Goal: Contribute content: Contribute content

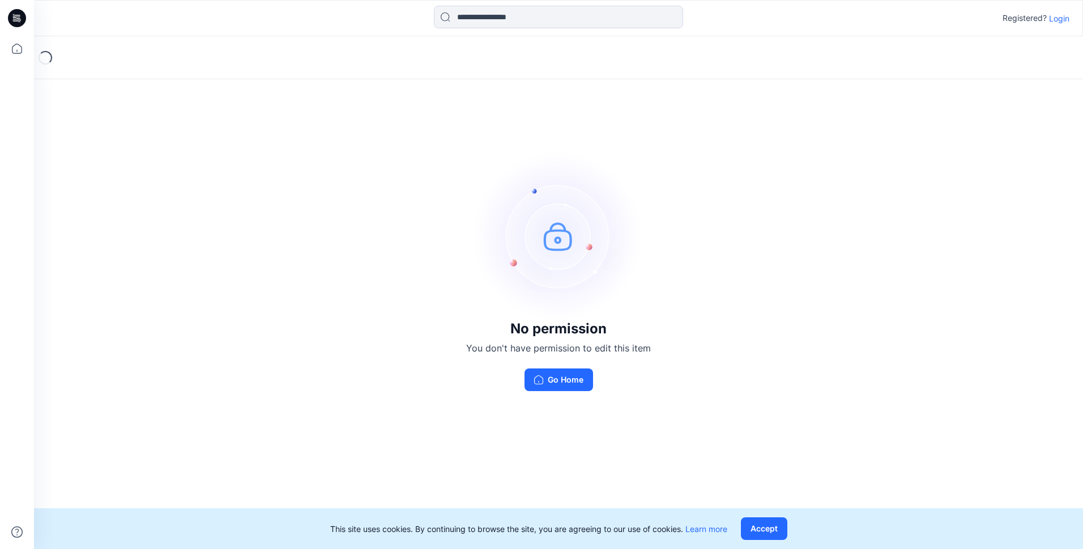
click at [1053, 21] on p "Login" at bounding box center [1059, 18] width 20 height 12
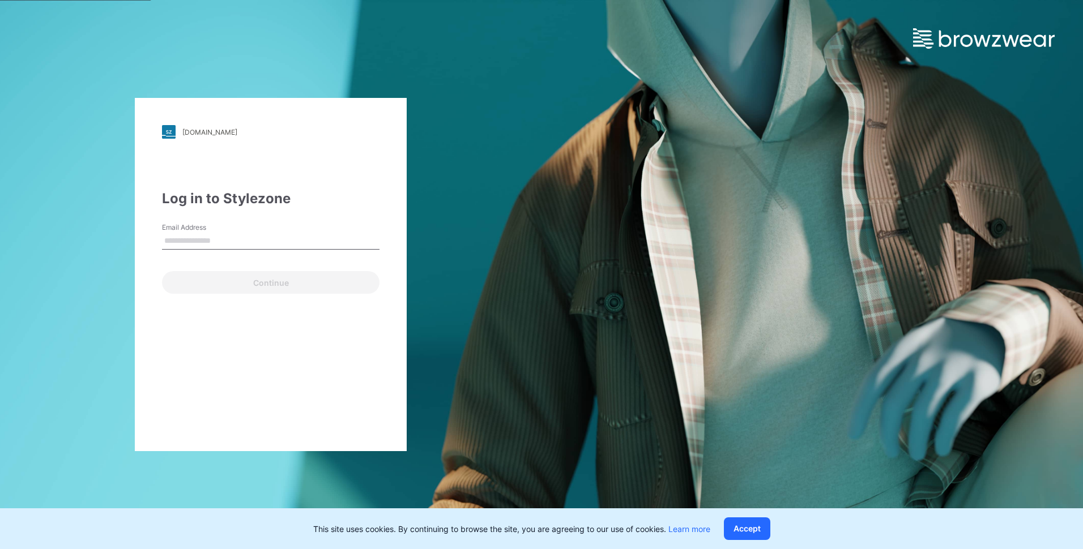
click at [302, 241] on input "Email Address" at bounding box center [271, 241] width 218 height 17
type input "**********"
click at [162, 271] on button "Continue" at bounding box center [271, 282] width 218 height 23
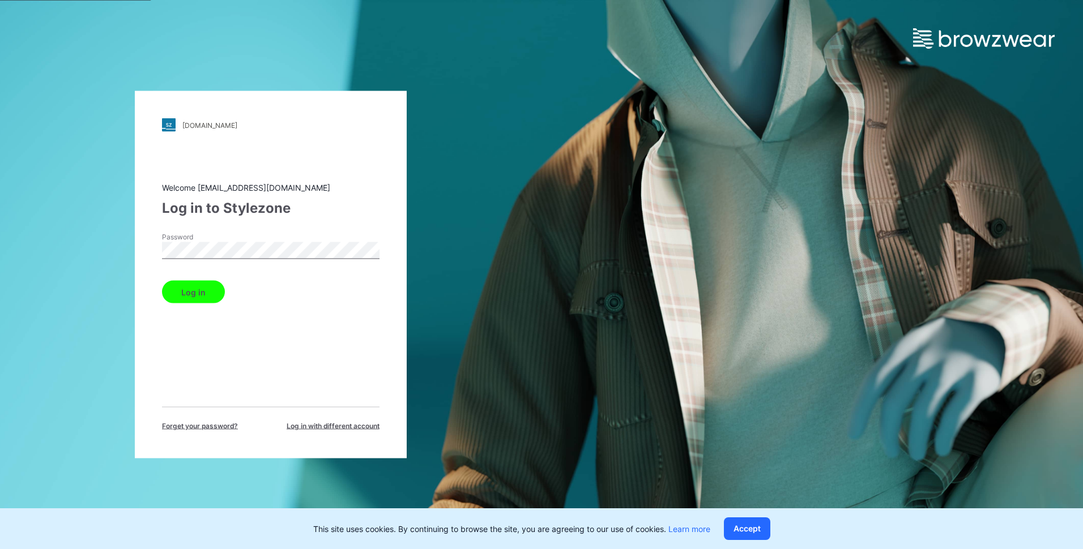
click at [201, 291] on button "Log in" at bounding box center [193, 292] width 63 height 23
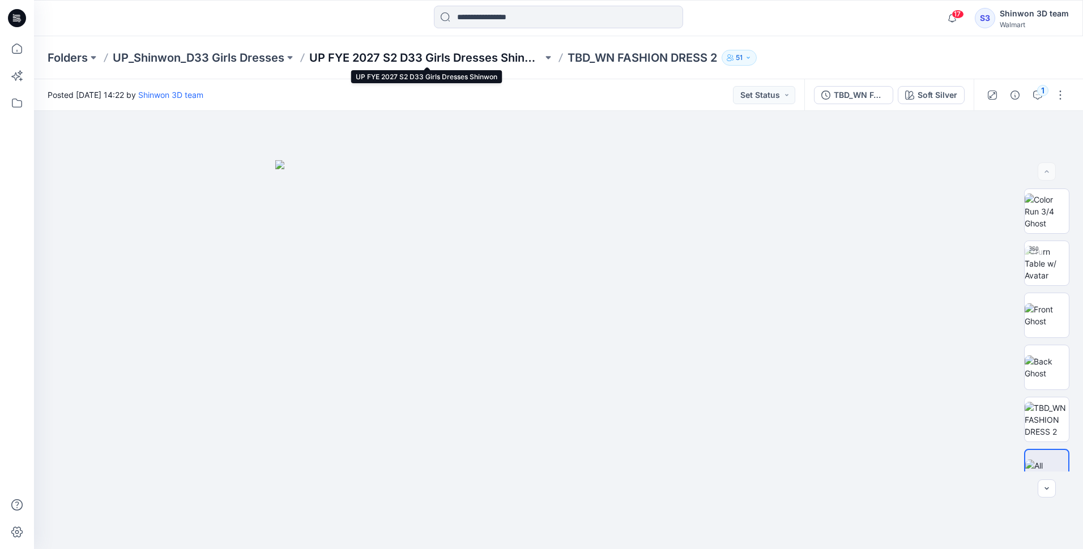
click at [444, 60] on p "UP FYE 2027 S2 D33 Girls Dresses Shinwon" at bounding box center [425, 58] width 233 height 16
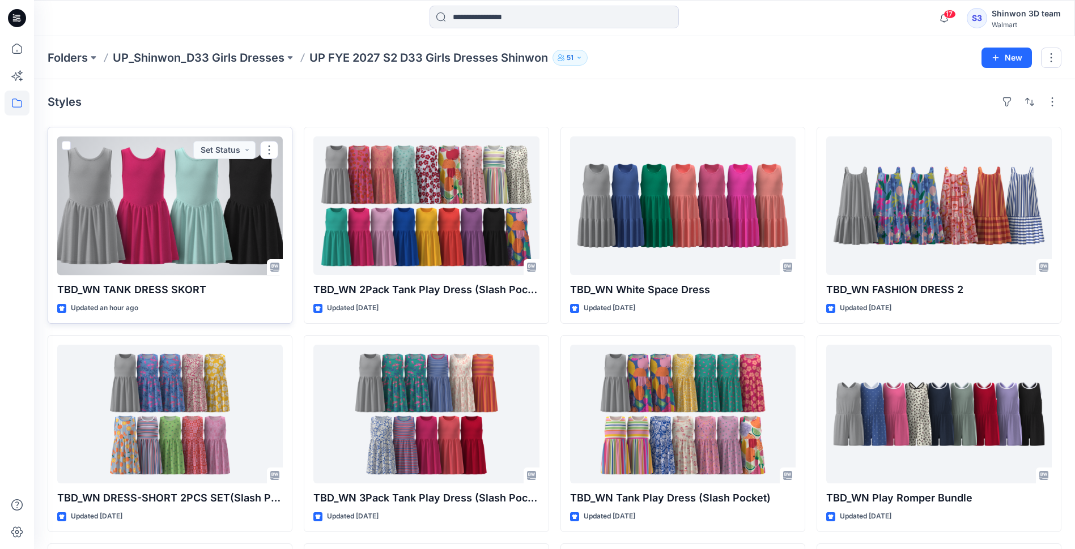
click at [203, 221] on div at bounding box center [169, 206] width 225 height 139
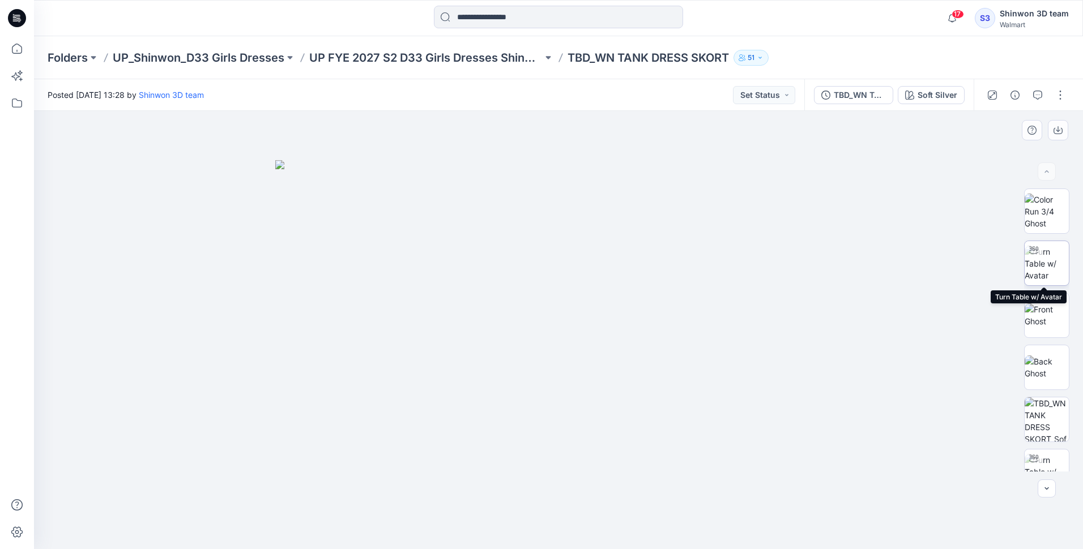
click at [1043, 268] on img at bounding box center [1047, 264] width 44 height 36
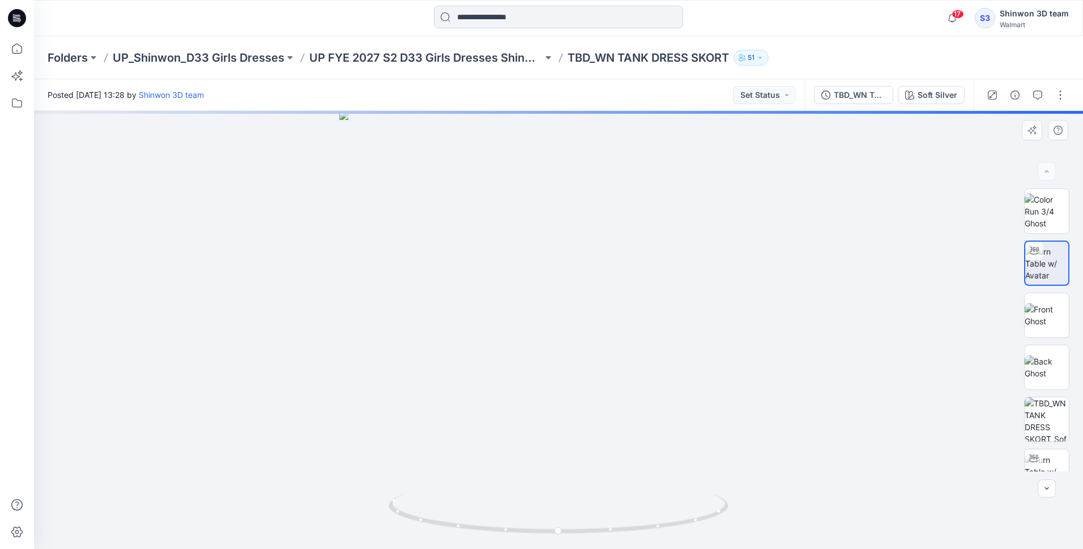
click at [1042, 249] on img at bounding box center [1046, 264] width 43 height 36
click at [1044, 223] on img at bounding box center [1047, 212] width 44 height 36
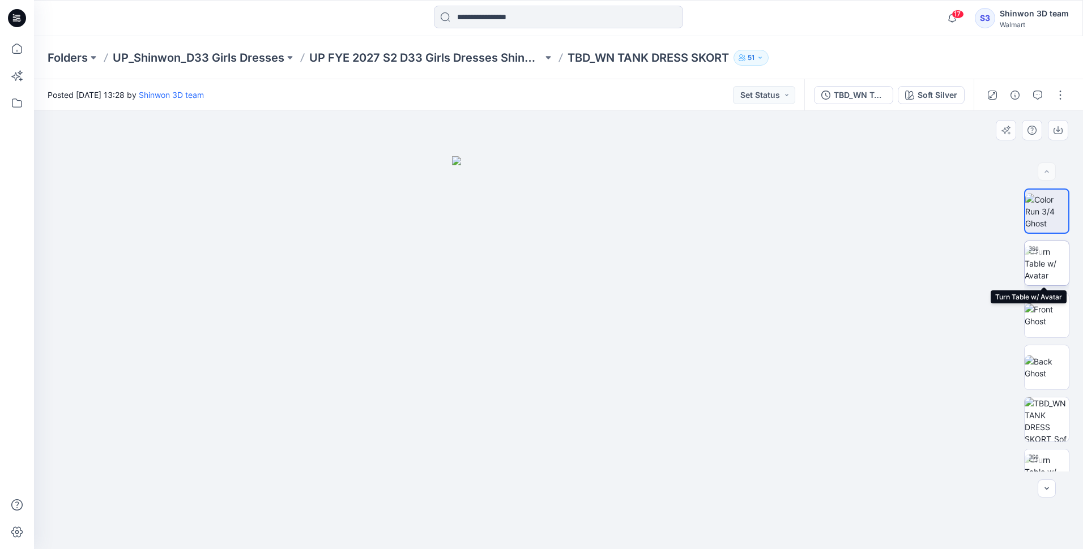
click at [1046, 269] on img at bounding box center [1047, 264] width 44 height 36
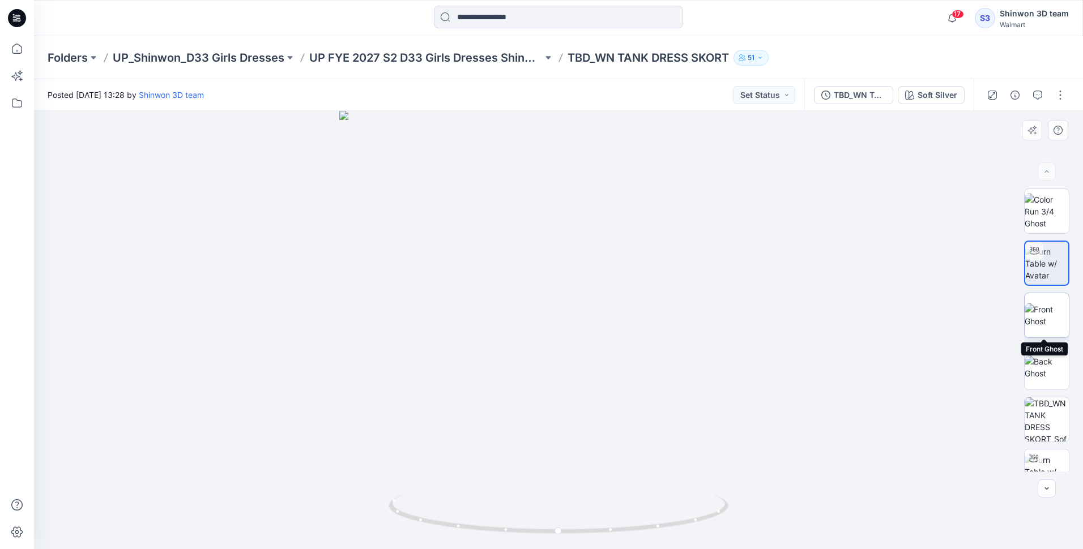
click at [1042, 316] on img at bounding box center [1047, 316] width 44 height 24
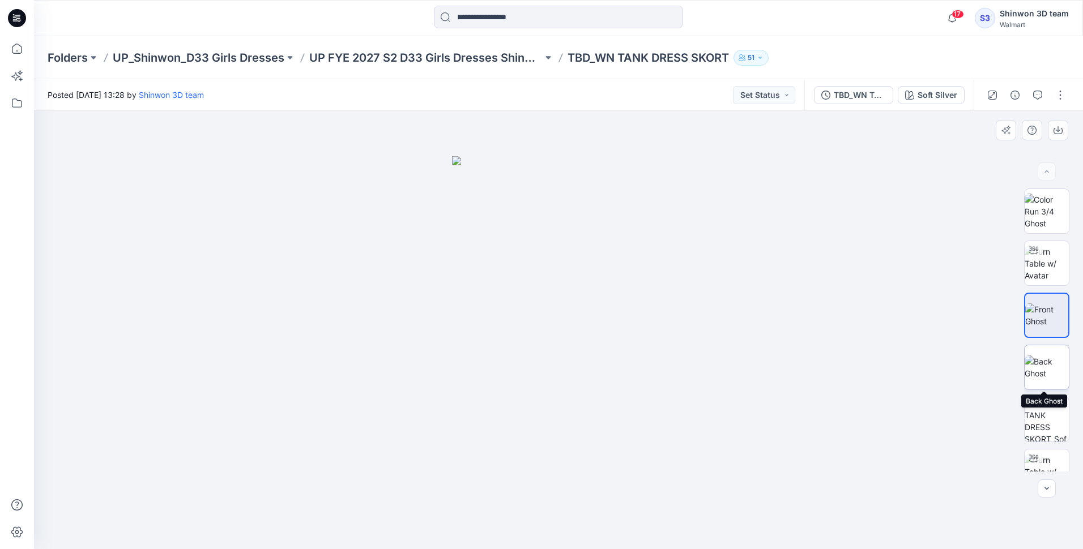
click at [1045, 357] on img at bounding box center [1047, 368] width 44 height 24
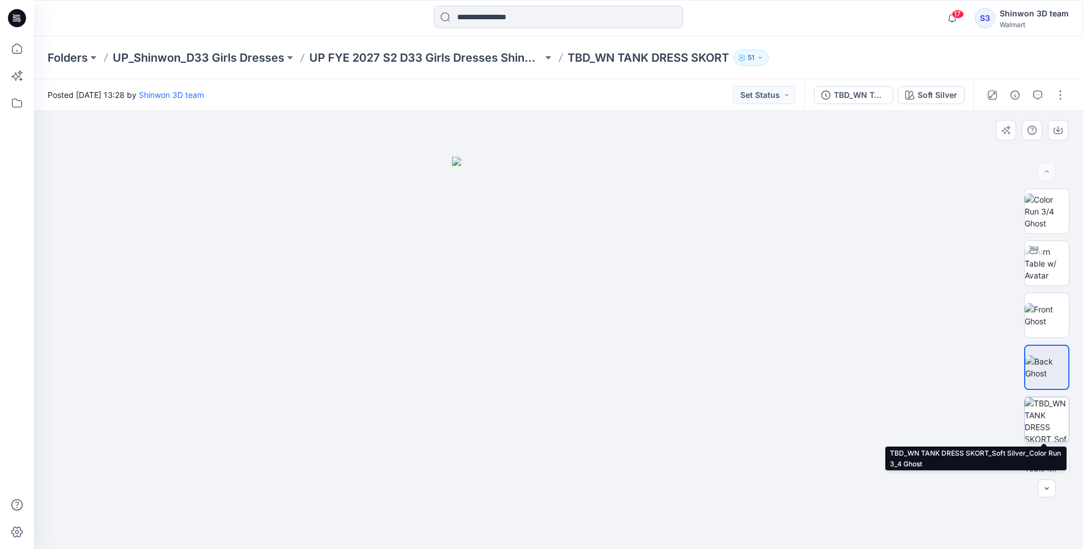
click at [1049, 408] on img at bounding box center [1047, 420] width 44 height 44
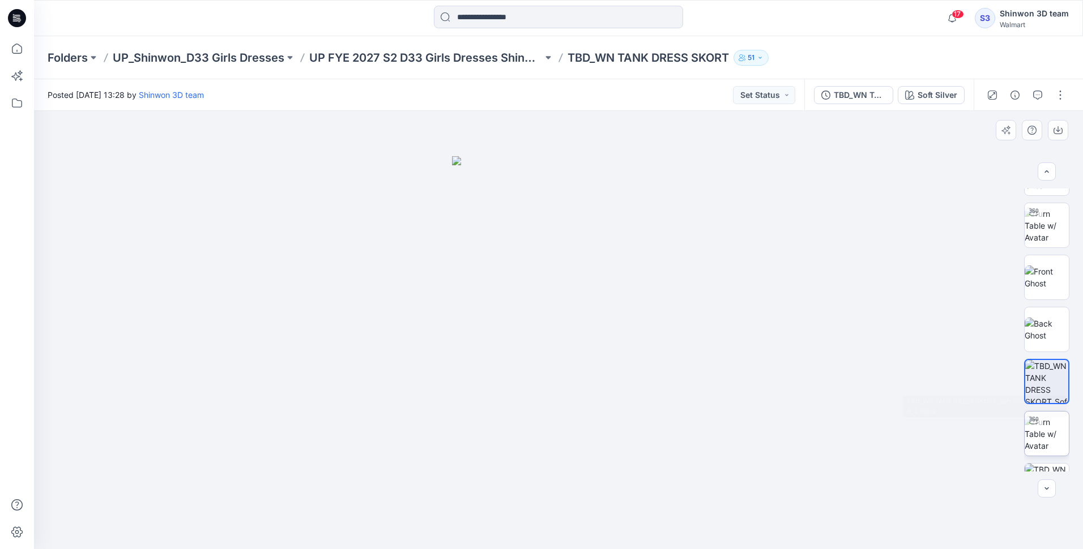
scroll to position [57, 0]
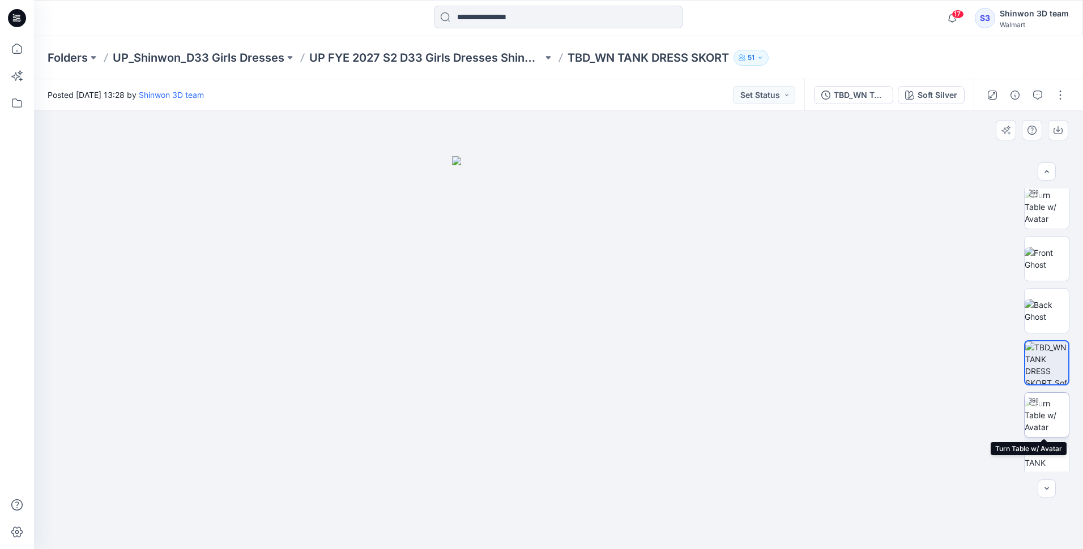
click at [1034, 414] on img at bounding box center [1047, 416] width 44 height 36
drag, startPoint x: 565, startPoint y: 531, endPoint x: 571, endPoint y: 523, distance: 9.7
click at [571, 523] on icon at bounding box center [560, 516] width 343 height 42
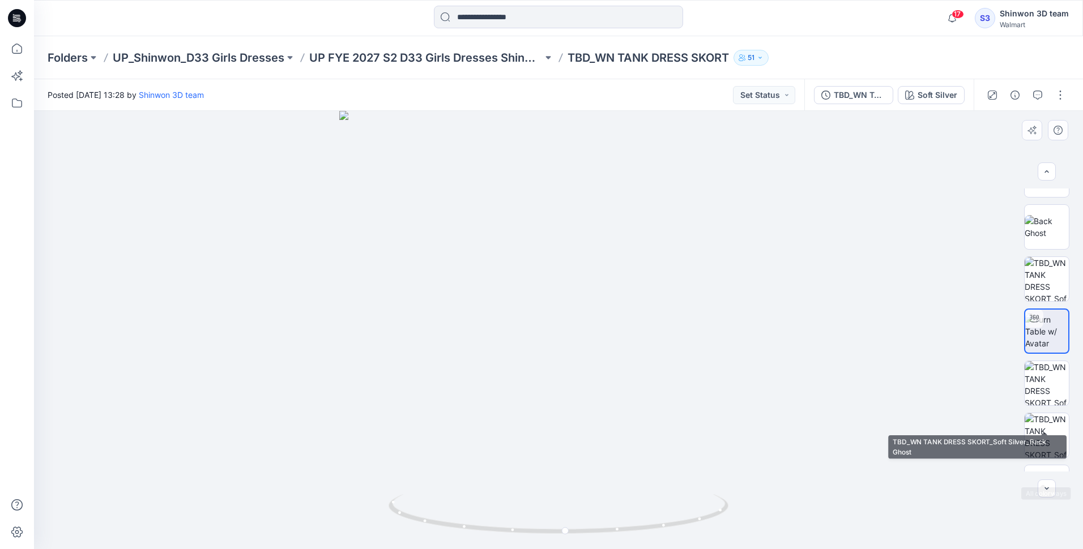
scroll to position [170, 0]
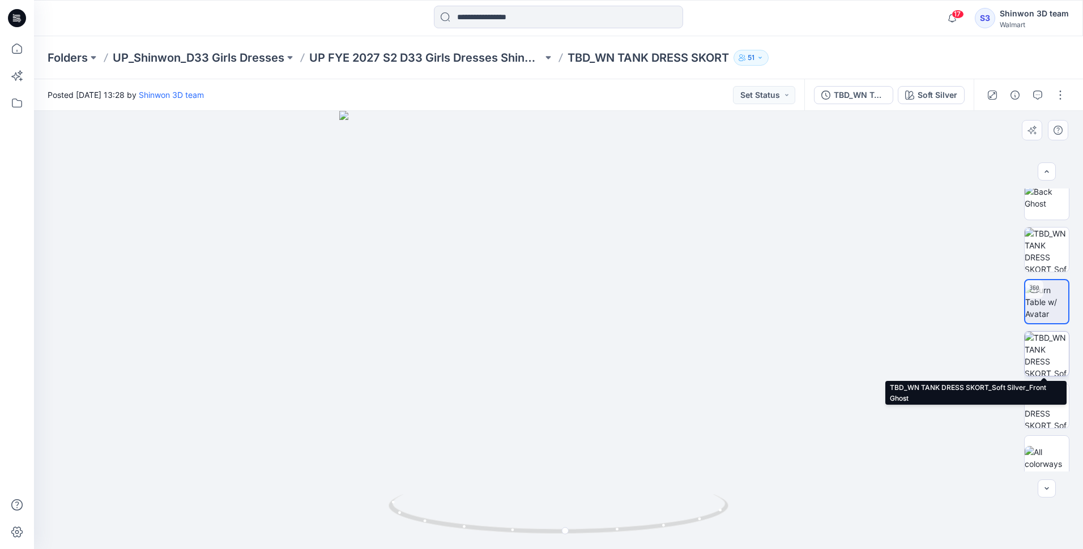
click at [1049, 365] on img at bounding box center [1047, 354] width 44 height 44
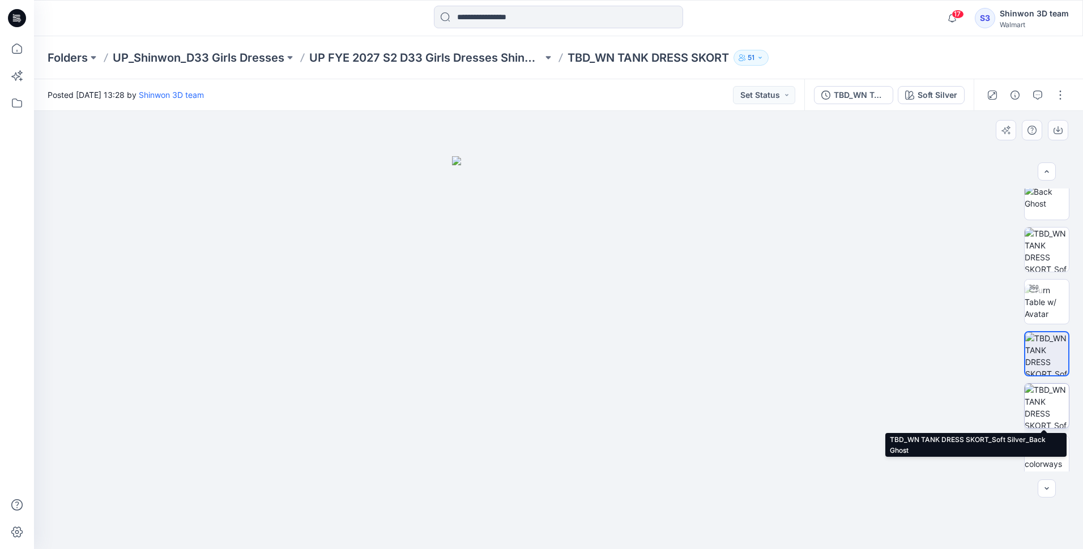
click at [1048, 400] on img at bounding box center [1047, 406] width 44 height 44
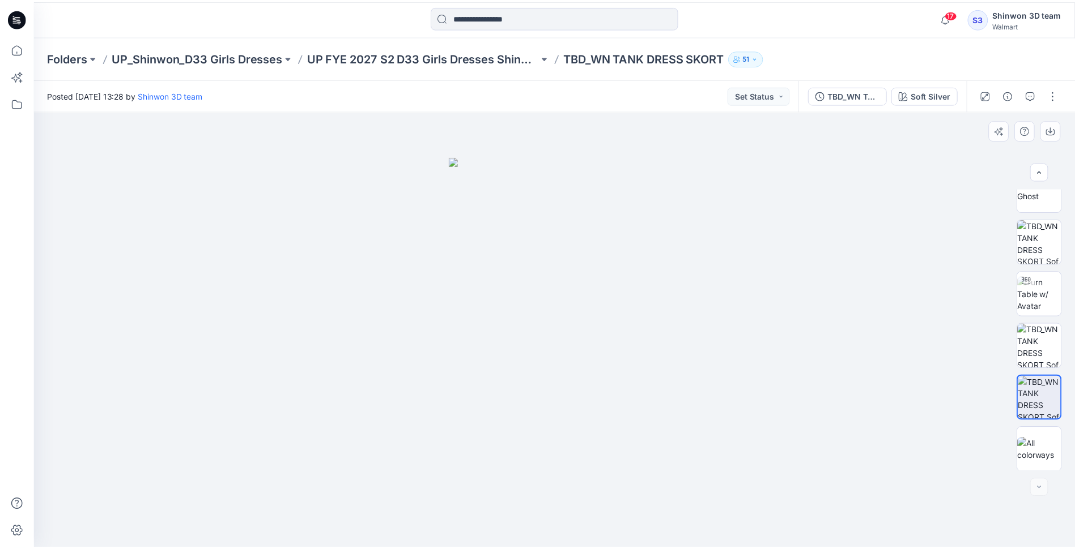
scroll to position [179, 0]
click at [1042, 437] on img at bounding box center [1047, 449] width 44 height 24
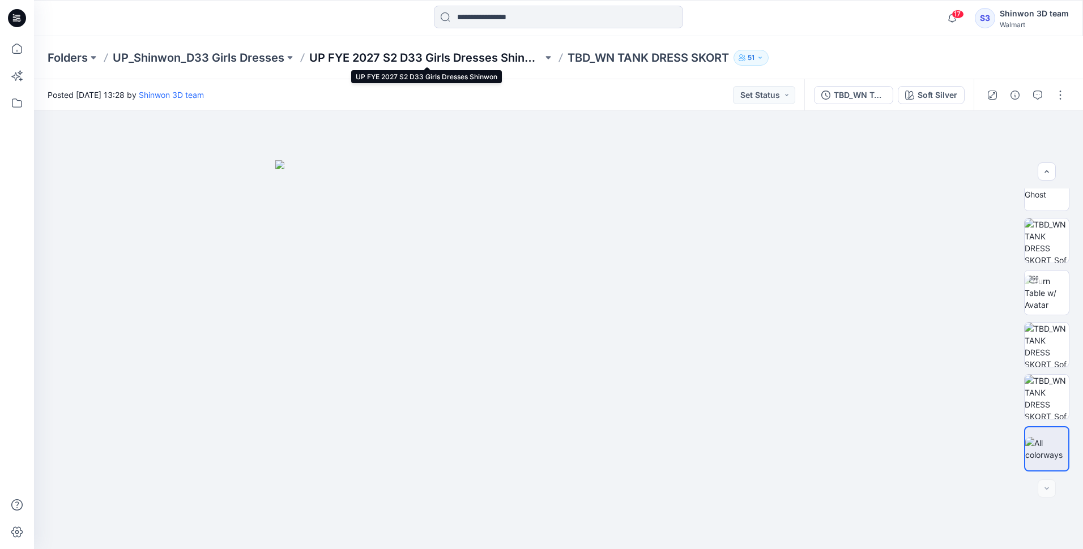
click at [385, 55] on p "UP FYE 2027 S2 D33 Girls Dresses Shinwon" at bounding box center [425, 58] width 233 height 16
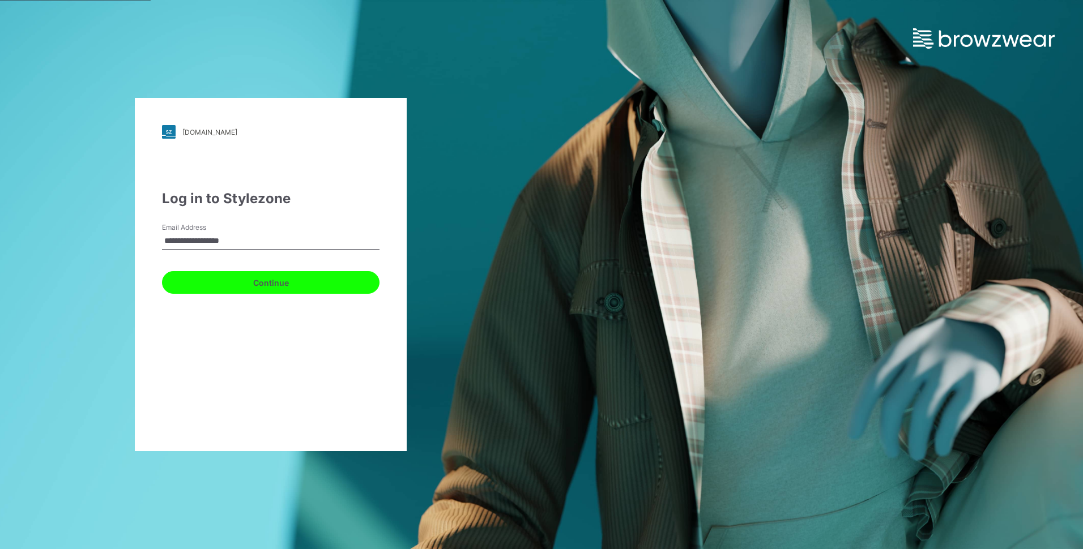
click at [334, 282] on button "Continue" at bounding box center [271, 282] width 218 height 23
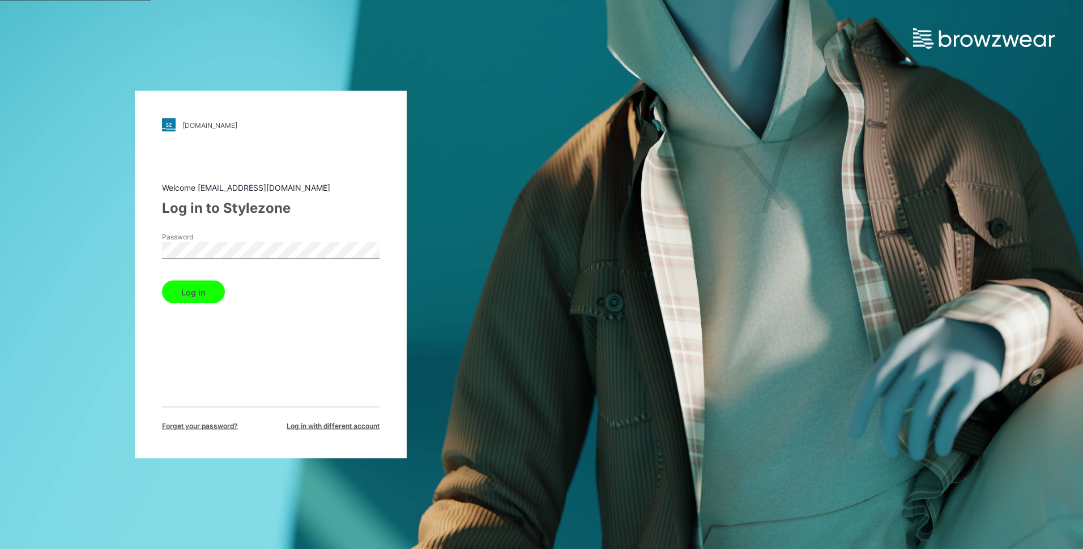
click at [173, 288] on button "Log in" at bounding box center [193, 292] width 63 height 23
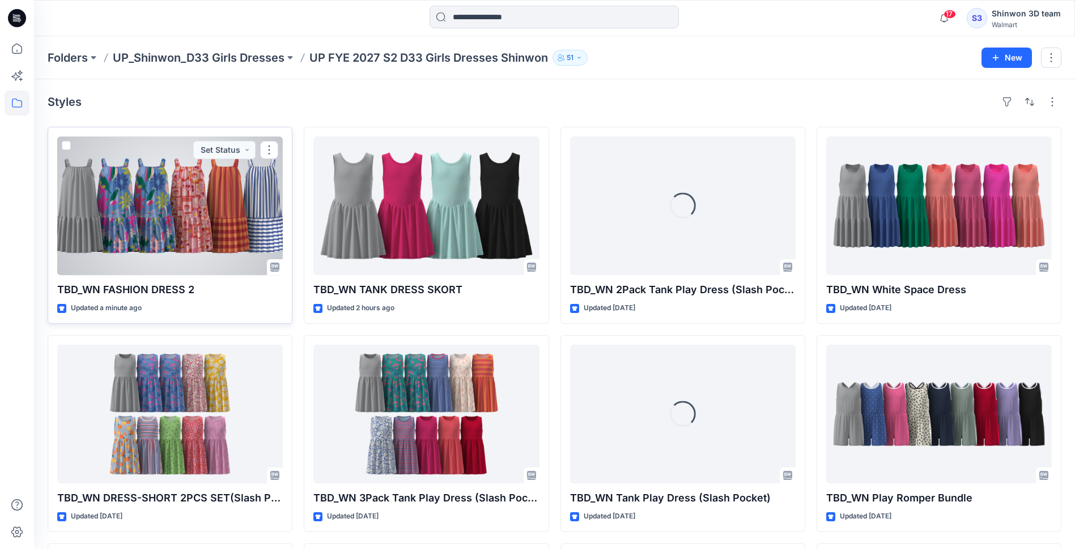
click at [216, 216] on div at bounding box center [169, 206] width 225 height 139
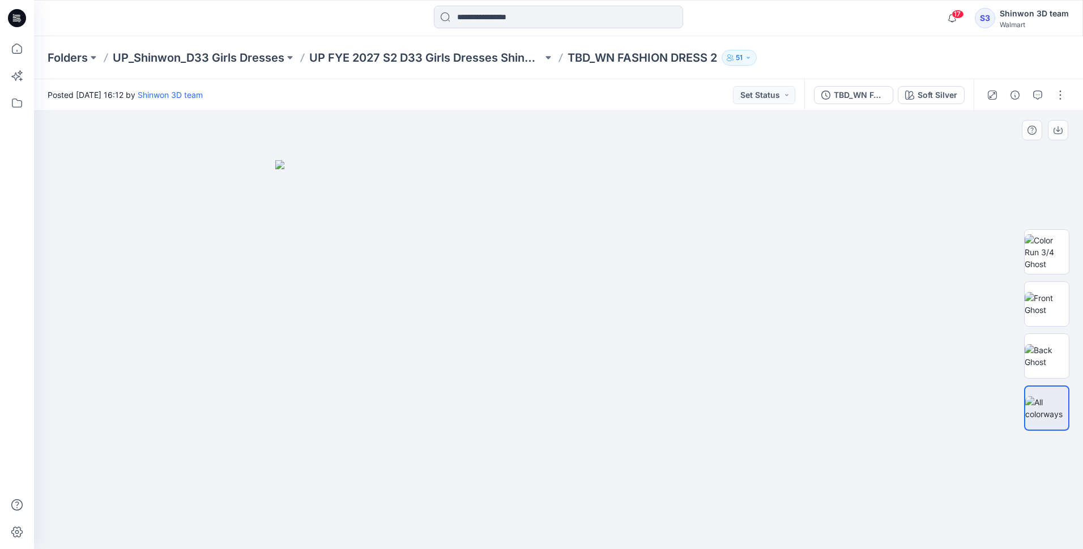
click at [842, 182] on div at bounding box center [558, 330] width 1049 height 438
click at [1046, 292] on img at bounding box center [1047, 304] width 44 height 24
click at [1036, 346] on img at bounding box center [1047, 356] width 44 height 24
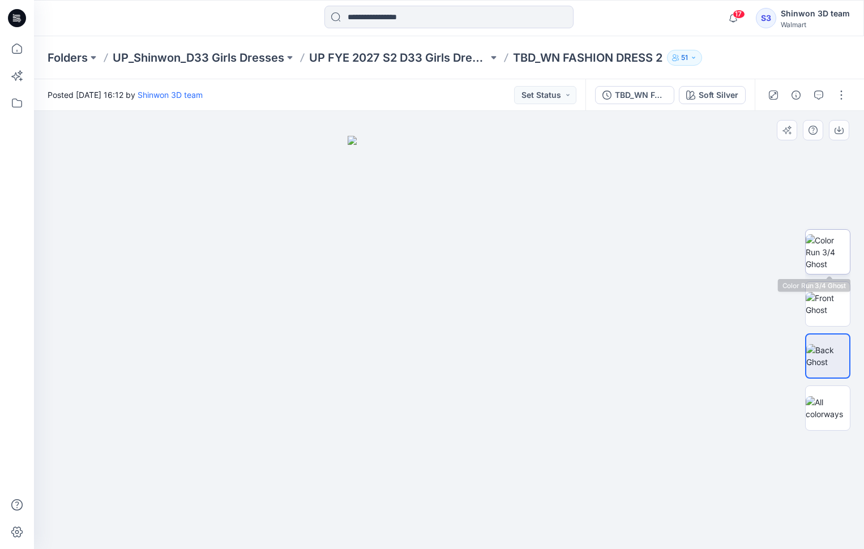
click at [834, 254] on img at bounding box center [828, 253] width 44 height 36
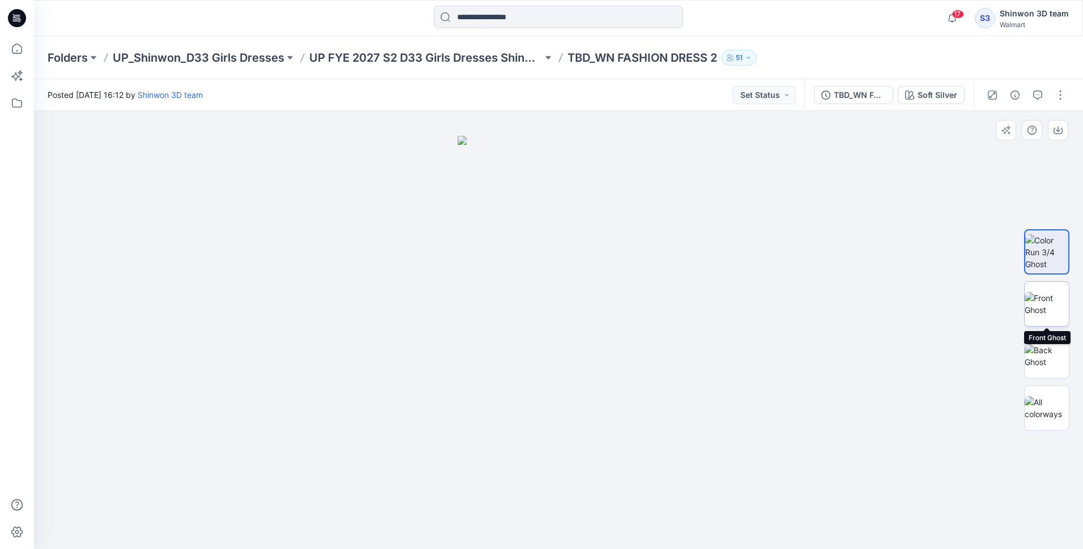
click at [1053, 312] on img at bounding box center [1047, 304] width 44 height 24
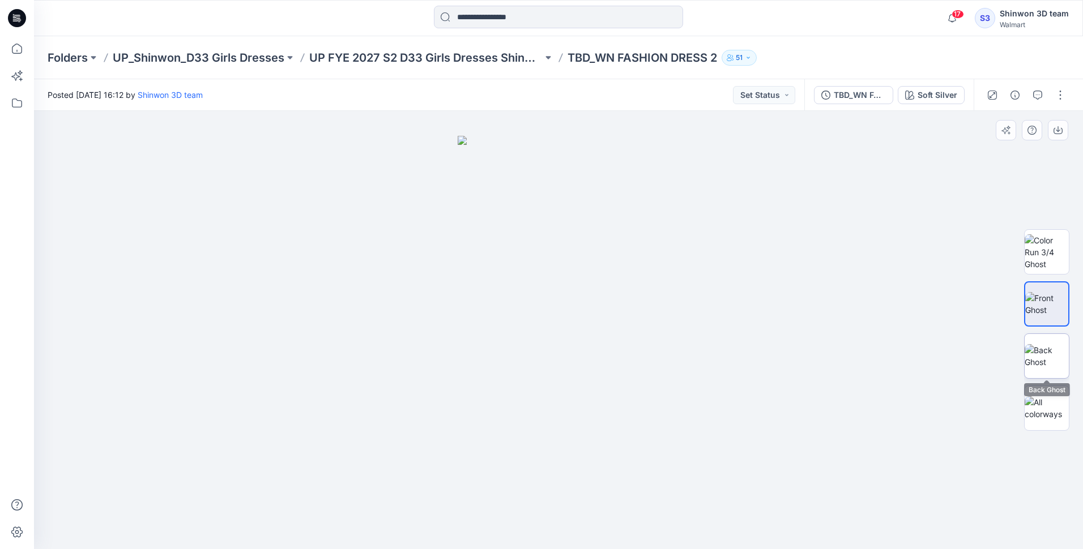
click at [1043, 344] on img at bounding box center [1047, 356] width 44 height 24
click at [1043, 314] on img at bounding box center [1047, 304] width 44 height 24
click at [919, 101] on button "Soft Silver" at bounding box center [931, 95] width 67 height 18
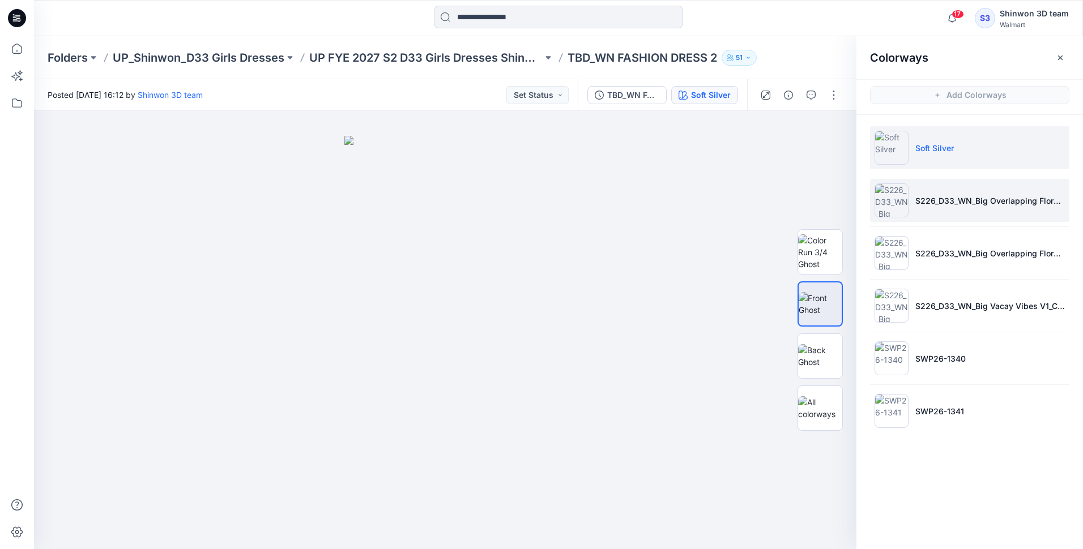
click at [931, 210] on li "S226_D33_WN_Big Overlapping Floral V1_CW2_Calming Blue_WM_MILLSHEET (NEON)" at bounding box center [969, 200] width 199 height 43
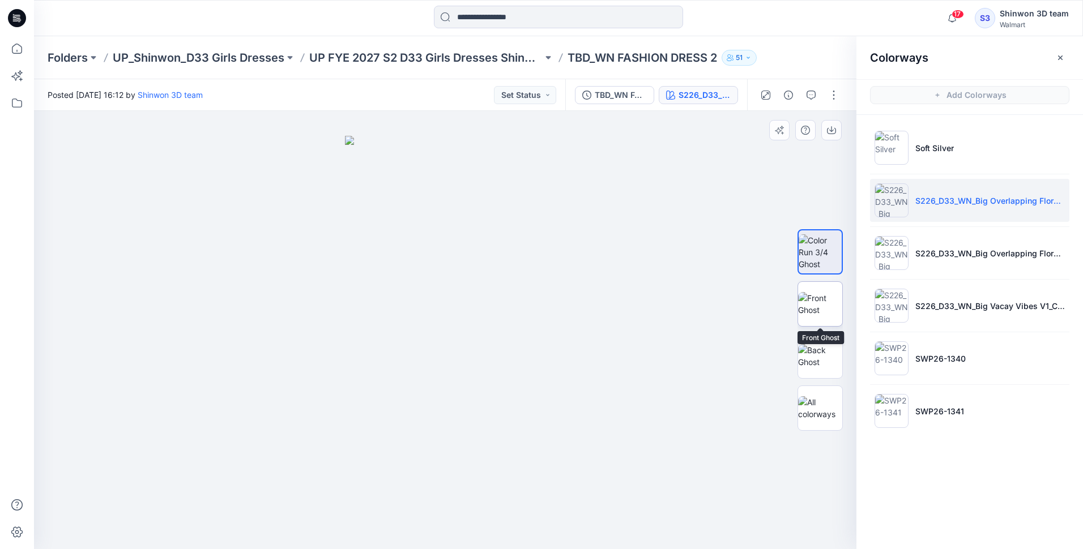
click at [835, 306] on img at bounding box center [820, 304] width 44 height 24
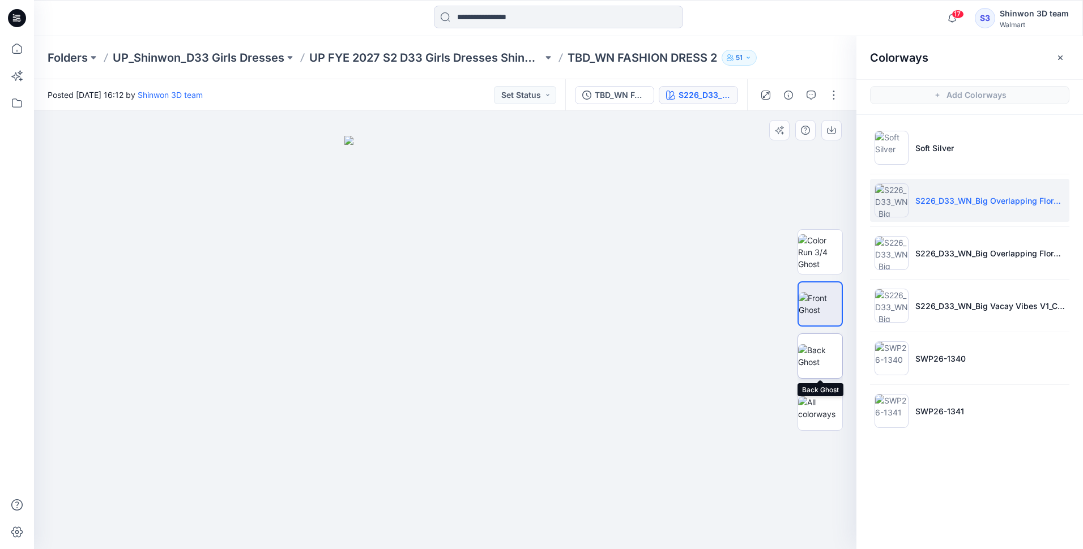
click at [817, 344] on img at bounding box center [820, 356] width 44 height 24
click at [817, 308] on img at bounding box center [820, 304] width 44 height 24
click at [816, 344] on img at bounding box center [820, 356] width 44 height 24
click at [816, 316] on img at bounding box center [820, 304] width 44 height 24
click at [817, 344] on img at bounding box center [820, 356] width 44 height 24
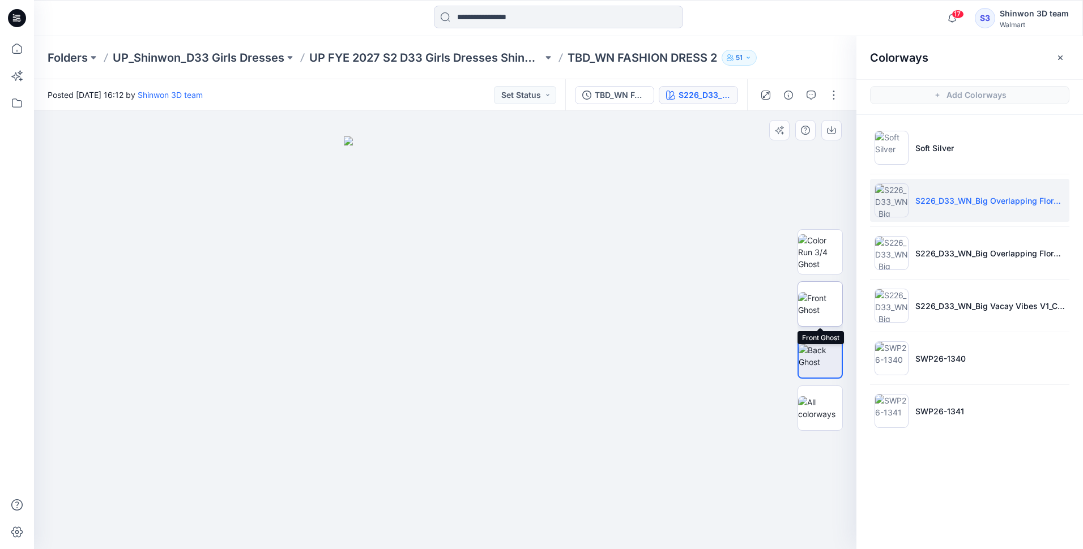
click at [824, 313] on img at bounding box center [820, 304] width 44 height 24
click at [832, 346] on img at bounding box center [820, 356] width 44 height 24
click at [826, 327] on div at bounding box center [820, 330] width 45 height 283
click at [821, 316] on img at bounding box center [820, 304] width 44 height 24
click at [815, 270] on img at bounding box center [820, 253] width 44 height 36
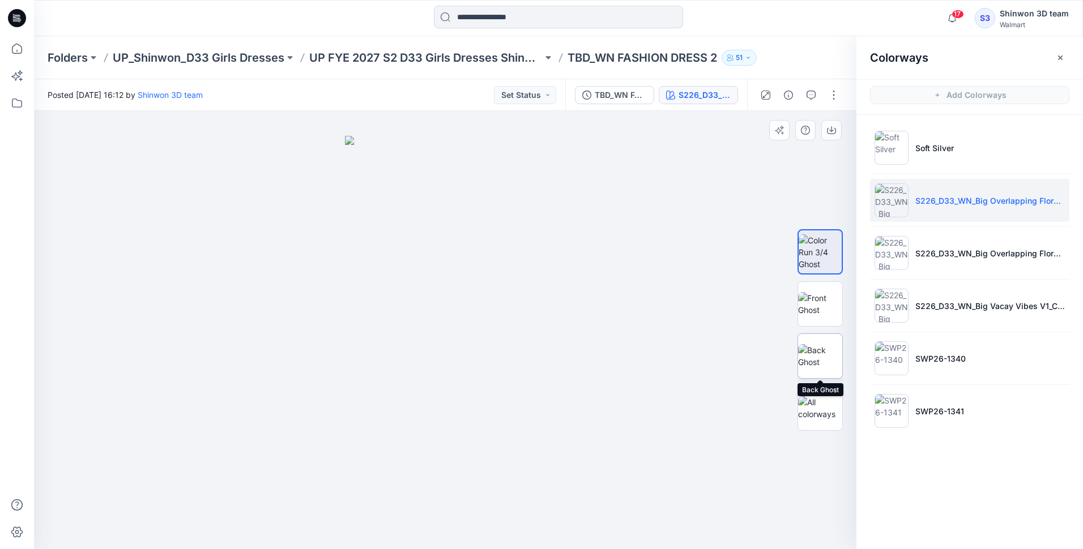
click at [806, 344] on img at bounding box center [820, 356] width 44 height 24
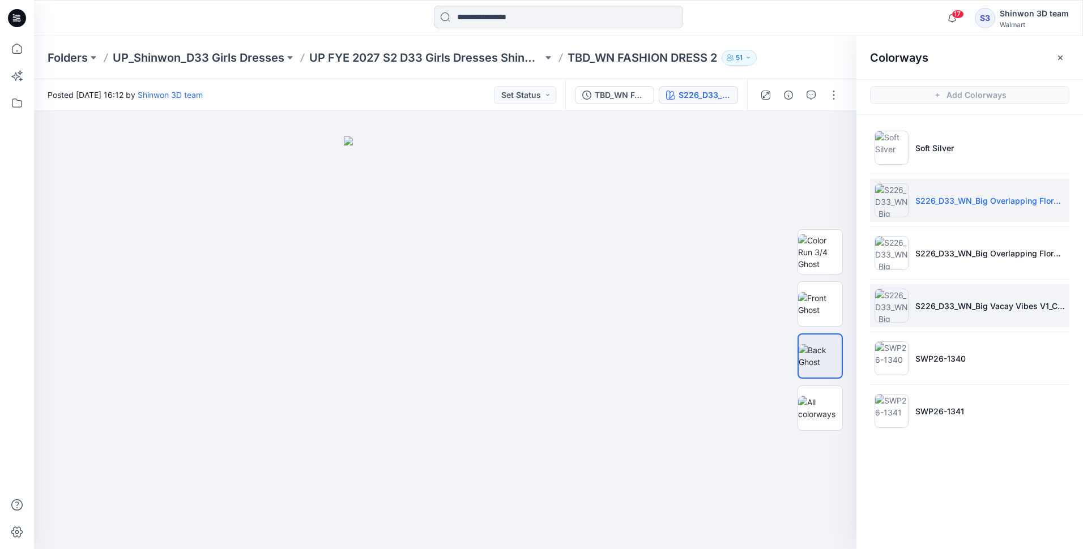
click at [927, 313] on li "S226_D33_WN_Big Vacay Vibes V1_CW1_Tomato Sauce_WM_MILLSHEET" at bounding box center [969, 305] width 199 height 43
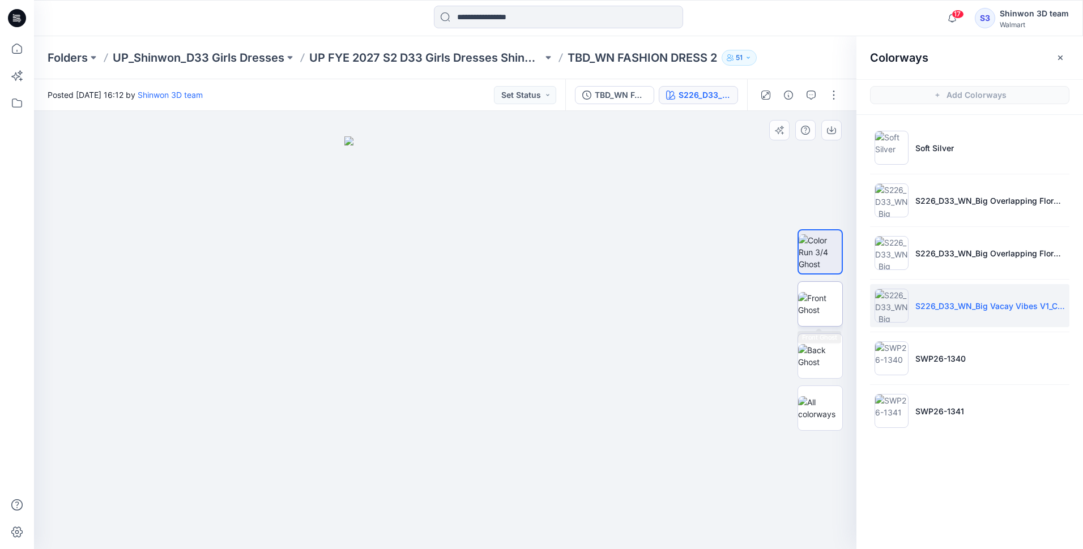
click at [808, 297] on img at bounding box center [820, 304] width 44 height 24
click at [809, 347] on img at bounding box center [820, 356] width 44 height 24
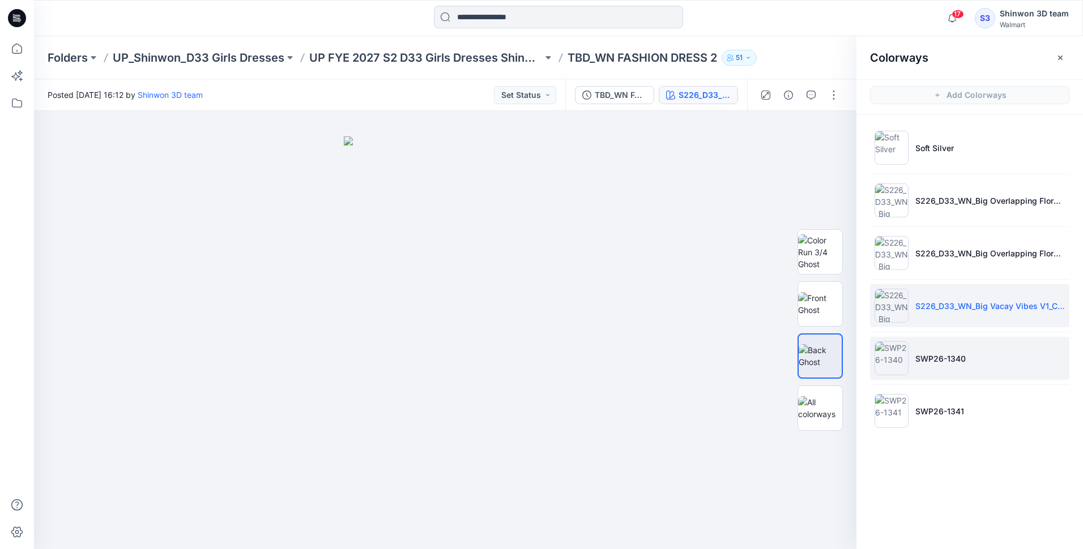
click at [945, 375] on li "SWP26-1340" at bounding box center [969, 358] width 199 height 43
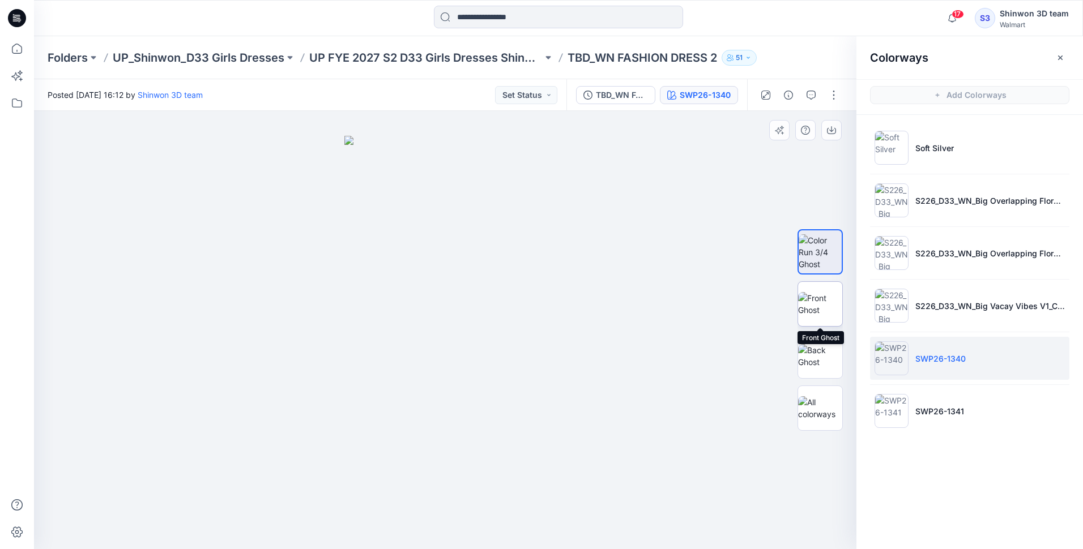
click at [826, 295] on img at bounding box center [820, 304] width 44 height 24
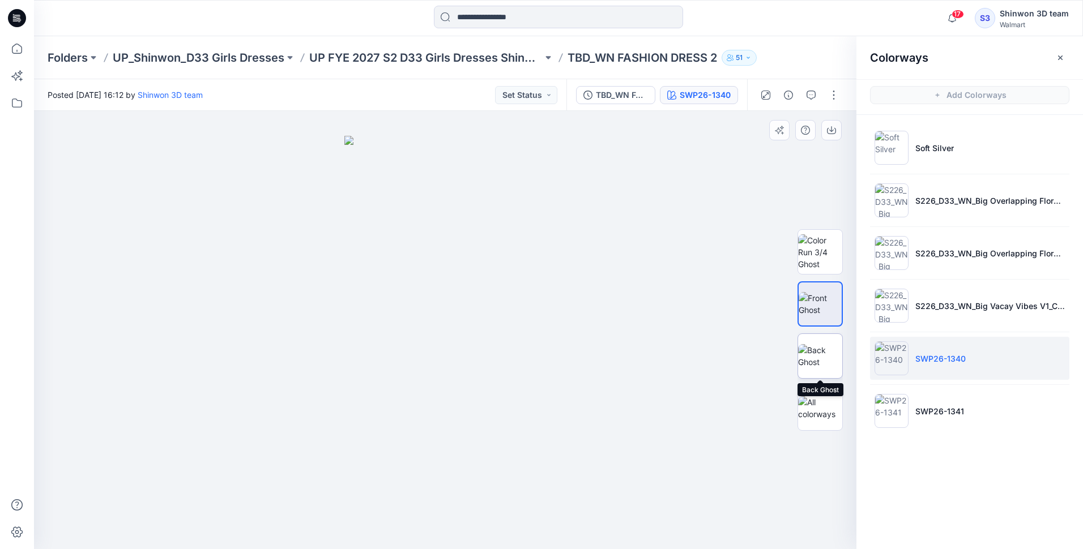
click at [820, 344] on img at bounding box center [820, 356] width 44 height 24
click at [815, 316] on img at bounding box center [820, 304] width 44 height 24
click at [812, 348] on img at bounding box center [820, 356] width 44 height 24
click at [813, 316] on img at bounding box center [820, 304] width 44 height 24
click at [817, 352] on img at bounding box center [820, 356] width 44 height 24
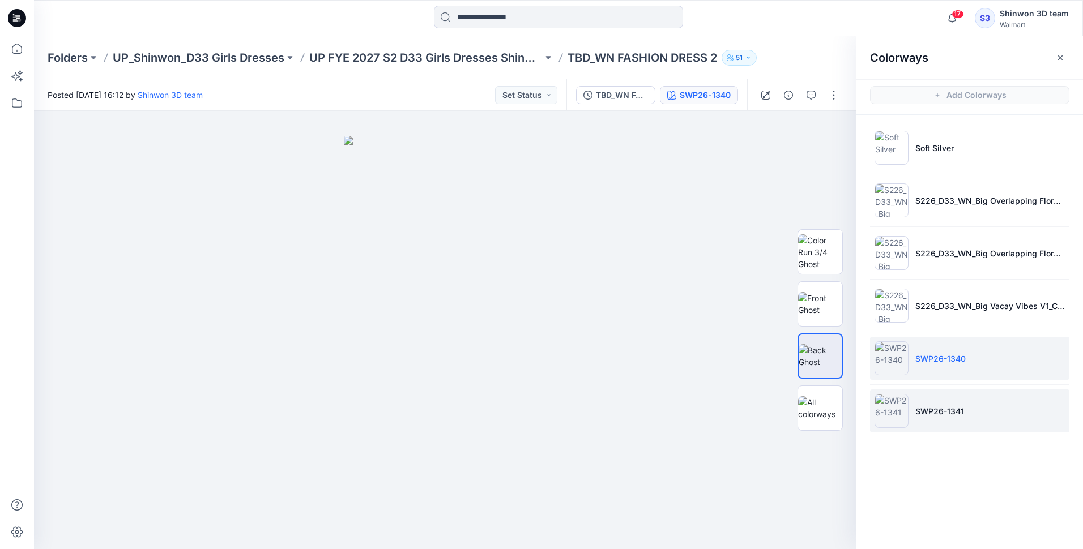
click at [957, 417] on p "SWP26-1341" at bounding box center [939, 412] width 49 height 12
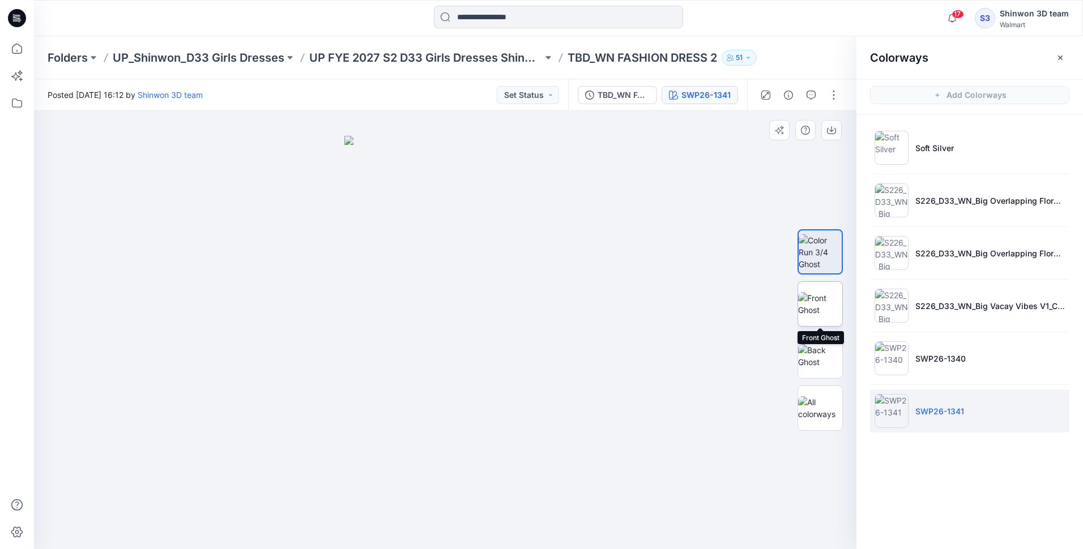
click at [824, 316] on img at bounding box center [820, 304] width 44 height 24
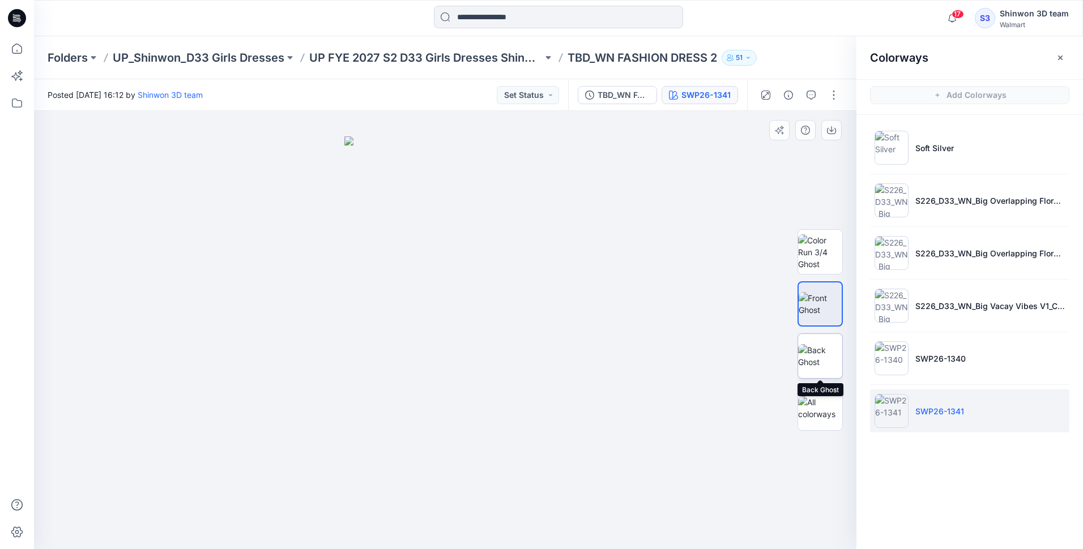
click at [827, 344] on img at bounding box center [820, 356] width 44 height 24
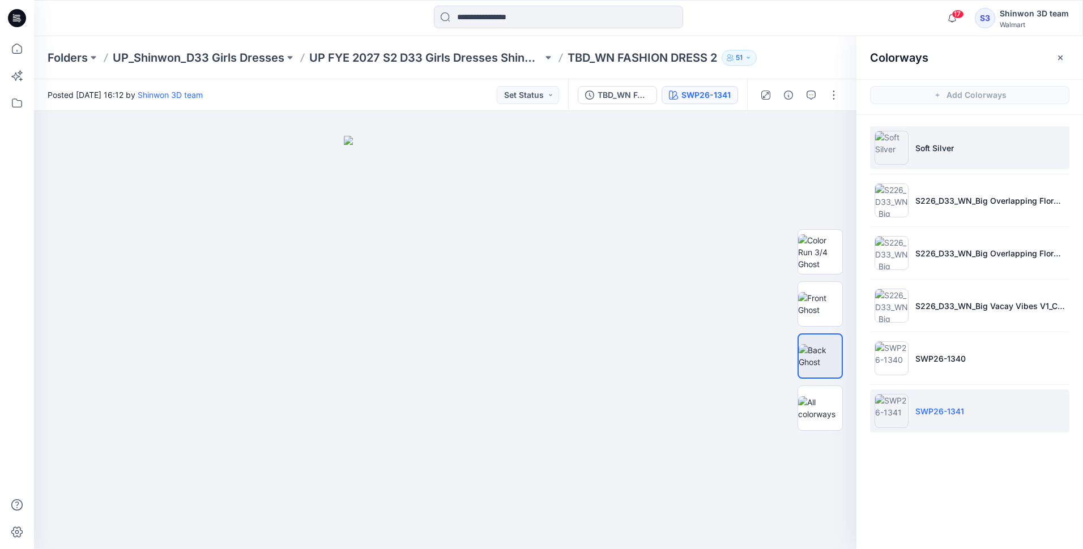
click at [940, 151] on p "Soft Silver" at bounding box center [934, 148] width 39 height 12
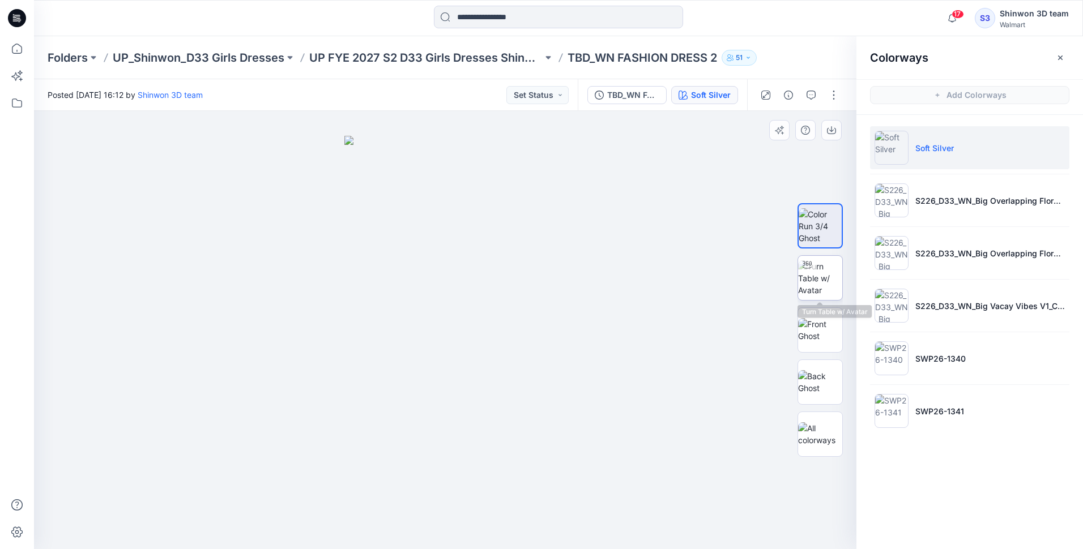
click at [822, 276] on img at bounding box center [820, 279] width 44 height 36
drag, startPoint x: 444, startPoint y: 533, endPoint x: 506, endPoint y: 526, distance: 62.2
click at [506, 526] on circle at bounding box center [505, 529] width 7 height 7
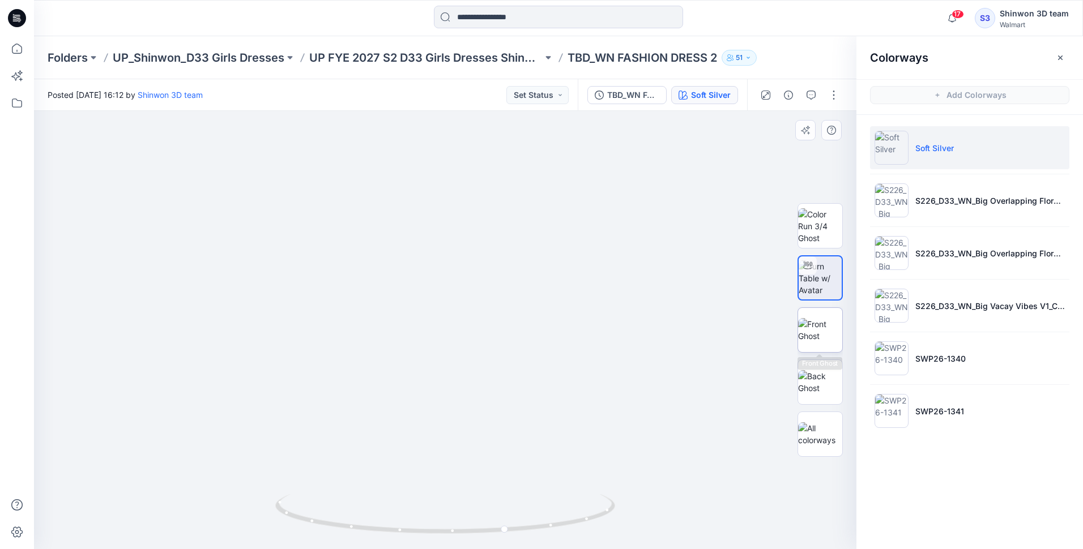
click at [815, 318] on img at bounding box center [820, 330] width 44 height 24
click at [425, 189] on img at bounding box center [445, 343] width 202 height 414
click at [1057, 58] on icon "button" at bounding box center [1060, 57] width 9 height 9
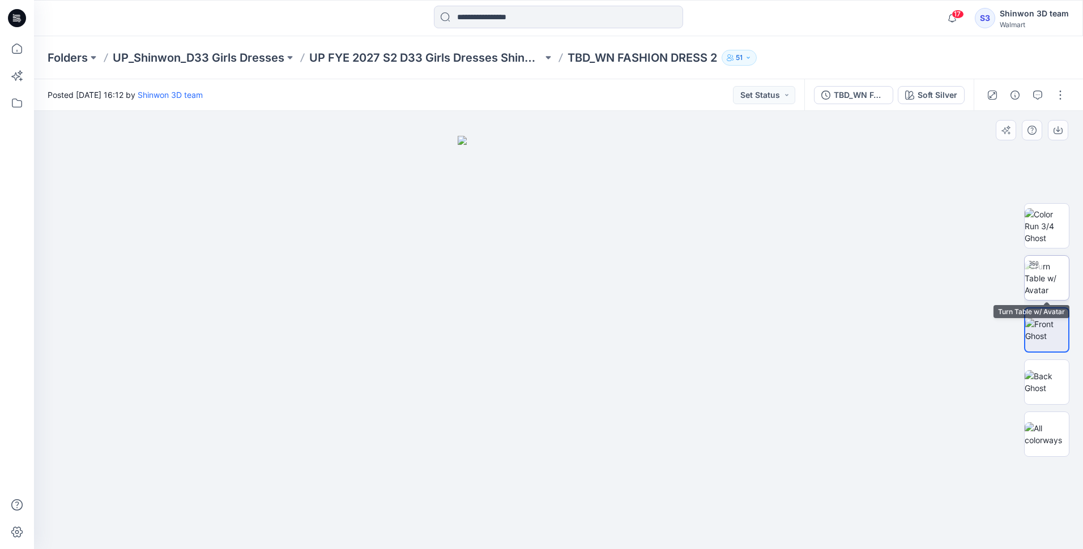
click at [1045, 286] on img at bounding box center [1047, 279] width 44 height 36
drag, startPoint x: 555, startPoint y: 533, endPoint x: 537, endPoint y: 528, distance: 18.8
click at [537, 528] on icon at bounding box center [560, 516] width 343 height 42
drag, startPoint x: 592, startPoint y: 476, endPoint x: 569, endPoint y: 321, distance: 156.9
click at [569, 321] on img at bounding box center [540, 89] width 1092 height 921
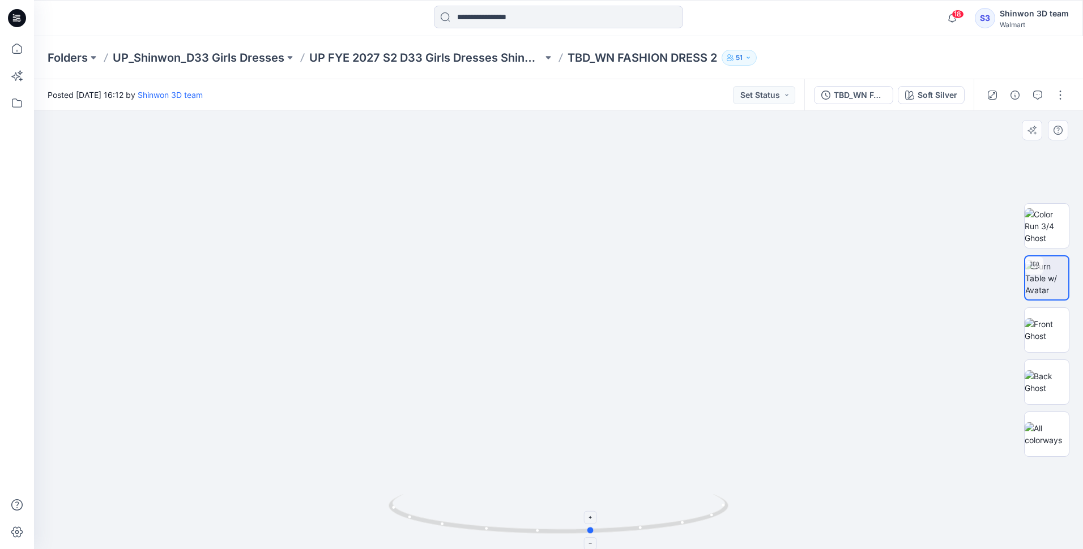
drag, startPoint x: 542, startPoint y: 532, endPoint x: 594, endPoint y: 526, distance: 52.5
click at [594, 526] on icon at bounding box center [560, 516] width 343 height 42
drag, startPoint x: 519, startPoint y: 200, endPoint x: 640, endPoint y: 552, distance: 372.6
drag, startPoint x: 679, startPoint y: 224, endPoint x: 398, endPoint y: 295, distance: 289.9
click at [960, 95] on button "Soft Silver" at bounding box center [931, 95] width 67 height 18
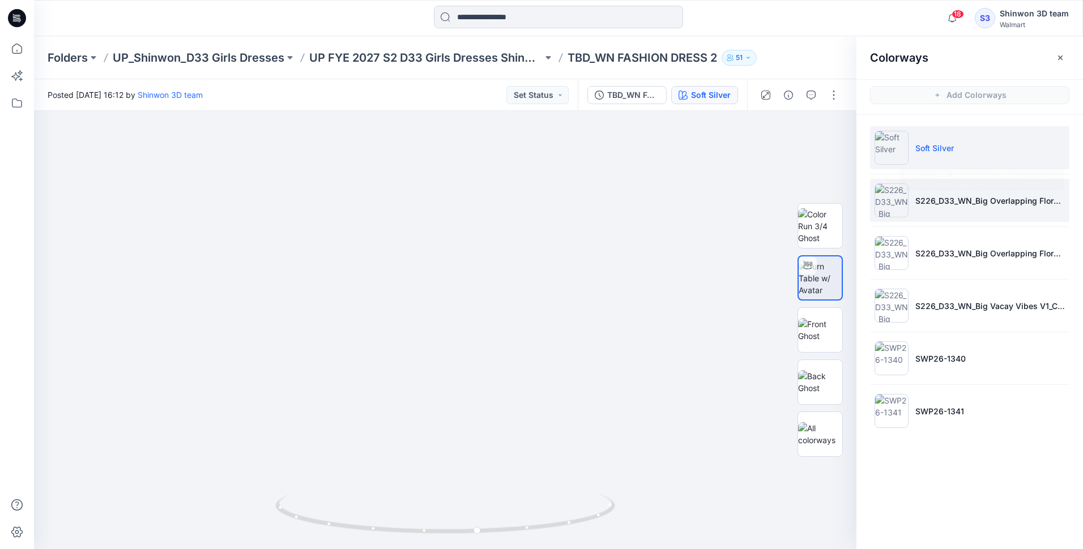
click at [982, 198] on p "S226_D33_WN_Big Overlapping Floral V1_CW2_Calming Blue_WM_MILLSHEET (NEON)" at bounding box center [990, 201] width 150 height 12
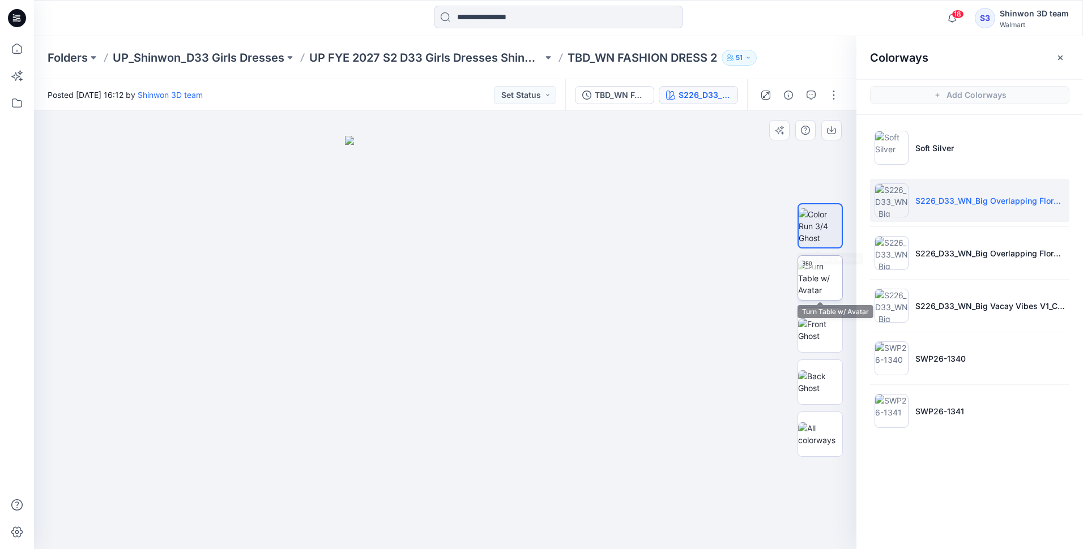
click at [820, 271] on img at bounding box center [820, 279] width 44 height 36
drag, startPoint x: 447, startPoint y: 533, endPoint x: 517, endPoint y: 525, distance: 70.1
click at [517, 525] on icon at bounding box center [446, 516] width 343 height 42
drag, startPoint x: 437, startPoint y: 169, endPoint x: 441, endPoint y: 204, distance: 34.8
drag, startPoint x: 513, startPoint y: 534, endPoint x: 490, endPoint y: 532, distance: 22.7
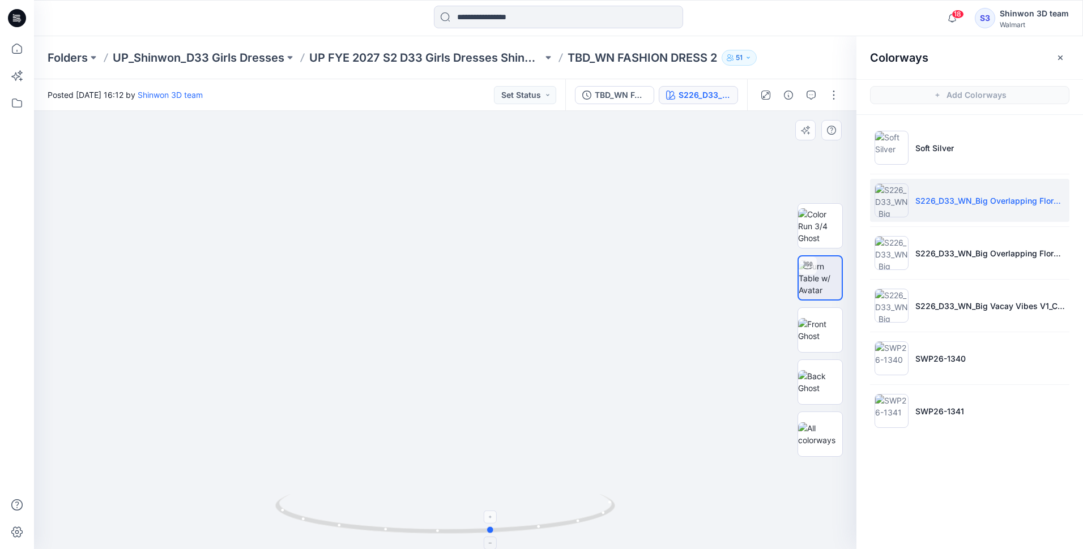
click at [490, 532] on icon at bounding box center [446, 516] width 343 height 42
click at [482, 12] on input at bounding box center [558, 17] width 249 height 23
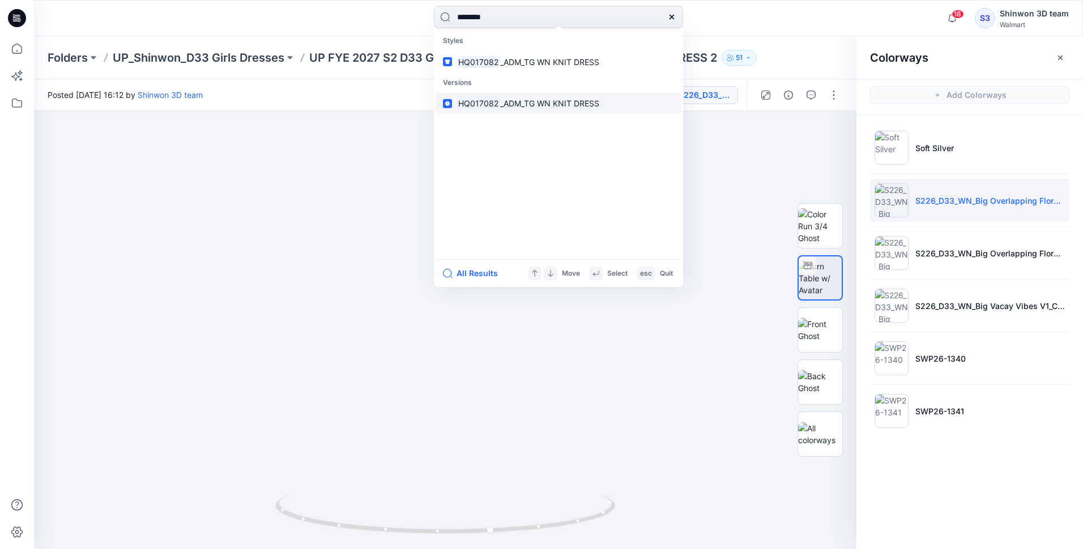
type input "********"
click at [486, 100] on mark "HQ017082" at bounding box center [479, 103] width 44 height 13
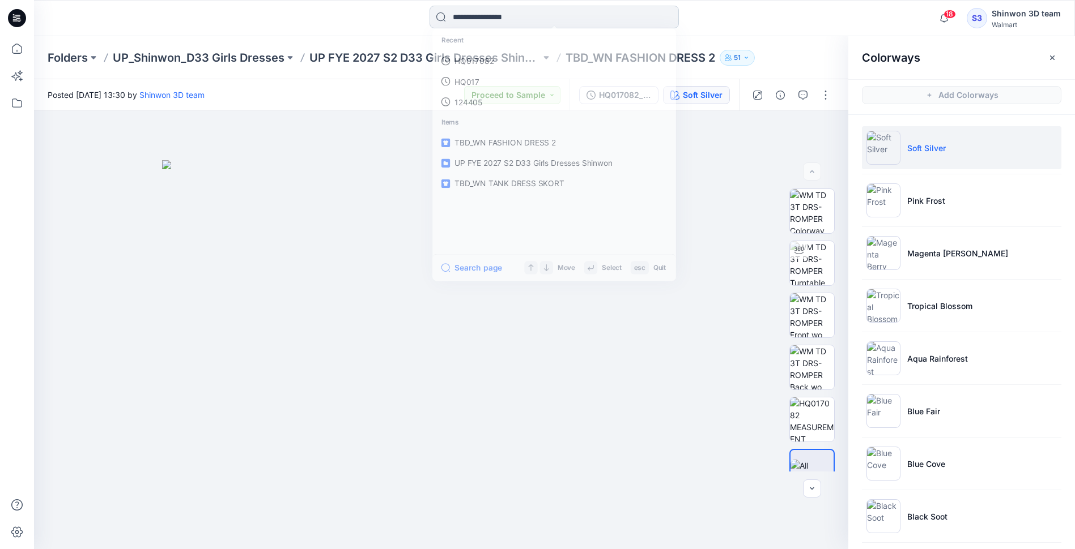
click at [470, 15] on input at bounding box center [553, 17] width 249 height 23
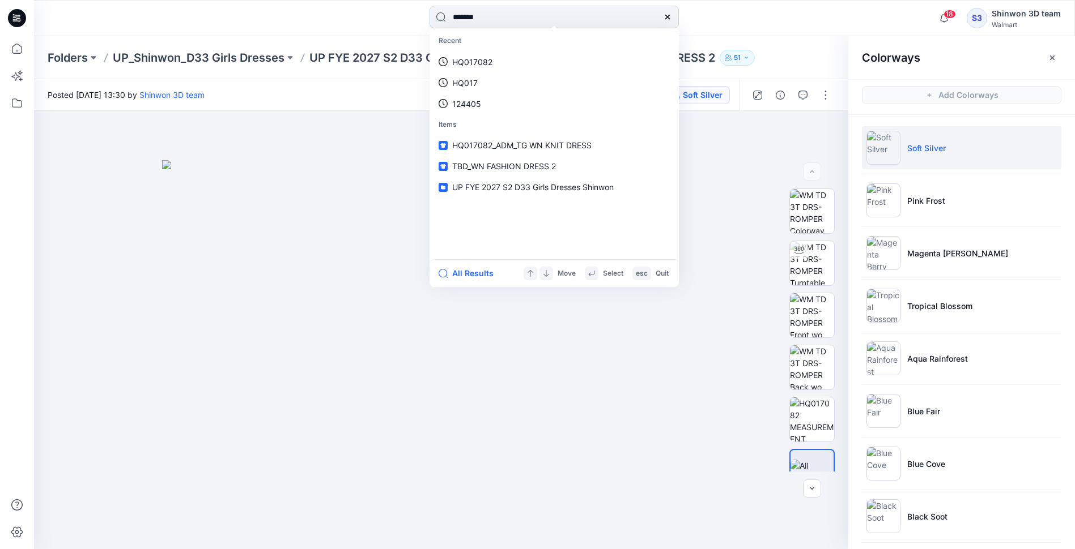
type input "********"
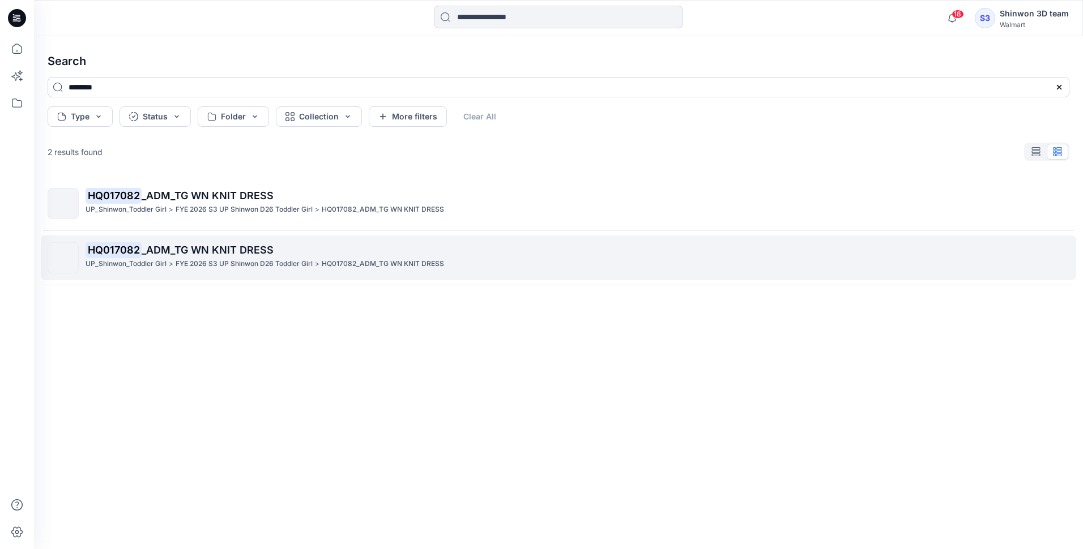
click at [392, 259] on p "HQ017082_ADM_TG WN KNIT DRESS" at bounding box center [383, 264] width 122 height 12
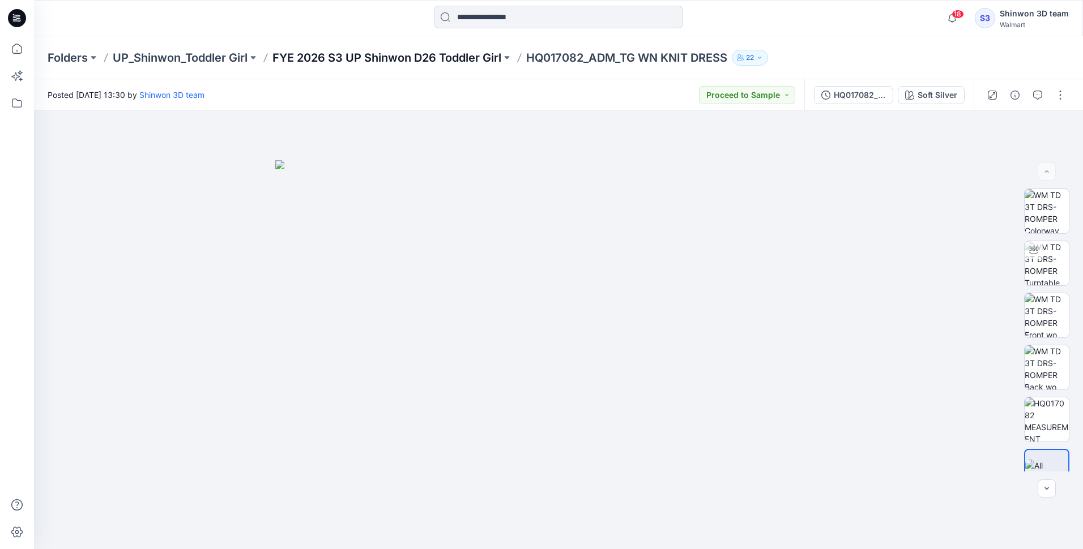
click at [470, 54] on p "FYE 2026 S3 UP Shinwon D26 Toddler Girl" at bounding box center [386, 58] width 229 height 16
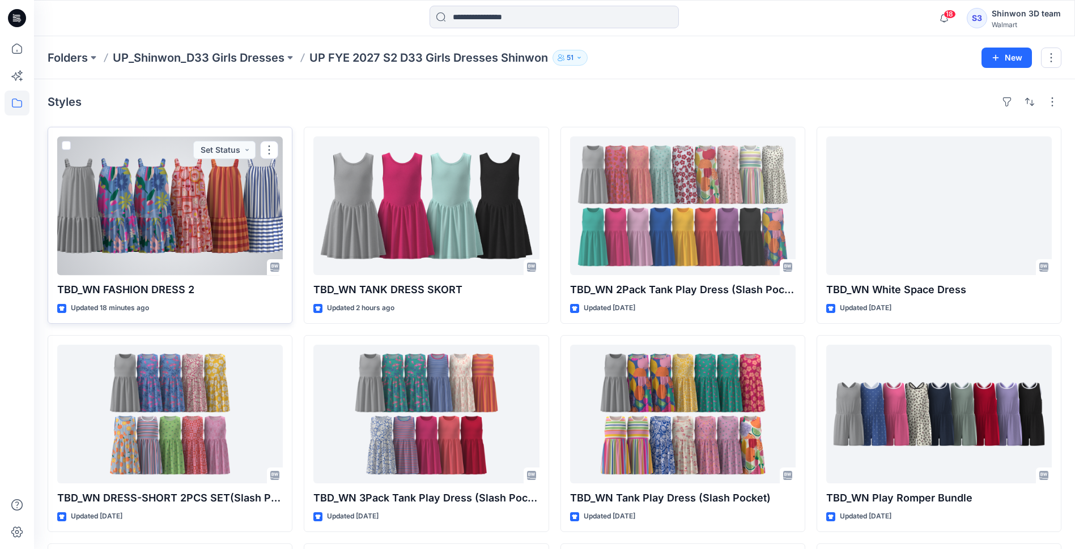
click at [221, 204] on div at bounding box center [169, 206] width 225 height 139
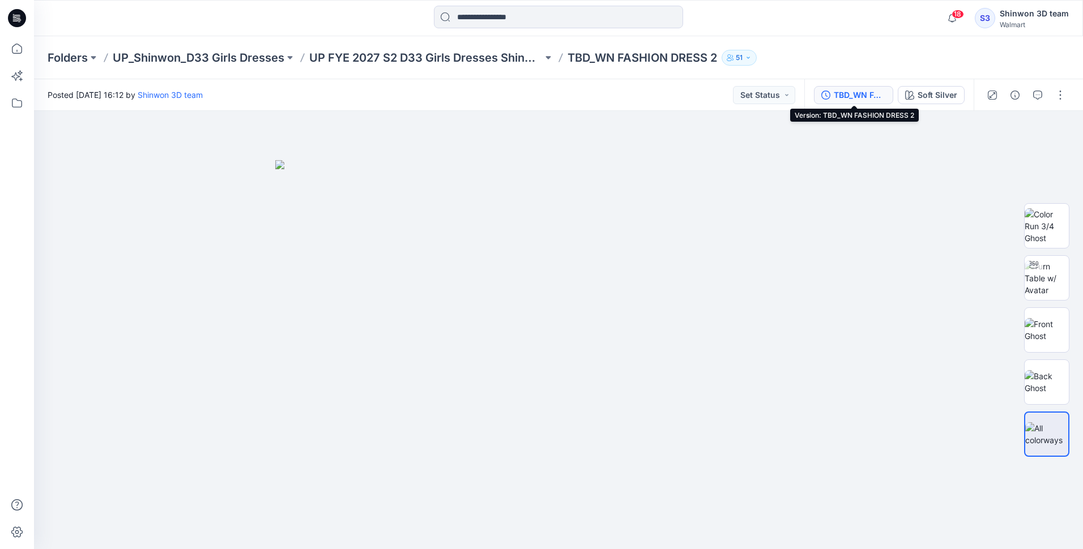
click at [849, 96] on div "TBD_WN FASHION DRESS 2" at bounding box center [860, 95] width 52 height 12
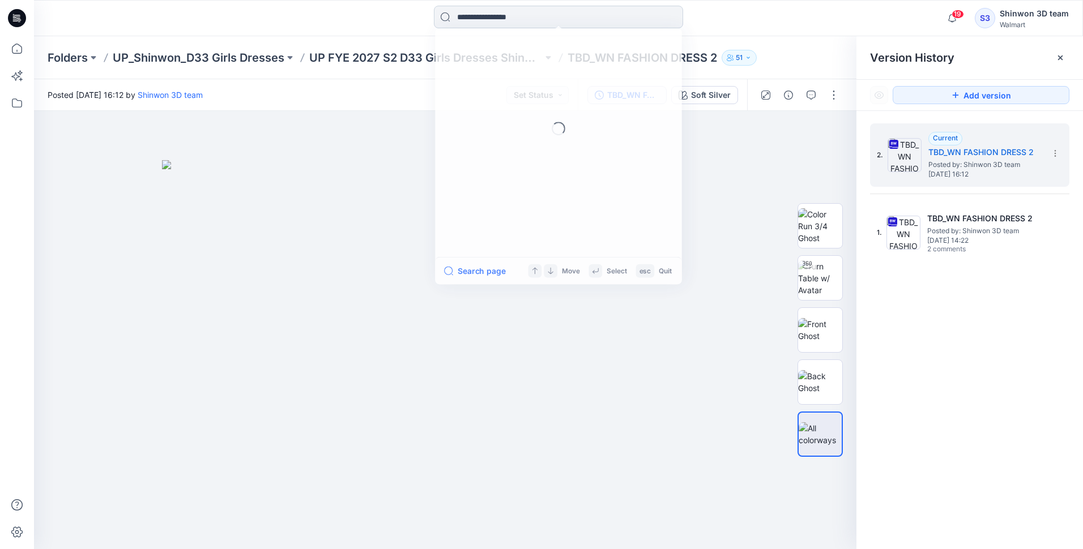
click at [510, 22] on input at bounding box center [558, 17] width 249 height 23
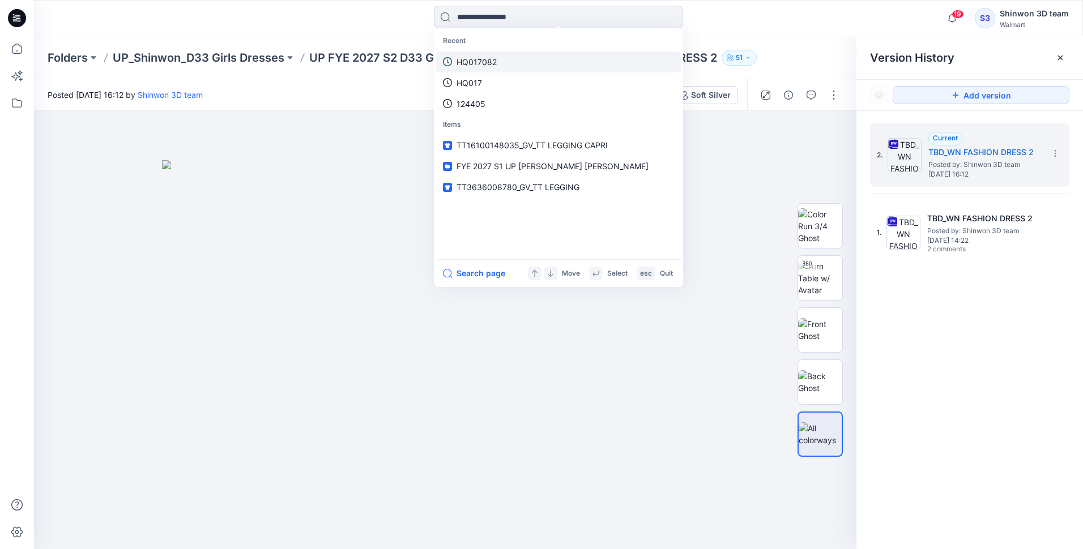
click at [489, 58] on p "HQ017082" at bounding box center [477, 62] width 40 height 12
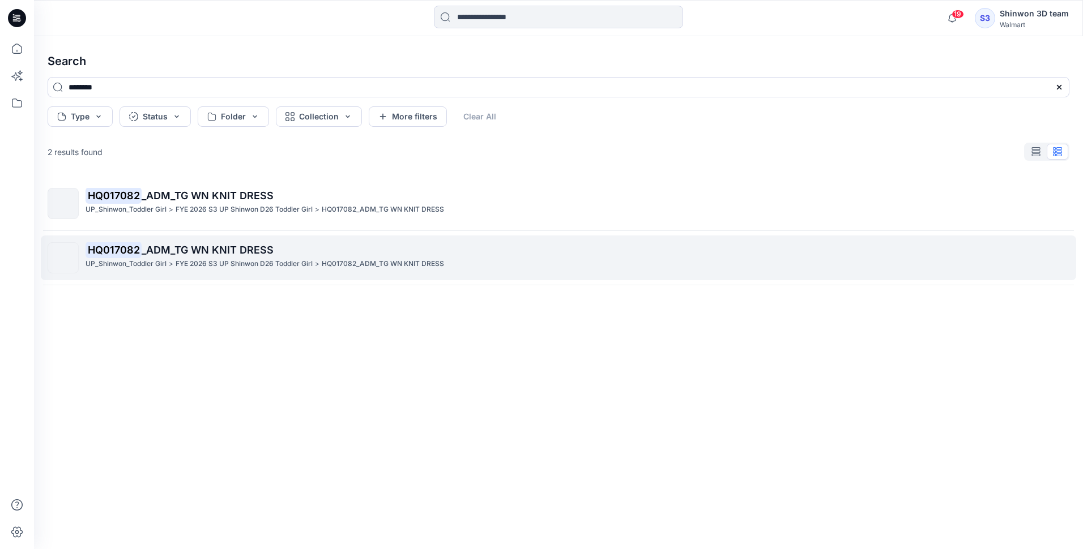
click at [244, 258] on p "FYE 2026 S3 UP Shinwon D26 Toddler Girl" at bounding box center [244, 264] width 137 height 12
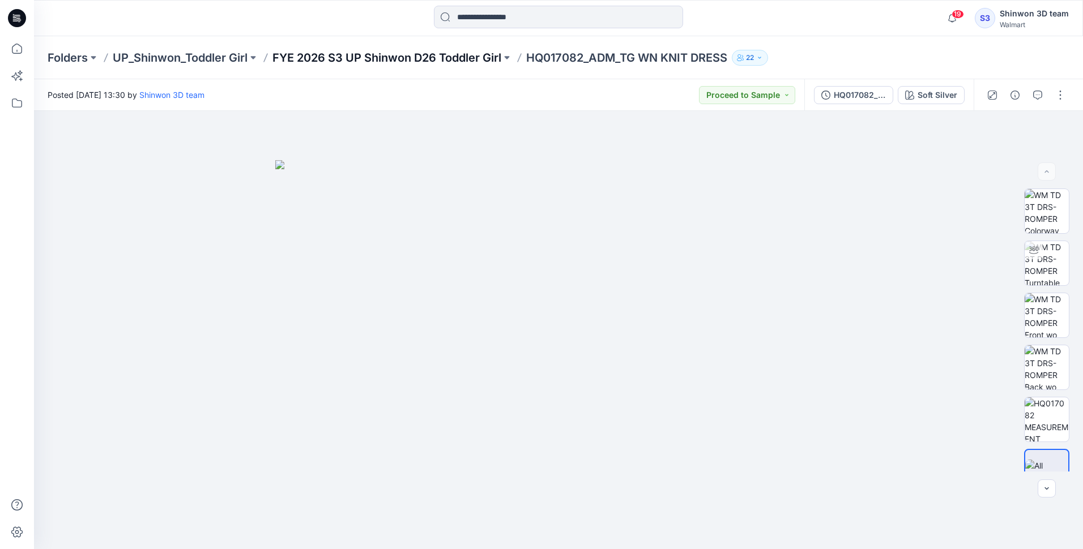
click at [453, 56] on p "FYE 2026 S3 UP Shinwon D26 Toddler Girl" at bounding box center [386, 58] width 229 height 16
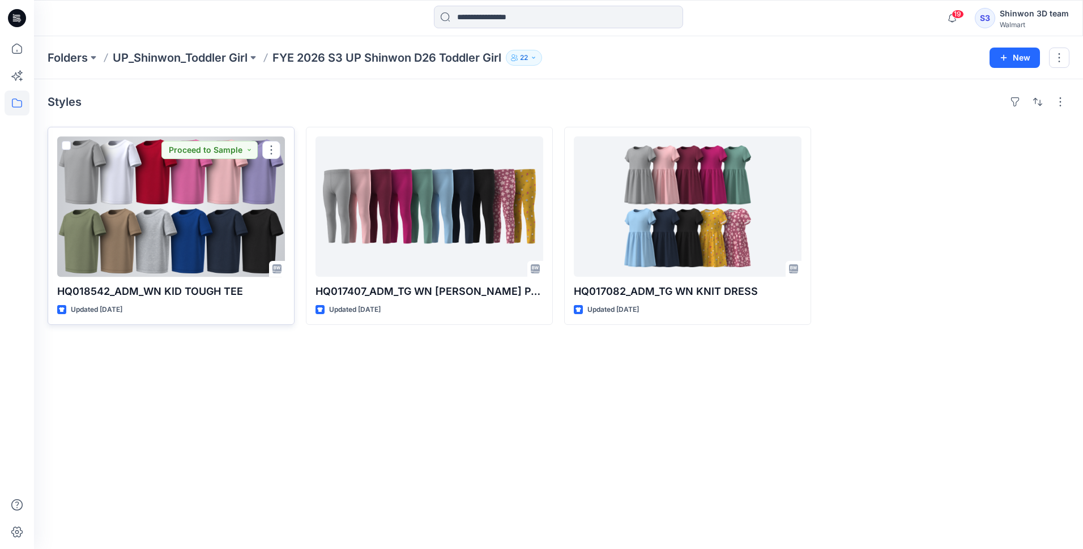
click at [201, 198] on div at bounding box center [171, 207] width 228 height 140
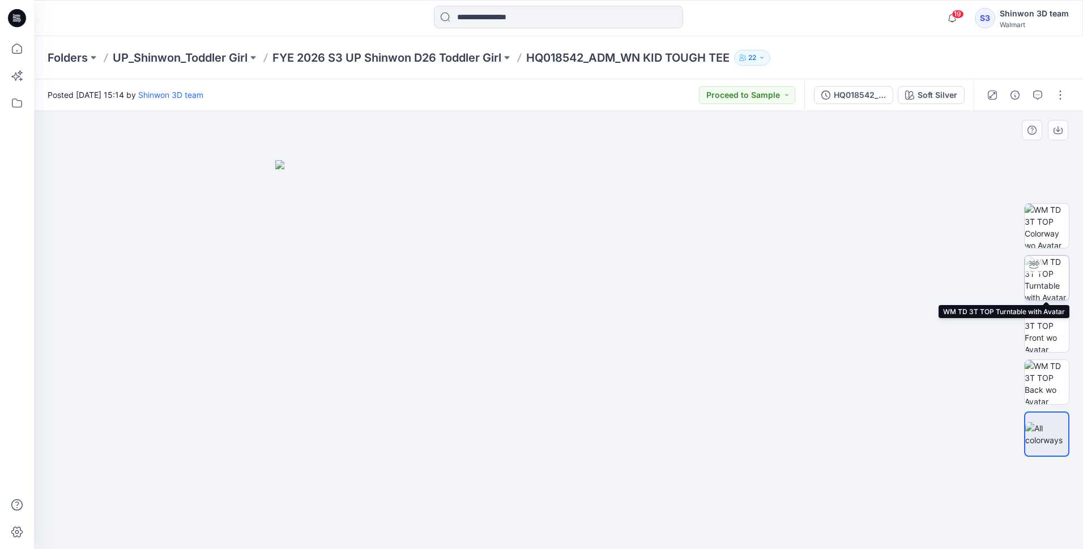
click at [1042, 278] on img at bounding box center [1047, 278] width 44 height 44
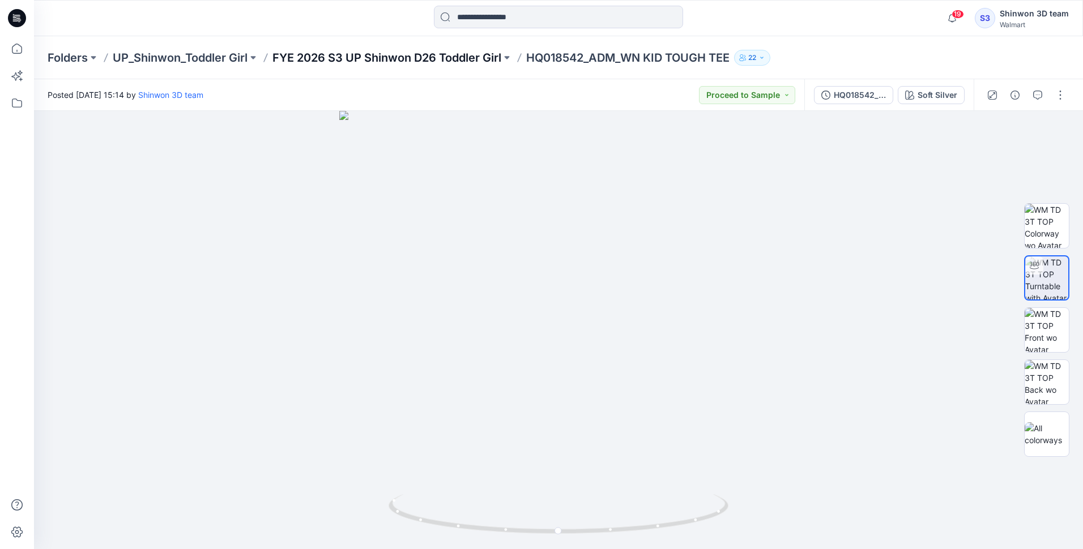
click at [458, 56] on p "FYE 2026 S3 UP Shinwon D26 Toddler Girl" at bounding box center [386, 58] width 229 height 16
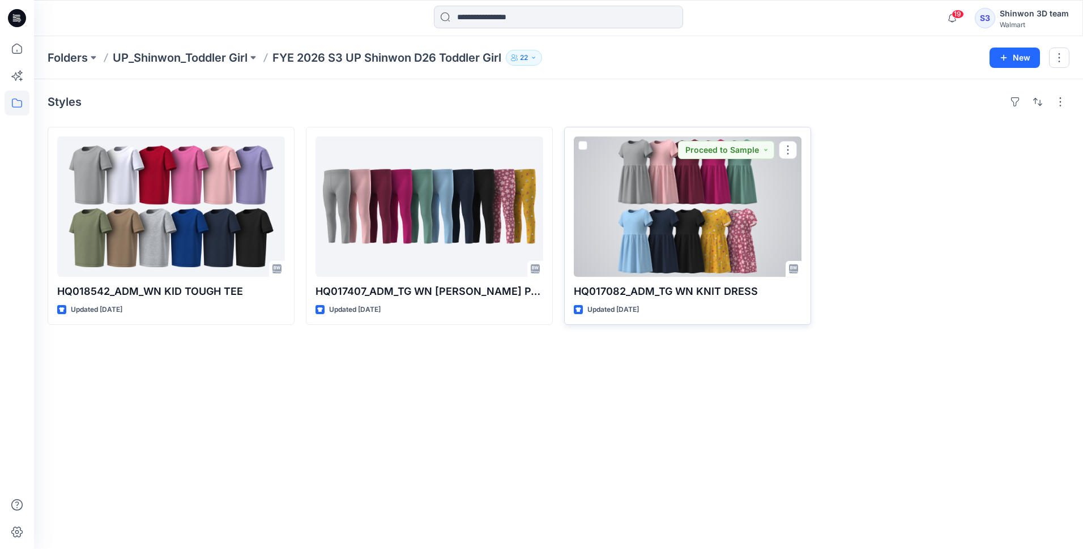
click at [706, 182] on div at bounding box center [688, 207] width 228 height 140
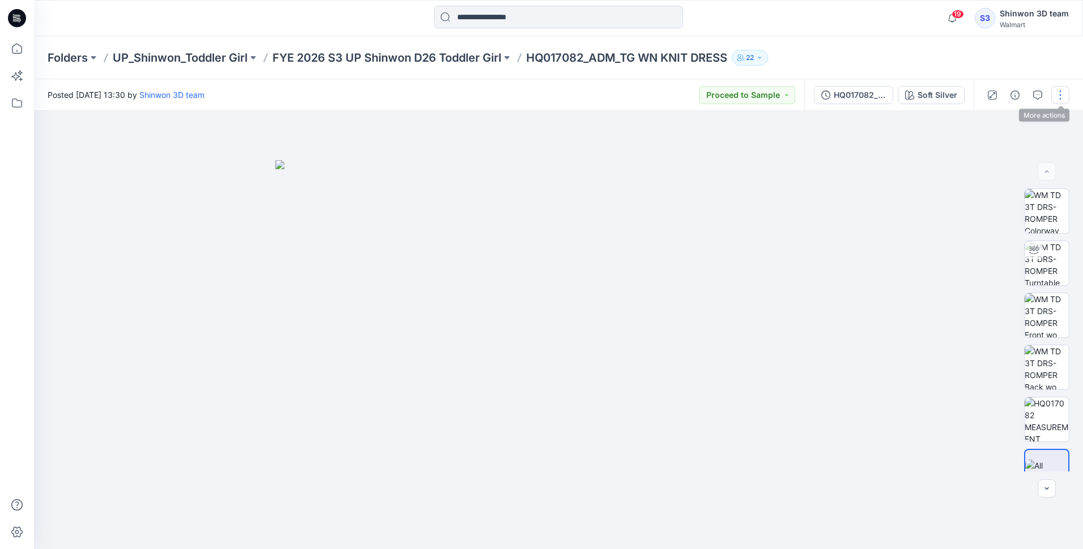
click at [1054, 95] on button "button" at bounding box center [1060, 95] width 18 height 18
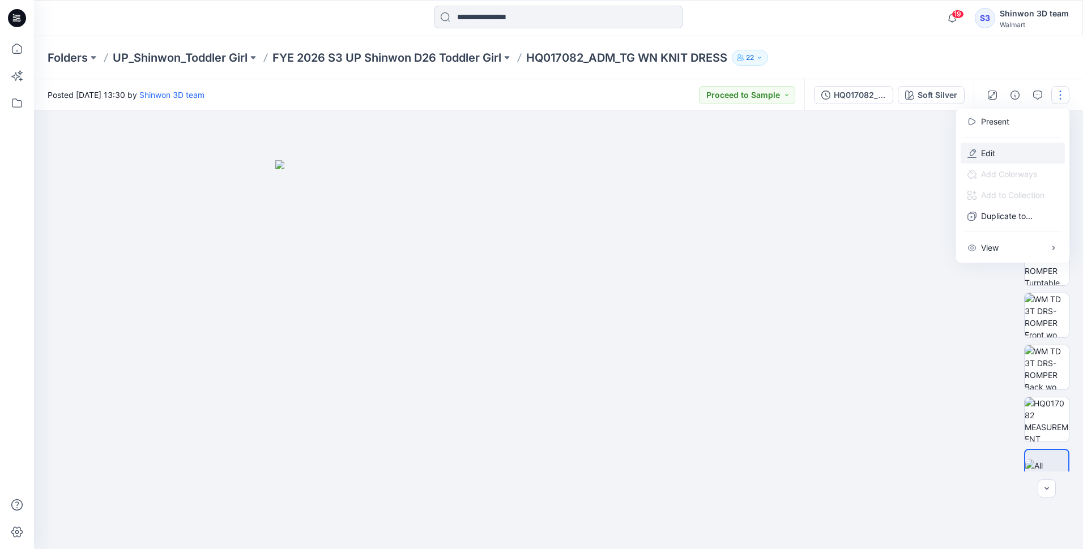
click at [990, 151] on p "Edit" at bounding box center [988, 153] width 14 height 12
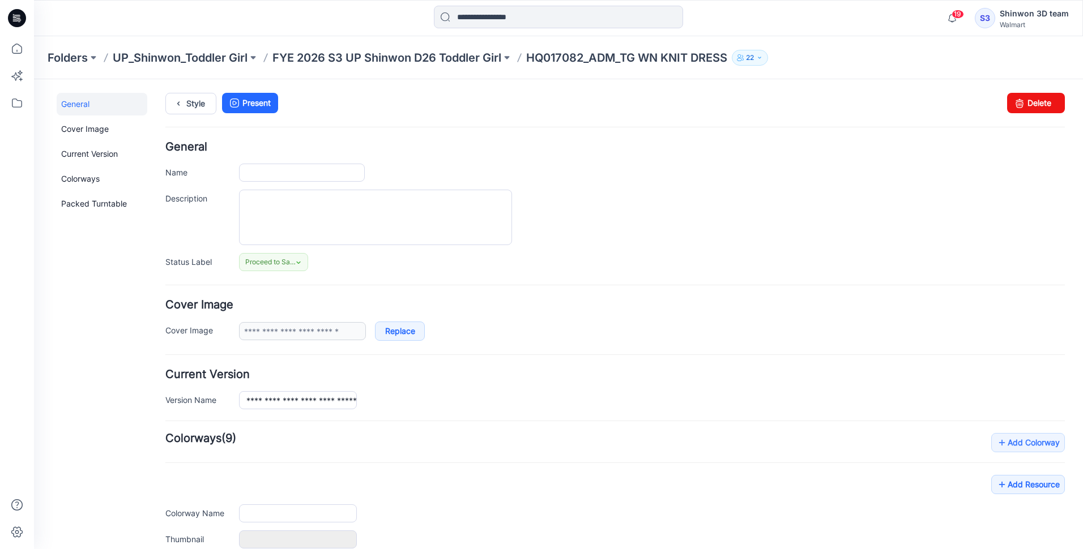
type input "**********"
type textarea "**********"
type input "**********"
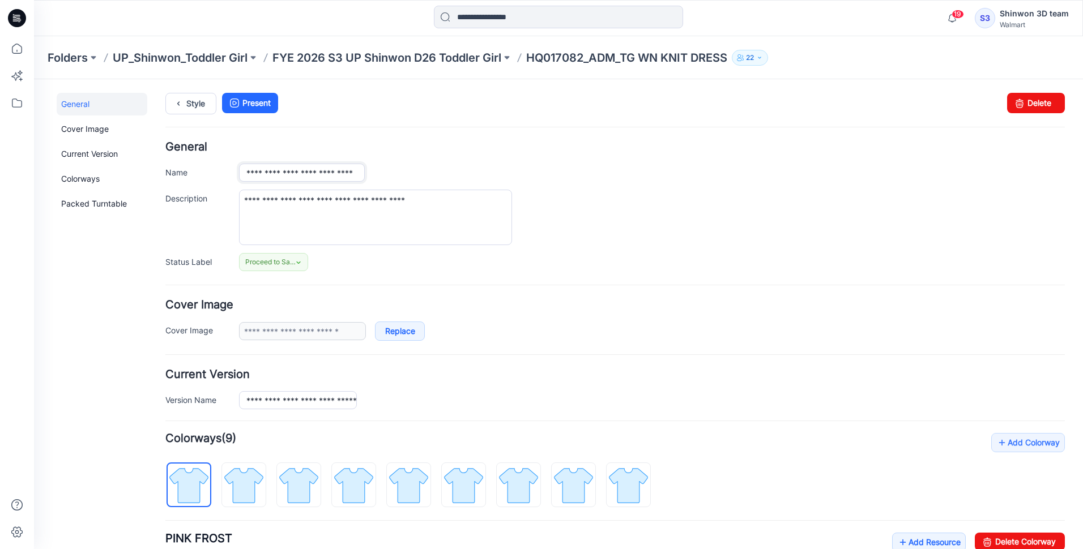
click at [303, 172] on input "**********" at bounding box center [302, 173] width 126 height 18
type input "**********"
click at [732, 387] on div "**********" at bounding box center [615, 389] width 900 height 40
click at [198, 102] on link "Style" at bounding box center [190, 104] width 51 height 22
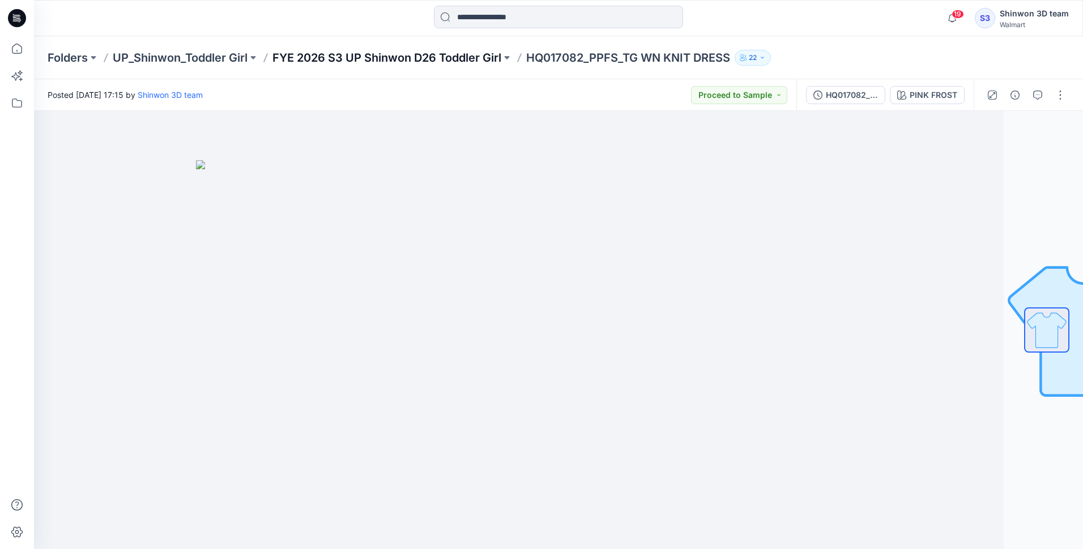
click at [407, 57] on p "FYE 2026 S3 UP Shinwon D26 Toddler Girl" at bounding box center [386, 58] width 229 height 16
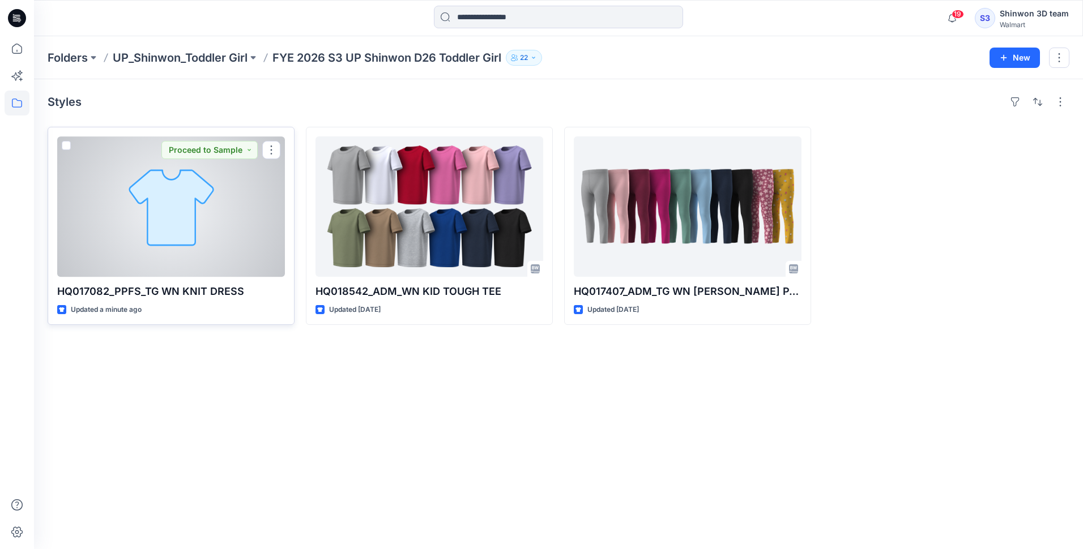
click at [191, 198] on div at bounding box center [171, 207] width 228 height 140
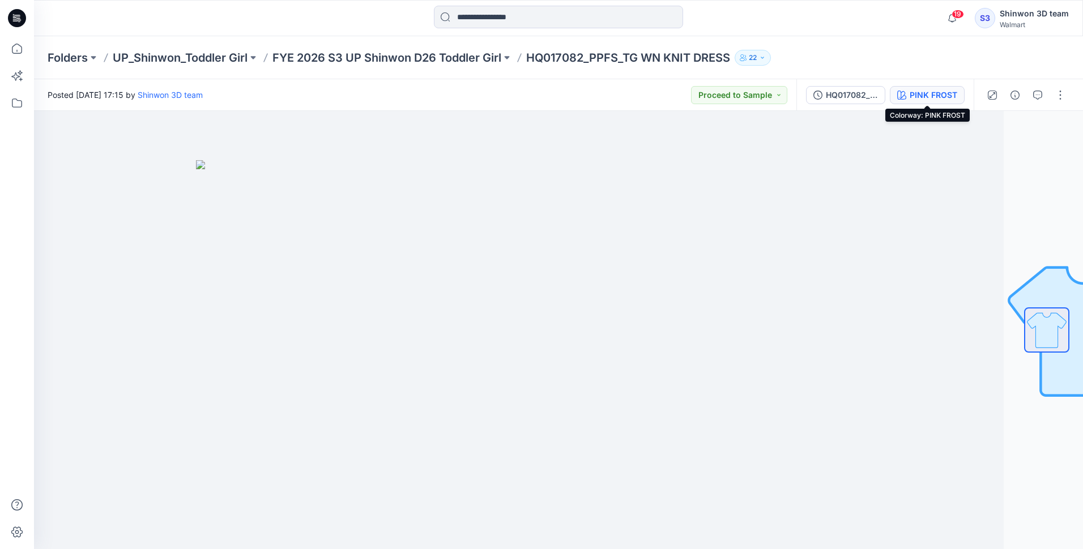
click at [936, 92] on div "PINK FROST" at bounding box center [934, 95] width 48 height 12
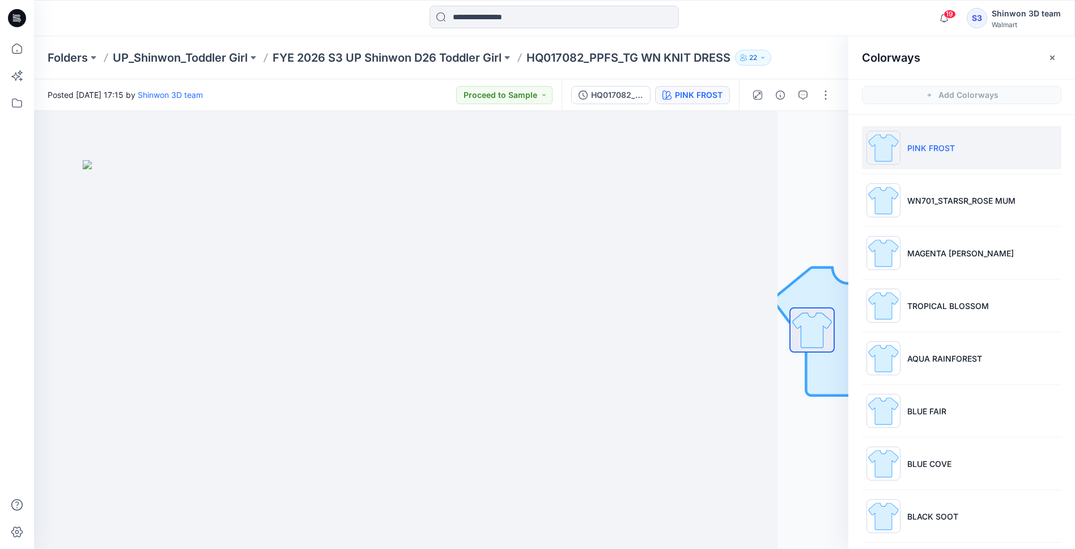
click at [877, 145] on img at bounding box center [883, 148] width 34 height 34
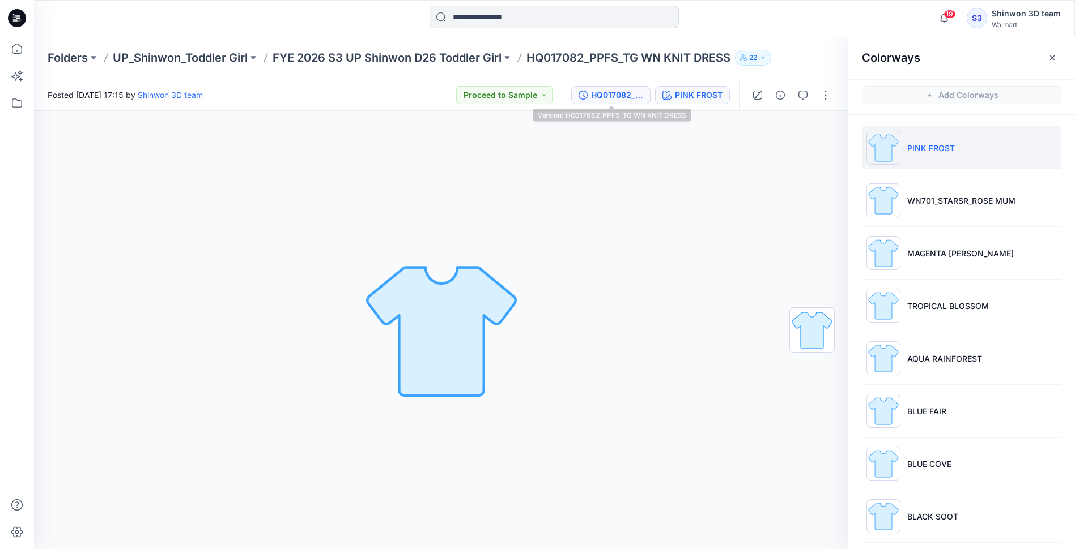
click at [619, 101] on button "HQ017082_PPFS_TG WN KNIT DRESS" at bounding box center [610, 95] width 79 height 18
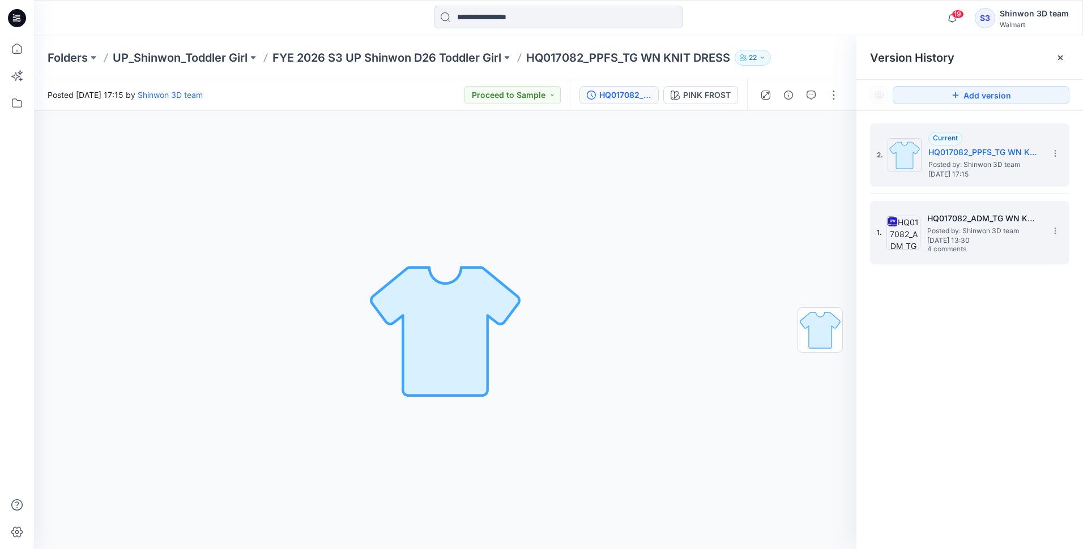
click at [972, 220] on h5 "HQ017082_ADM_TG WN KNIT DRESS" at bounding box center [983, 219] width 113 height 14
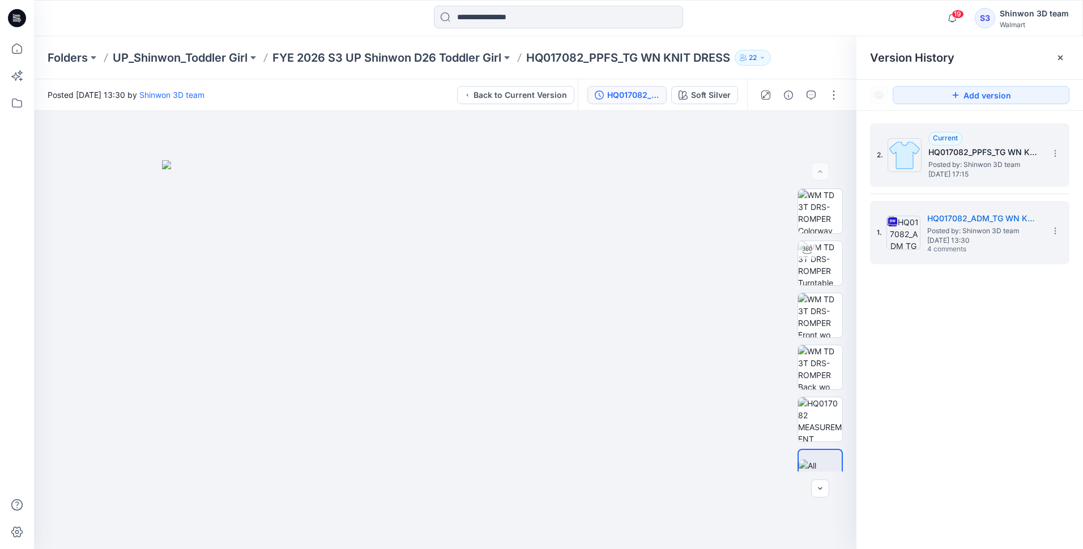
click at [986, 161] on span "Posted by: Shinwon 3D team" at bounding box center [984, 164] width 113 height 11
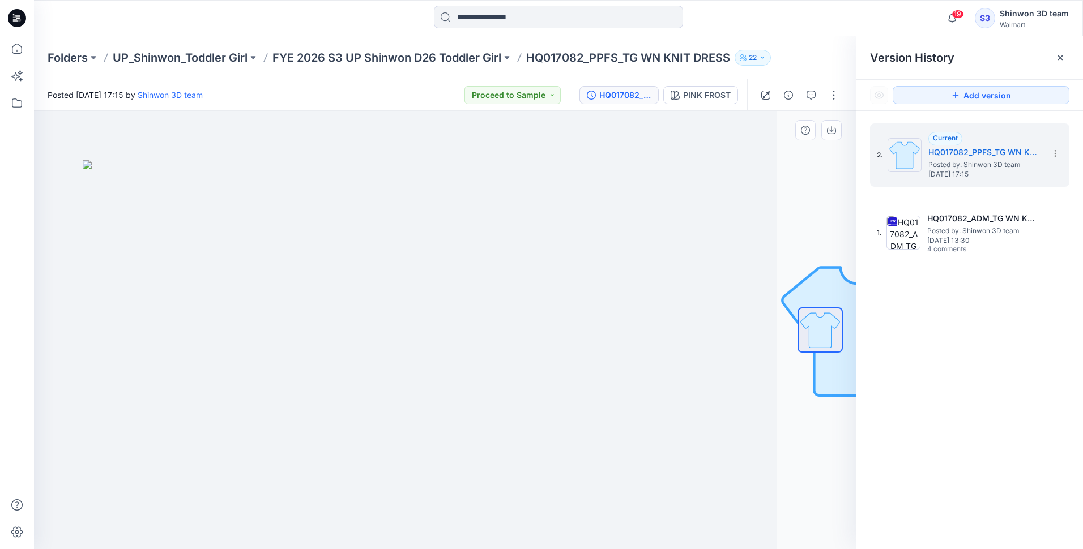
click at [844, 214] on div at bounding box center [820, 330] width 73 height 283
click at [823, 283] on div at bounding box center [820, 330] width 45 height 283
click at [821, 319] on img at bounding box center [820, 330] width 43 height 43
click at [822, 271] on div at bounding box center [820, 330] width 45 height 283
click at [390, 59] on p "FYE 2026 S3 UP Shinwon D26 Toddler Girl" at bounding box center [386, 58] width 229 height 16
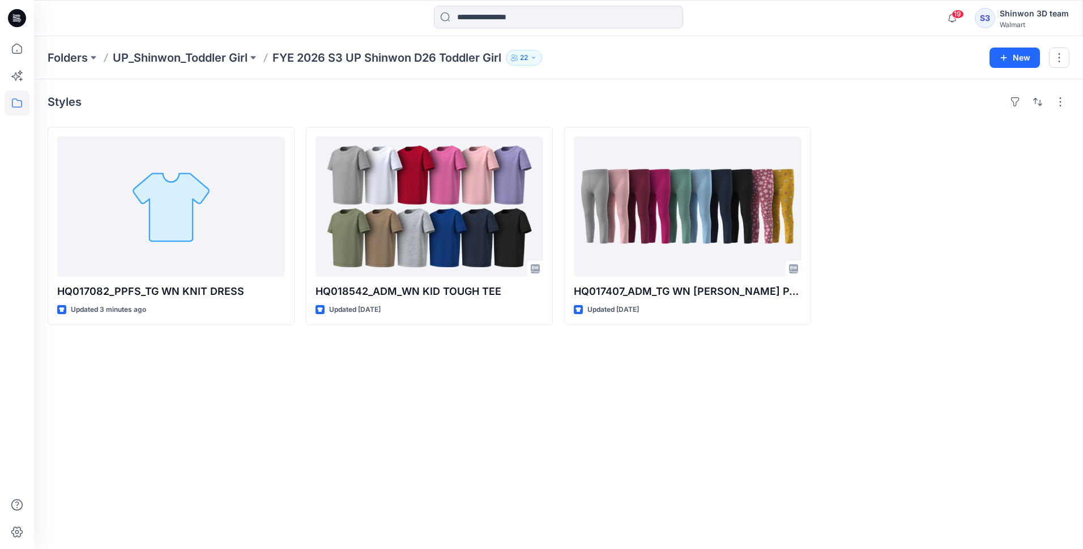
click at [262, 390] on div "Styles HQ017082_PPFS_TG WN KNIT DRESS Updated 3 minutes ago HQ018542_ADM_WN KID…" at bounding box center [558, 314] width 1049 height 470
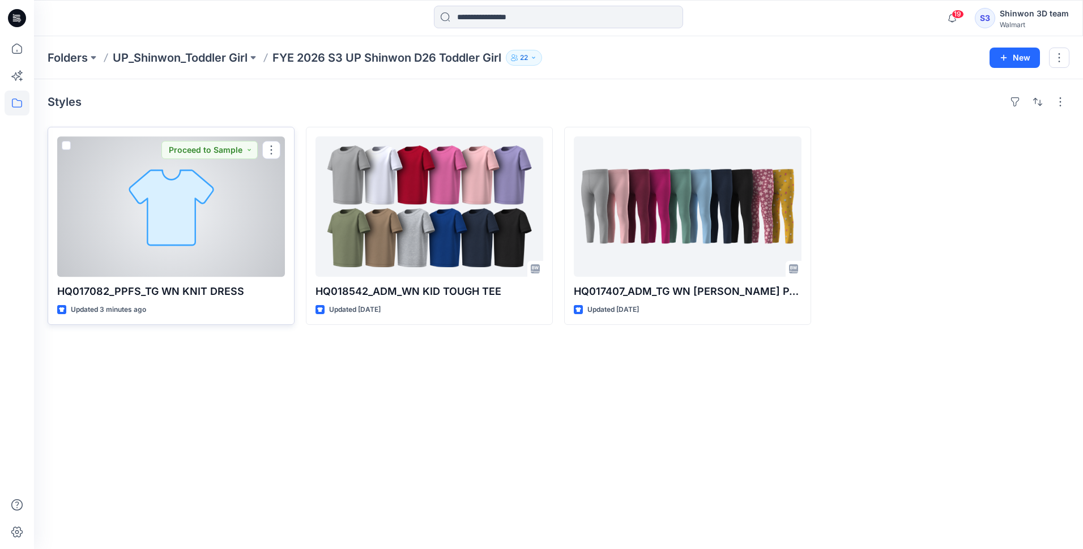
click at [173, 209] on div at bounding box center [171, 207] width 228 height 140
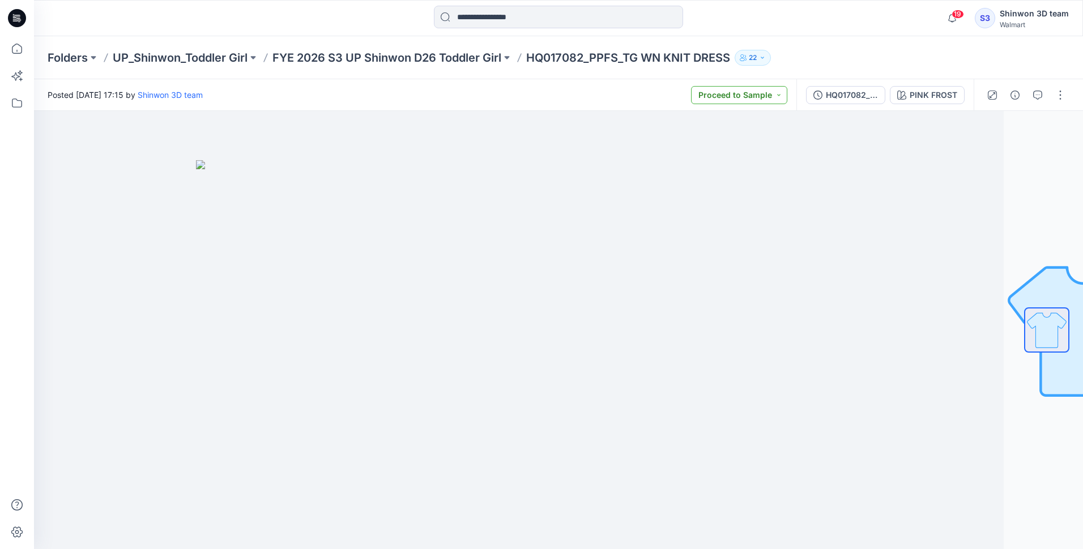
click at [778, 95] on button "Proceed to Sample" at bounding box center [739, 95] width 96 height 18
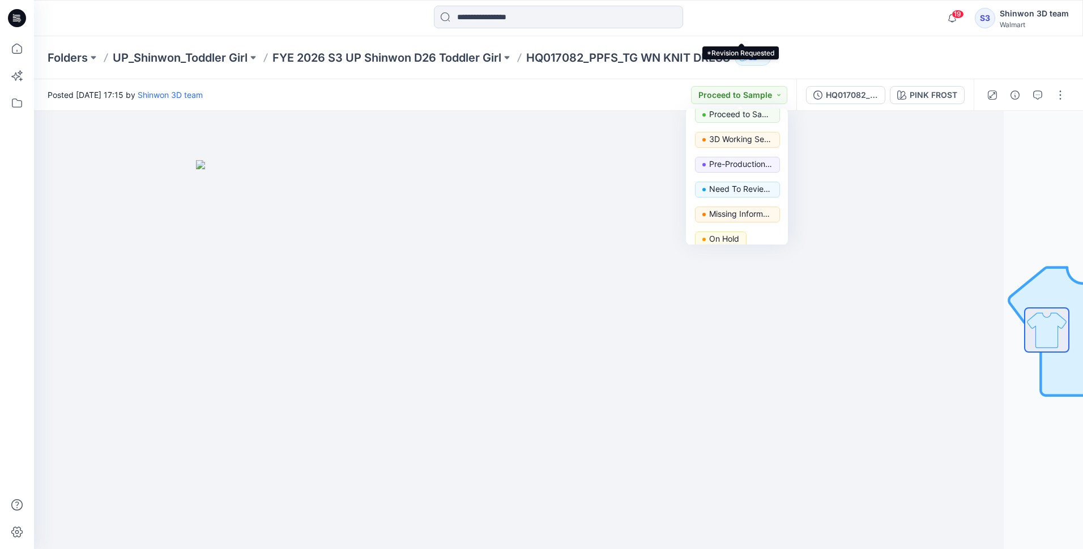
scroll to position [113, 0]
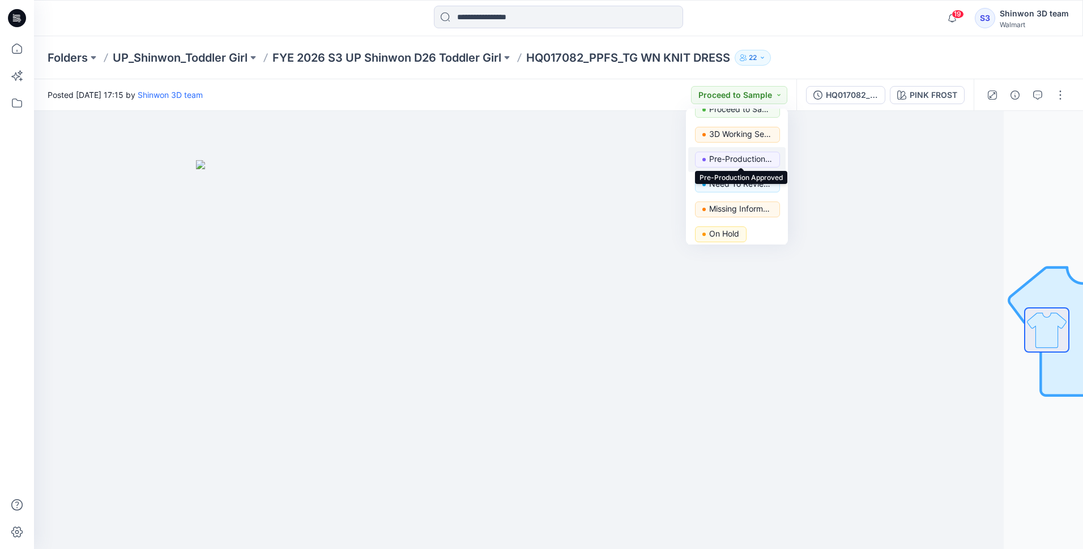
click at [763, 161] on p "Pre-Production Approved" at bounding box center [740, 159] width 63 height 15
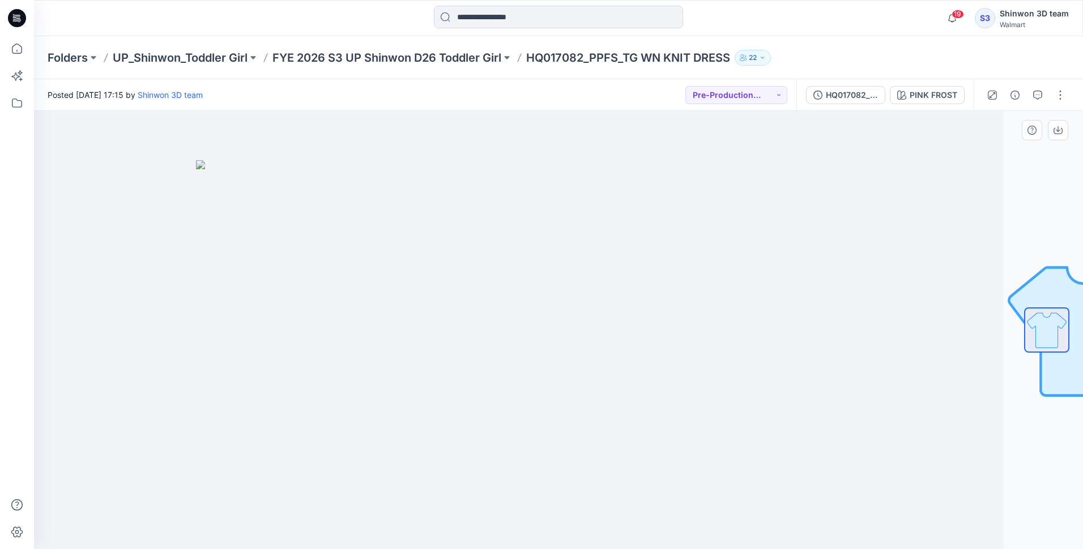
click at [834, 229] on div at bounding box center [479, 330] width 1049 height 438
click at [982, 220] on div at bounding box center [479, 330] width 1049 height 438
click at [339, 57] on p "FYE 2026 S3 UP Shinwon D26 Toddler Girl" at bounding box center [386, 58] width 229 height 16
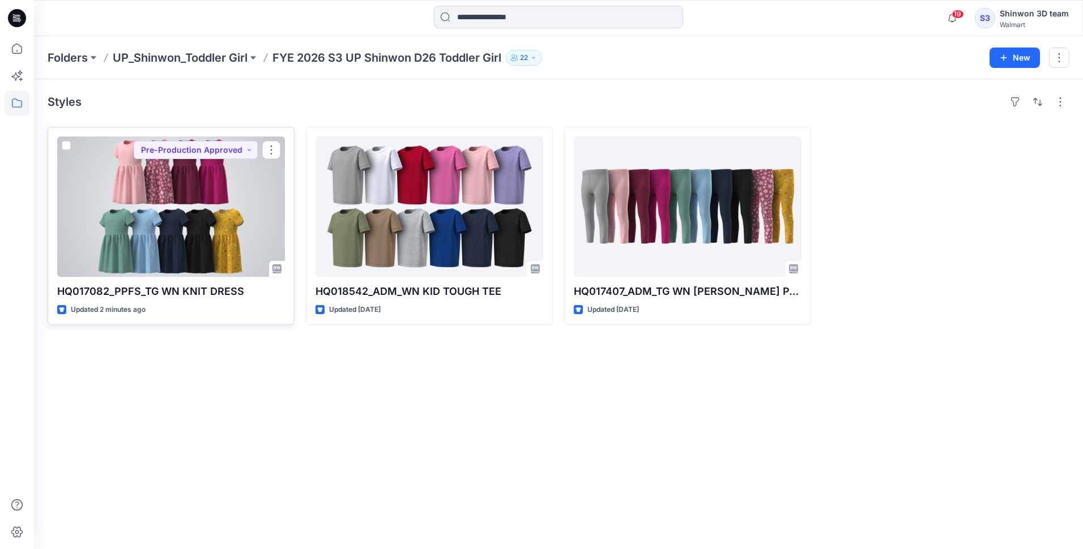
click at [164, 218] on div at bounding box center [171, 207] width 228 height 140
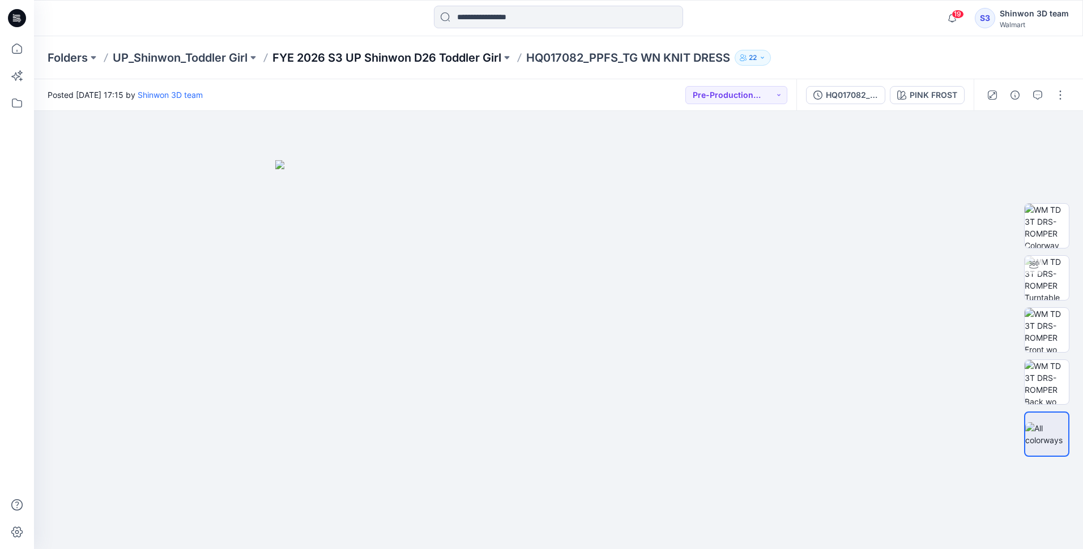
click at [454, 58] on p "FYE 2026 S3 UP Shinwon D26 Toddler Girl" at bounding box center [386, 58] width 229 height 16
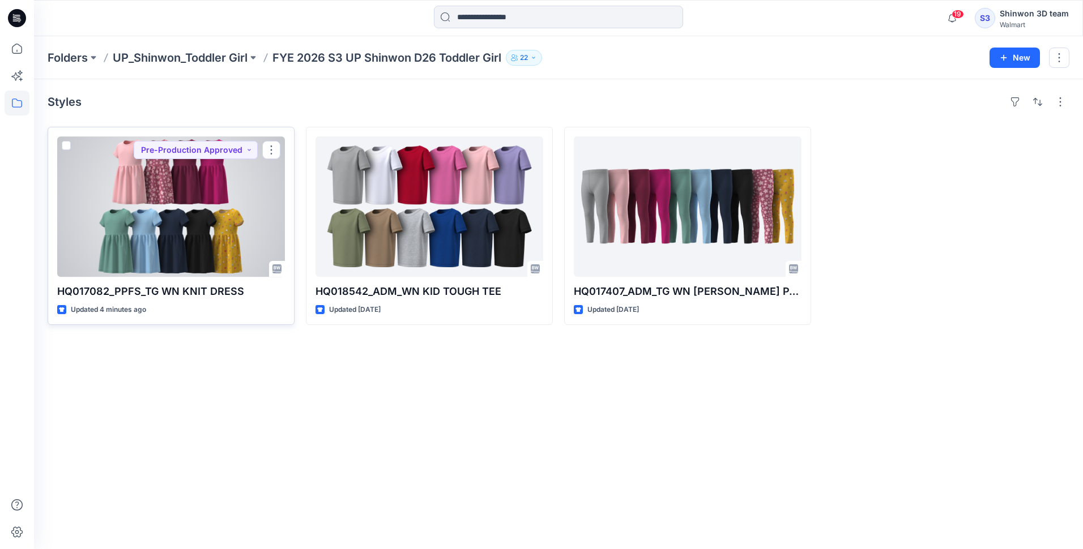
click at [167, 229] on div at bounding box center [171, 207] width 228 height 140
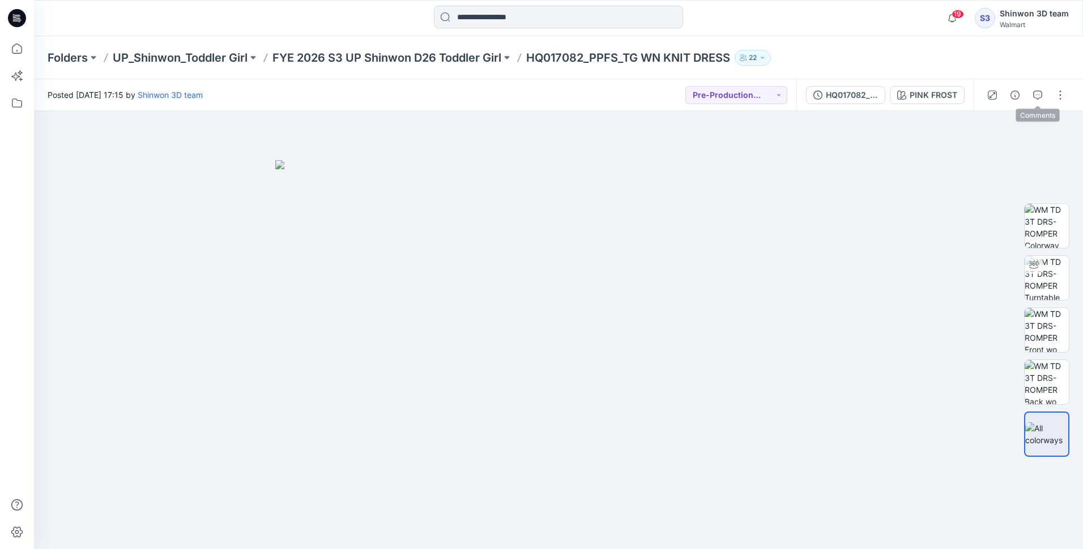
click at [1038, 92] on icon "button" at bounding box center [1037, 95] width 9 height 9
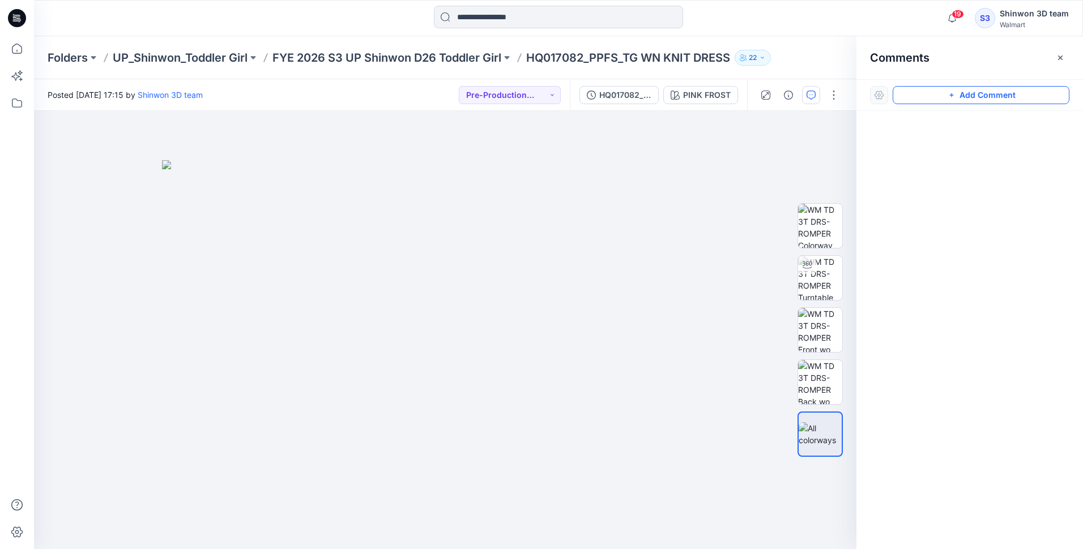
click at [961, 93] on button "Add Comment" at bounding box center [981, 95] width 177 height 18
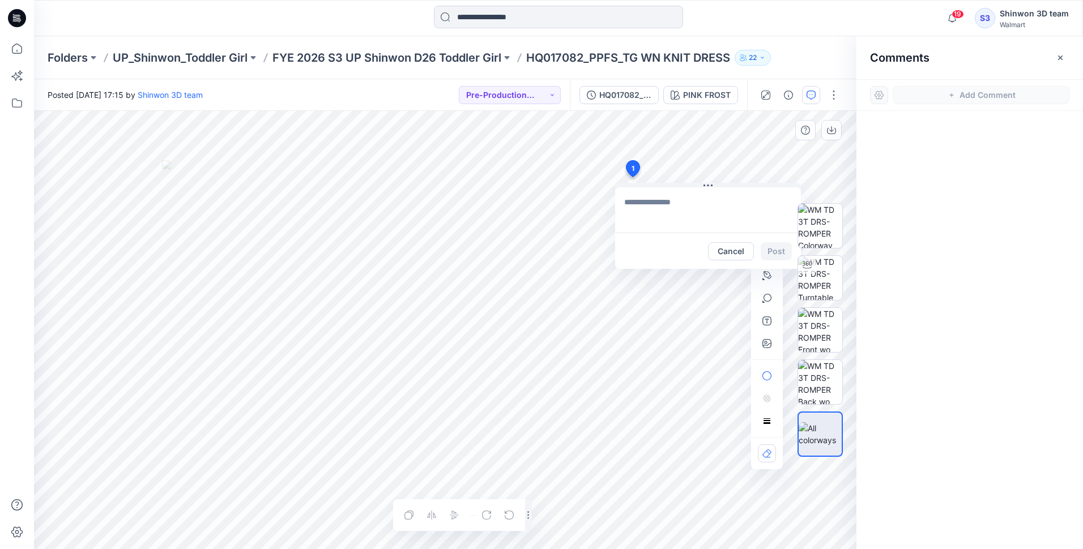
click at [632, 177] on div "1 Cancel Post Layer 1" at bounding box center [445, 330] width 823 height 438
click at [701, 210] on textarea at bounding box center [708, 210] width 186 height 45
click at [648, 207] on textarea at bounding box center [708, 210] width 186 height 45
paste textarea "**********"
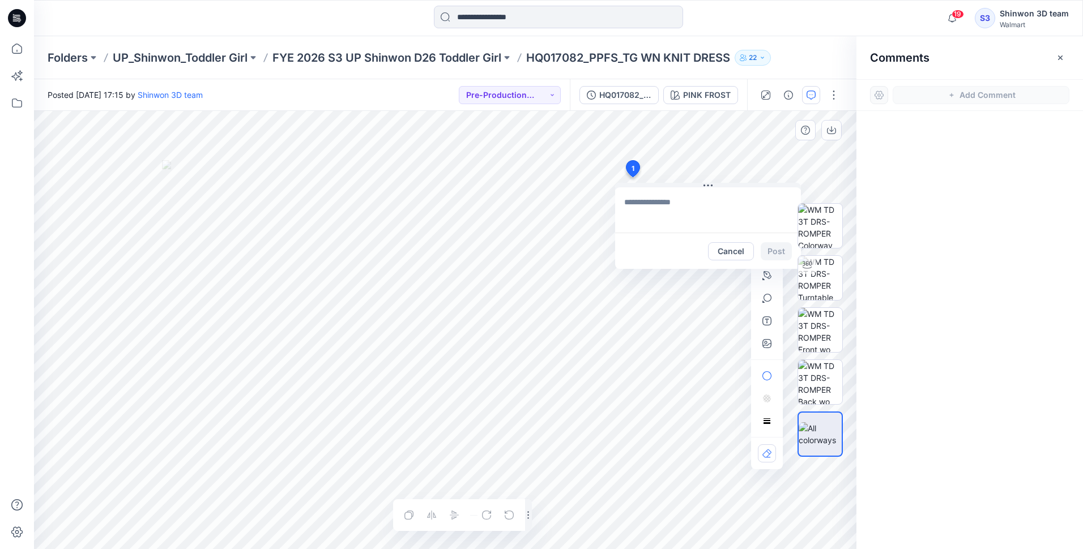
type textarea "**********"
click at [777, 248] on button "Post" at bounding box center [776, 251] width 31 height 18
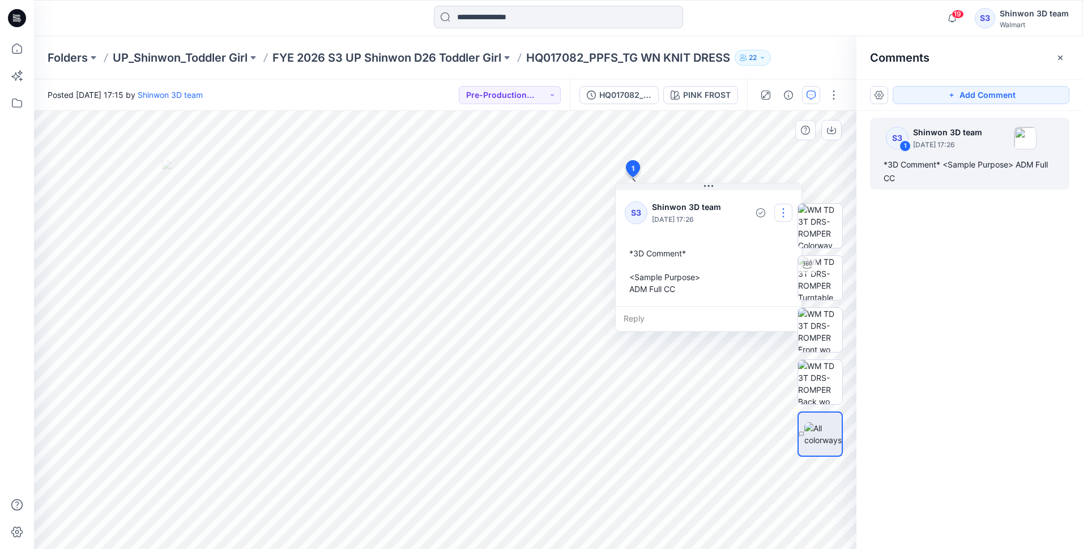
click at [776, 210] on button "button" at bounding box center [783, 213] width 18 height 18
click at [774, 242] on p "Edit comment" at bounding box center [786, 239] width 51 height 12
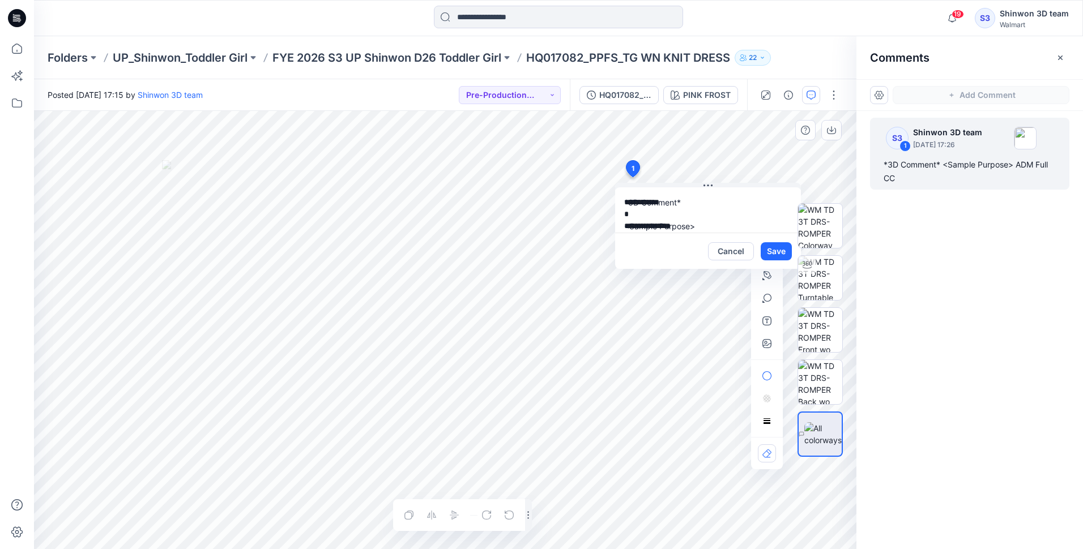
scroll to position [20, 0]
click at [599, 220] on div "**********" at bounding box center [445, 330] width 823 height 438
type textarea "**********"
click at [765, 249] on button "Save" at bounding box center [776, 251] width 31 height 18
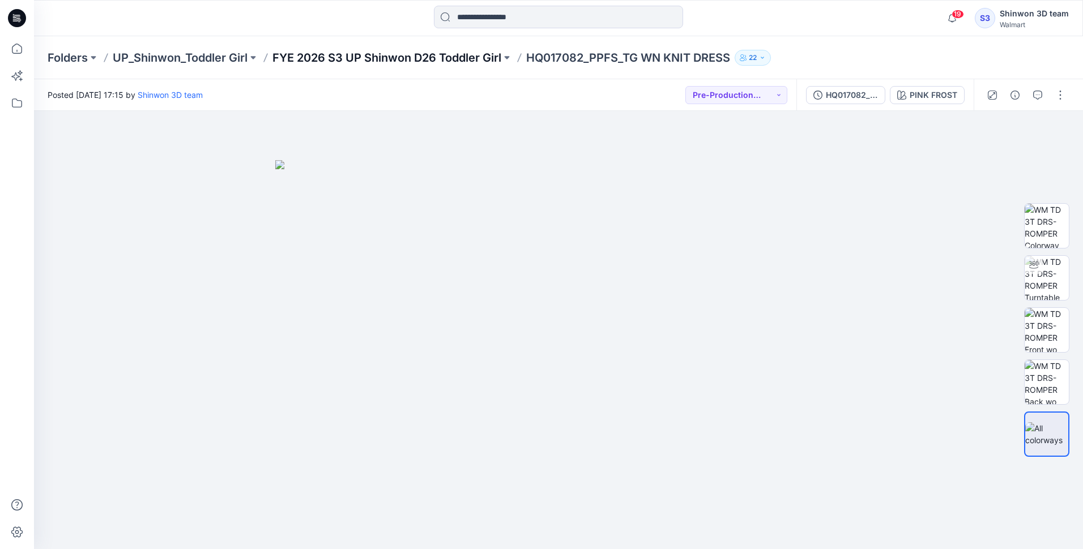
click at [475, 61] on p "FYE 2026 S3 UP Shinwon D26 Toddler Girl" at bounding box center [386, 58] width 229 height 16
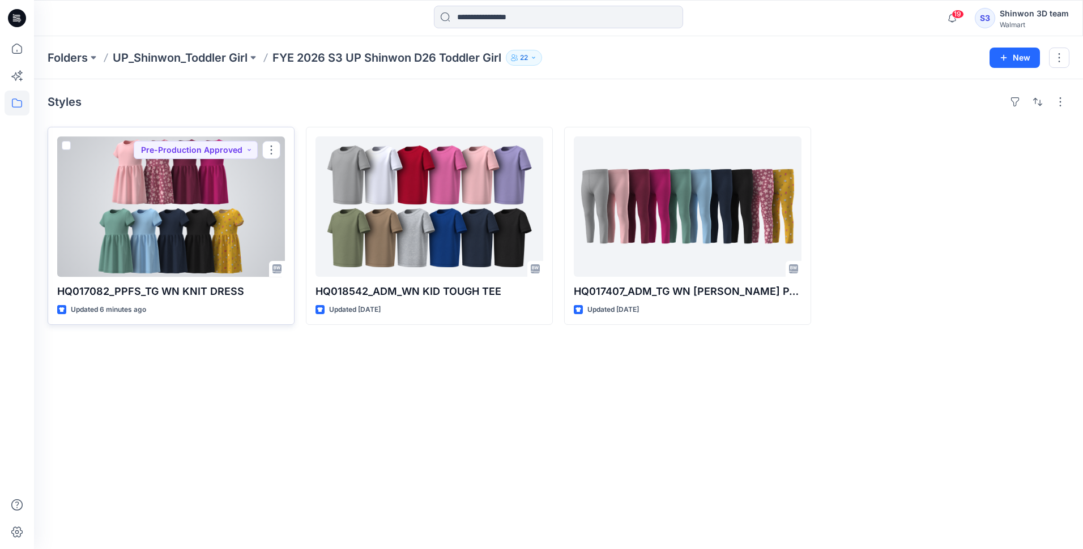
click at [197, 242] on div at bounding box center [171, 207] width 228 height 140
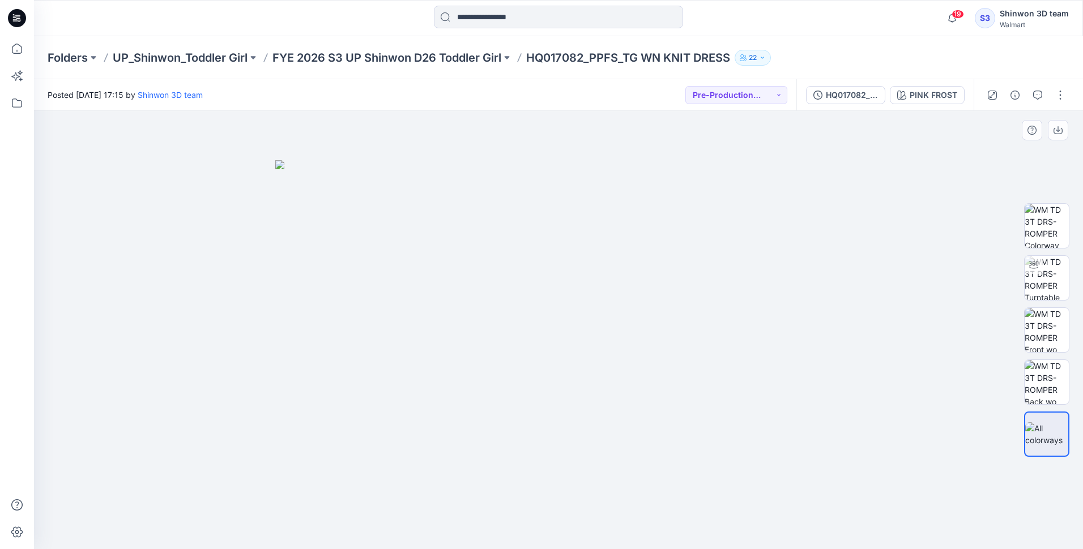
click at [806, 193] on img at bounding box center [558, 354] width 566 height 389
click at [1056, 91] on button "button" at bounding box center [1060, 95] width 18 height 18
click at [994, 150] on p "Edit" at bounding box center [988, 153] width 14 height 12
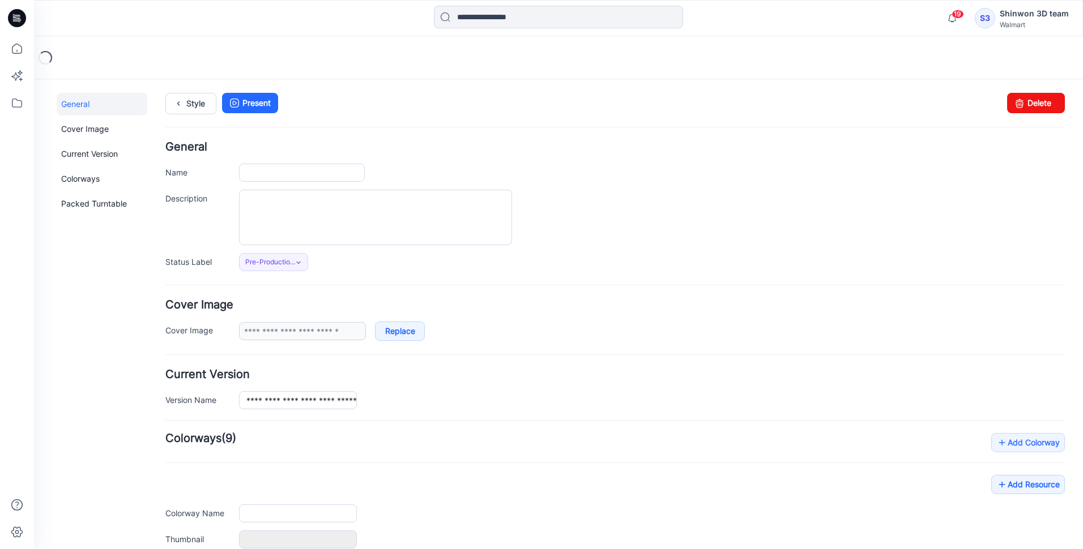
type input "**********"
type textarea "**********"
type input "**********"
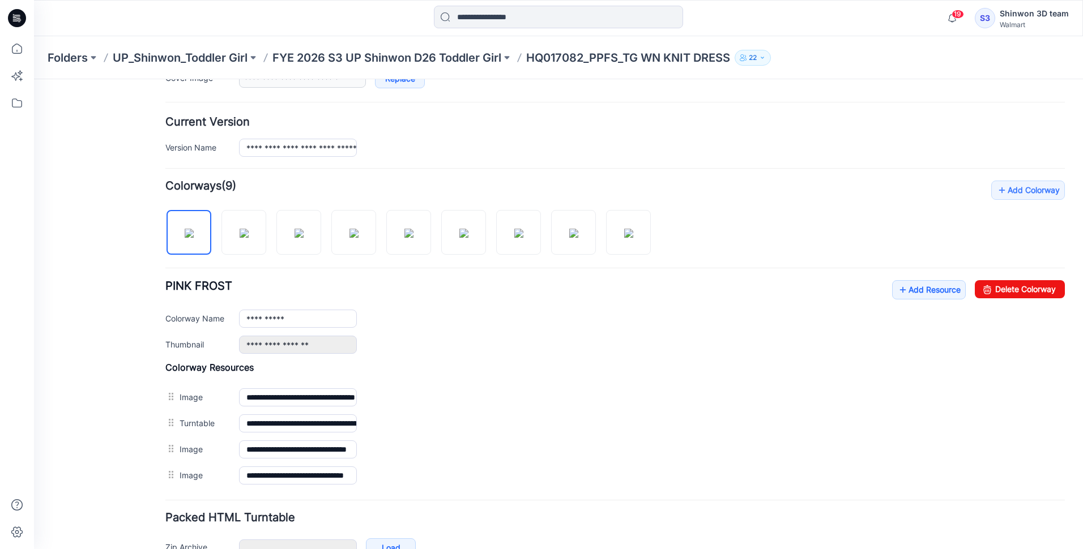
scroll to position [322, 0]
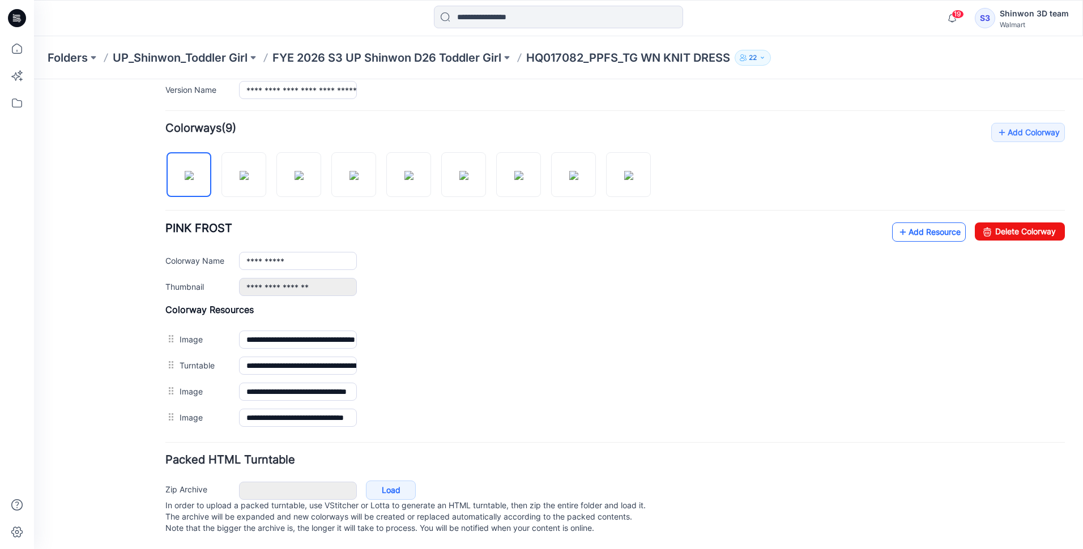
click at [918, 223] on link "Add Resource" at bounding box center [929, 232] width 74 height 19
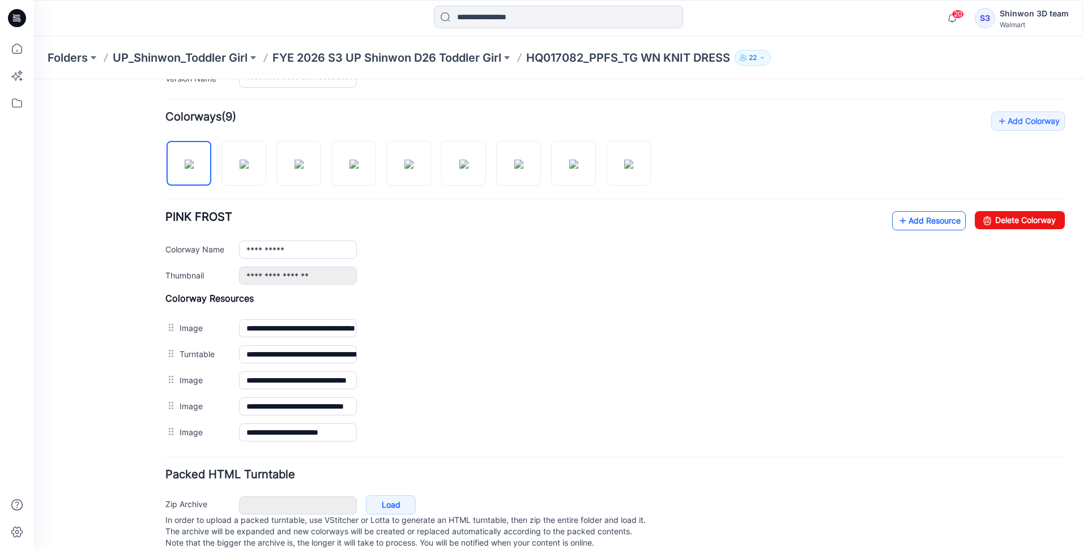
click at [900, 218] on link "Add Resource" at bounding box center [929, 220] width 74 height 19
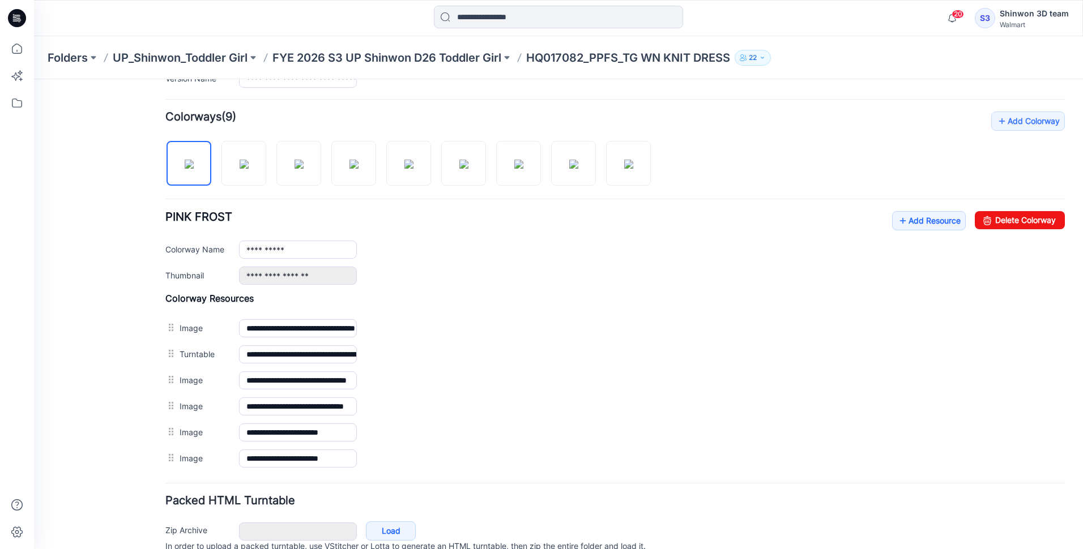
click at [763, 443] on div "**********" at bounding box center [615, 433] width 900 height 26
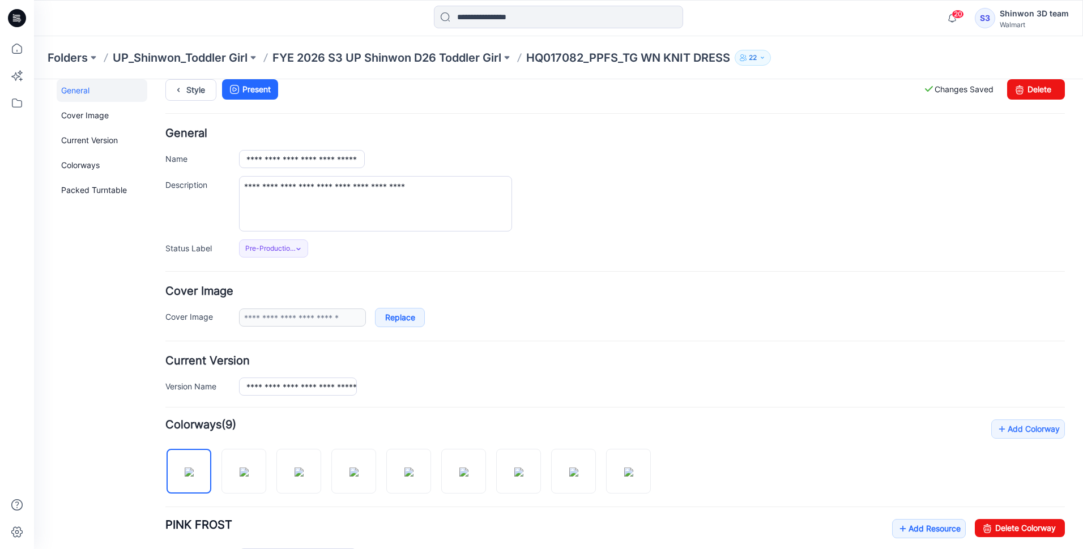
scroll to position [0, 0]
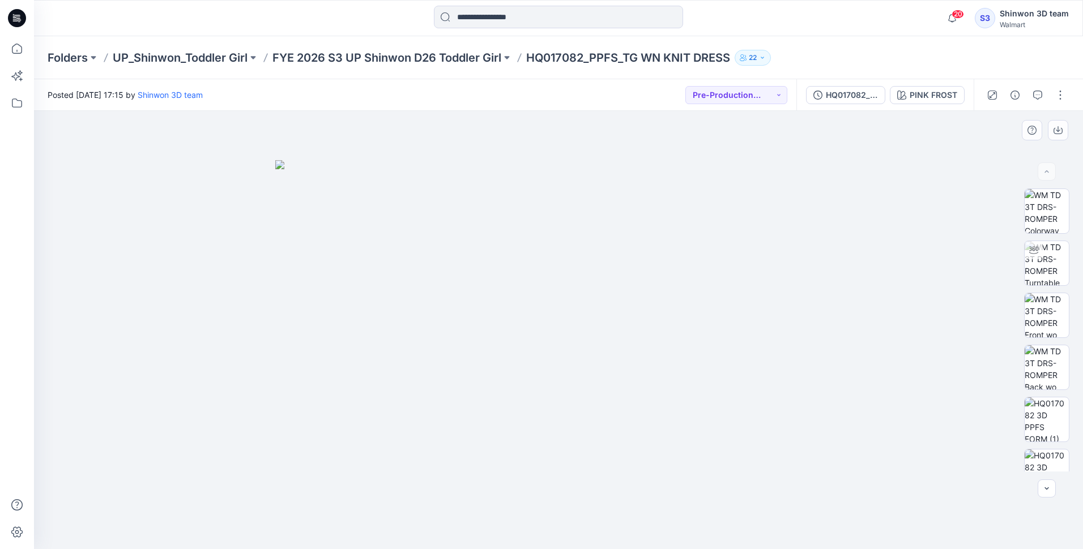
click at [891, 407] on div at bounding box center [558, 330] width 1049 height 438
click at [1049, 353] on img at bounding box center [1047, 345] width 44 height 44
click at [1051, 397] on img at bounding box center [1047, 397] width 44 height 44
click at [1049, 349] on img at bounding box center [1047, 345] width 44 height 44
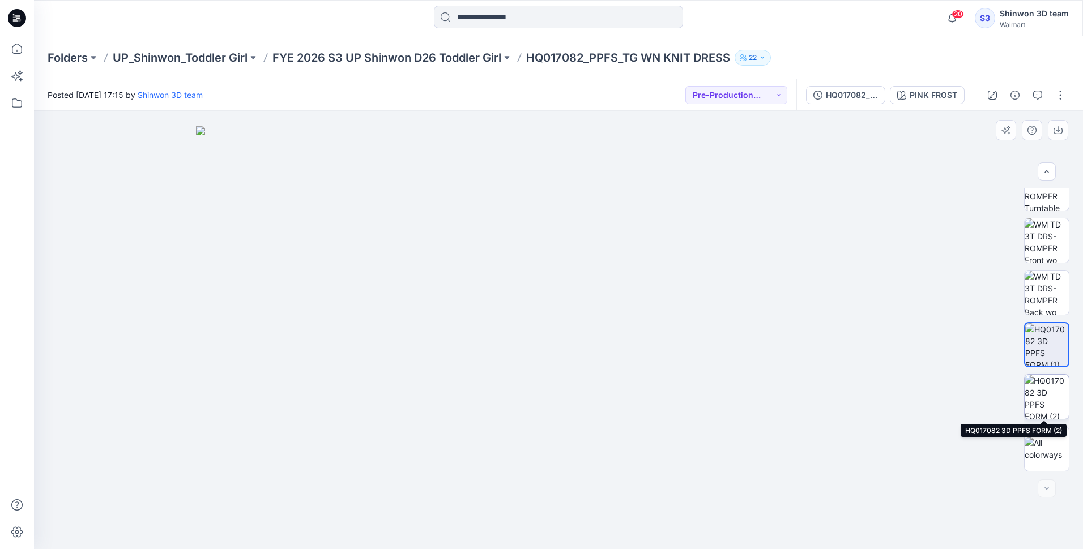
click at [1039, 399] on img at bounding box center [1047, 397] width 44 height 44
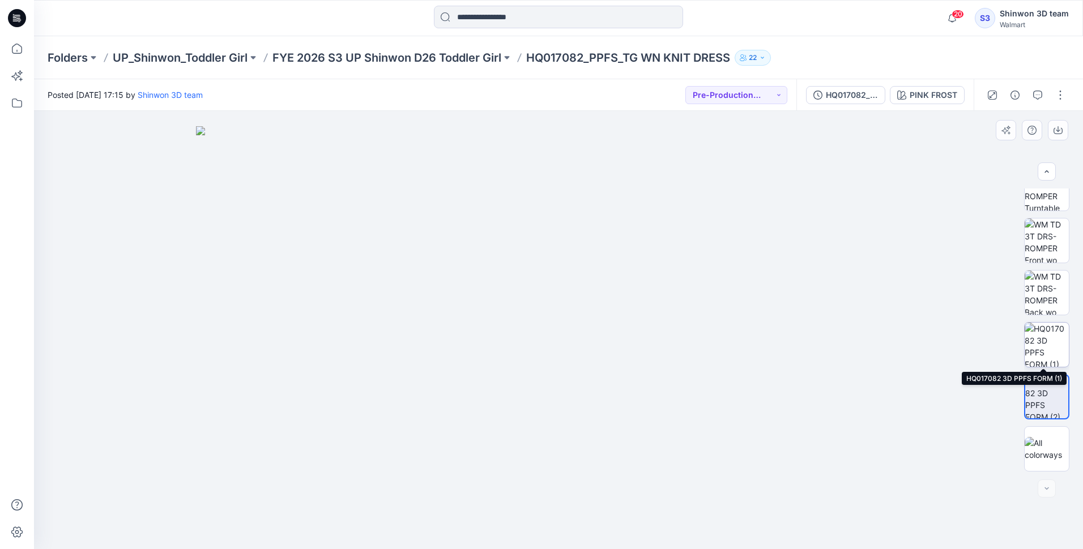
click at [1042, 353] on img at bounding box center [1047, 345] width 44 height 44
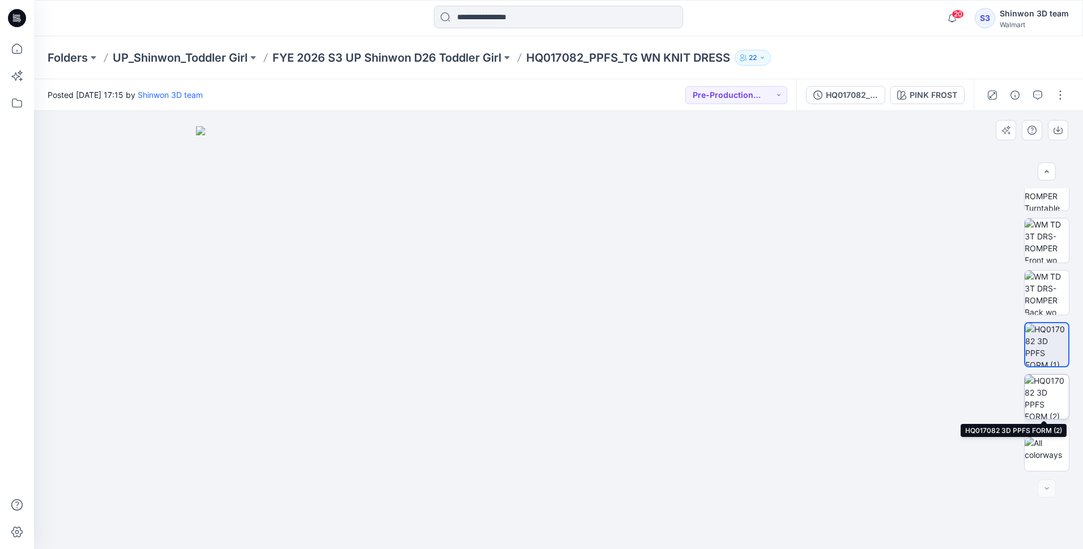
click at [1048, 393] on img at bounding box center [1047, 397] width 44 height 44
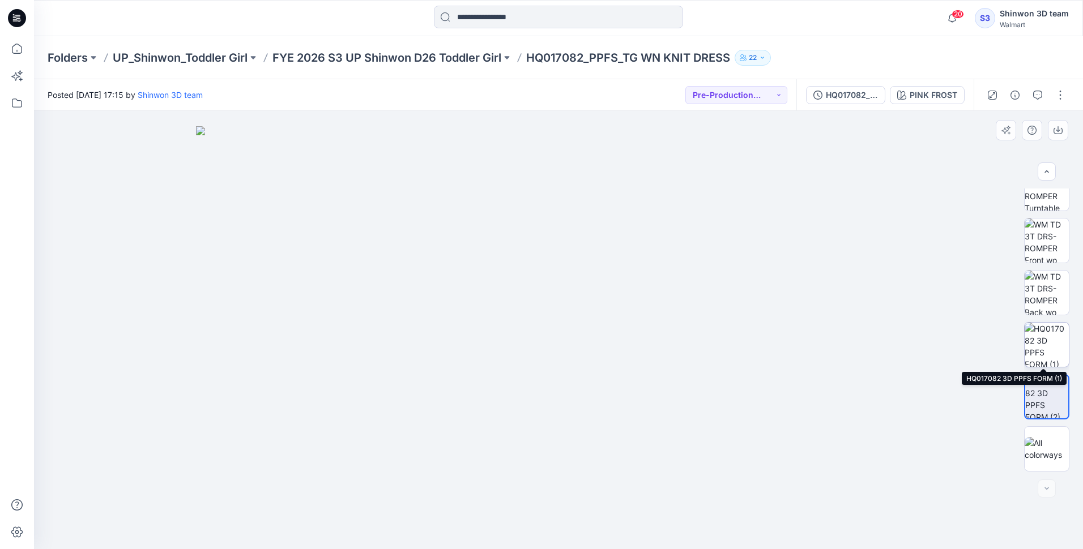
click at [1047, 347] on img at bounding box center [1047, 345] width 44 height 44
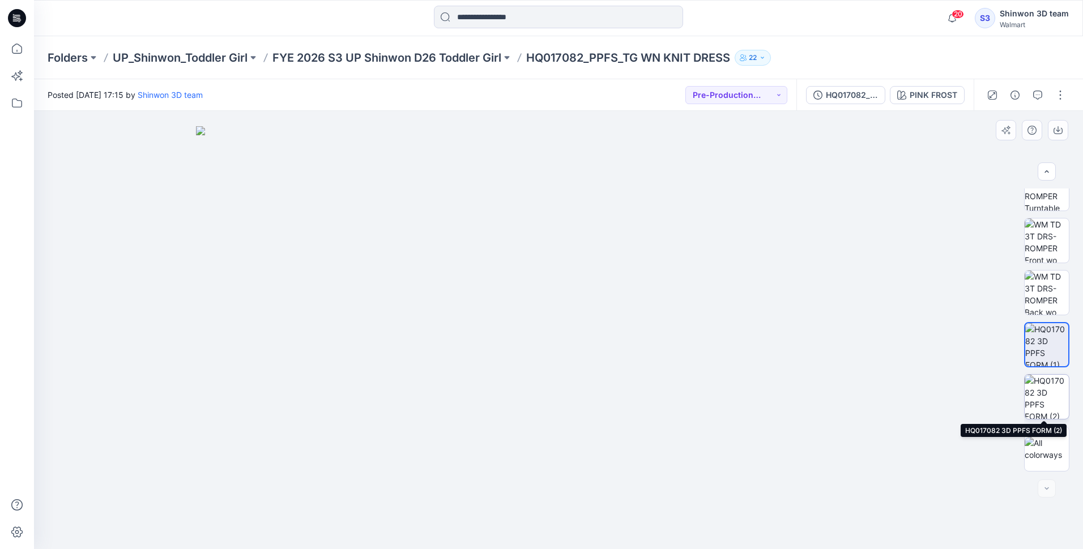
click at [1049, 393] on img at bounding box center [1047, 397] width 44 height 44
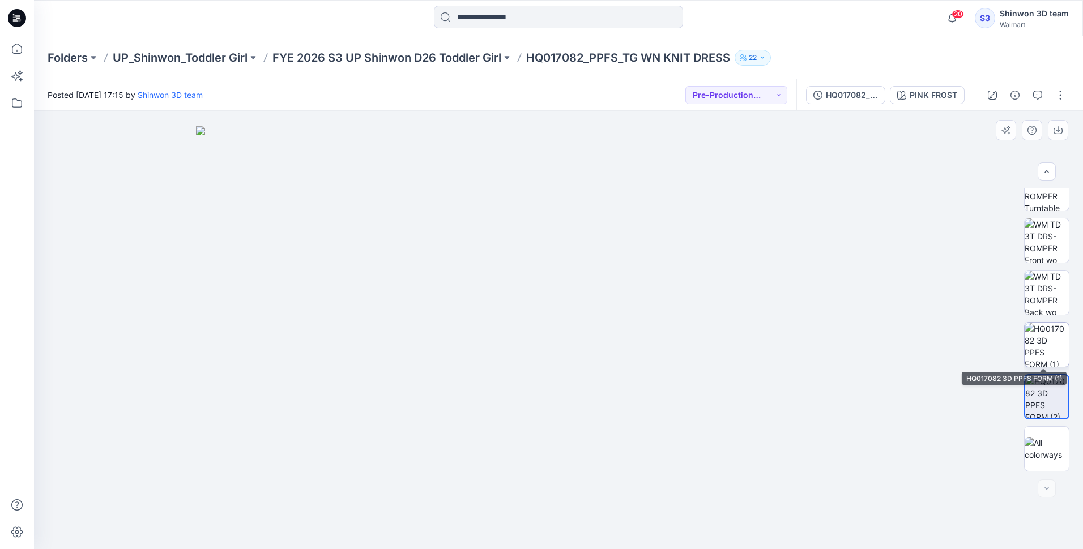
click at [1043, 353] on img at bounding box center [1047, 345] width 44 height 44
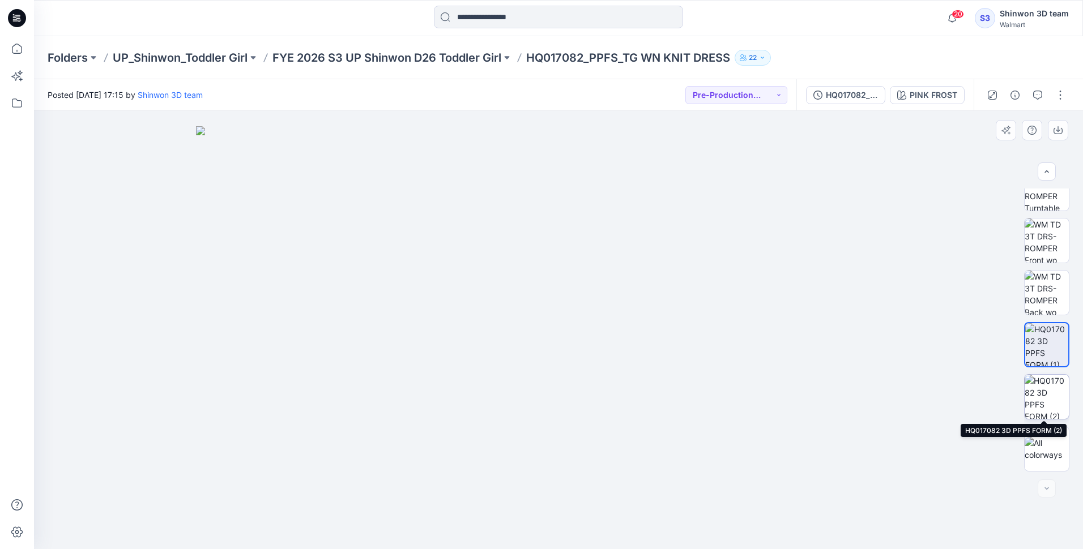
click at [1049, 411] on img at bounding box center [1047, 397] width 44 height 44
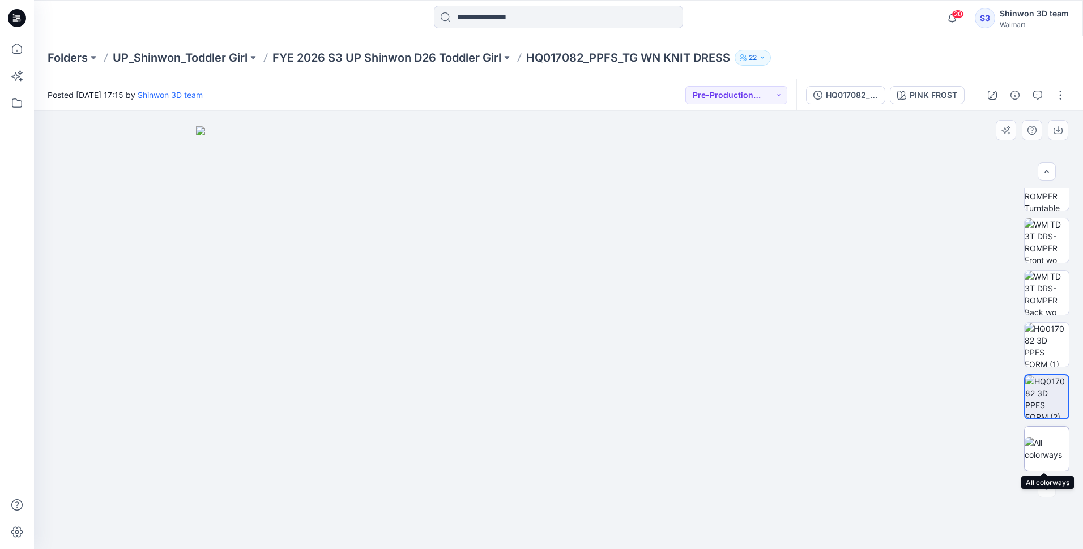
click at [1050, 449] on img at bounding box center [1047, 449] width 44 height 24
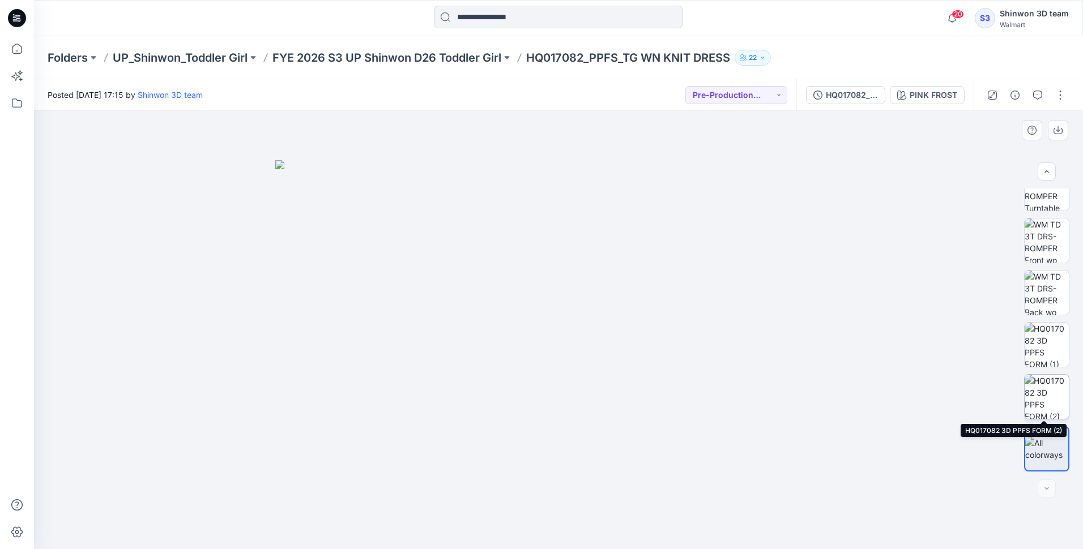
click at [1054, 396] on img at bounding box center [1047, 397] width 44 height 44
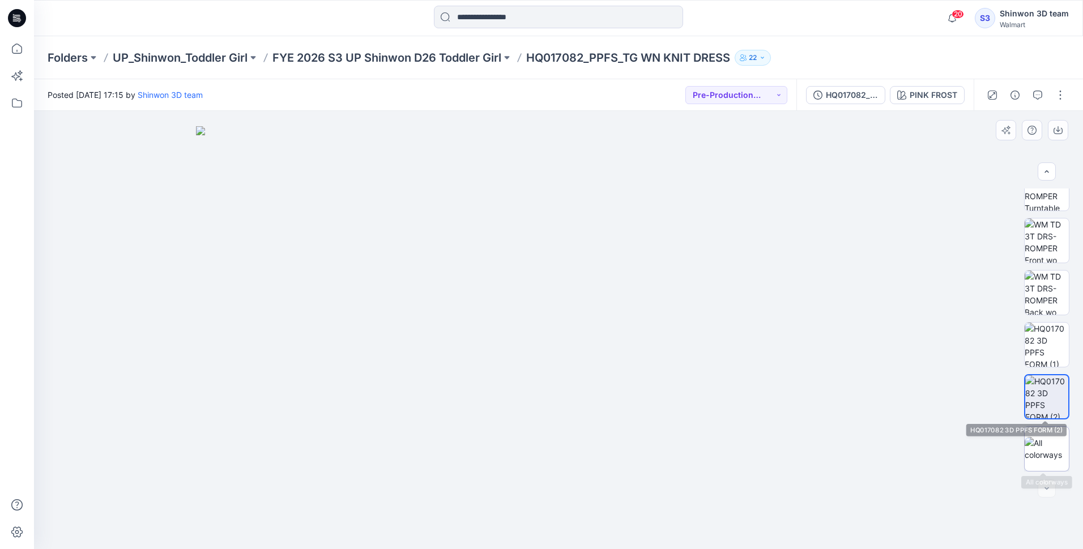
click at [1046, 433] on div at bounding box center [1046, 449] width 45 height 45
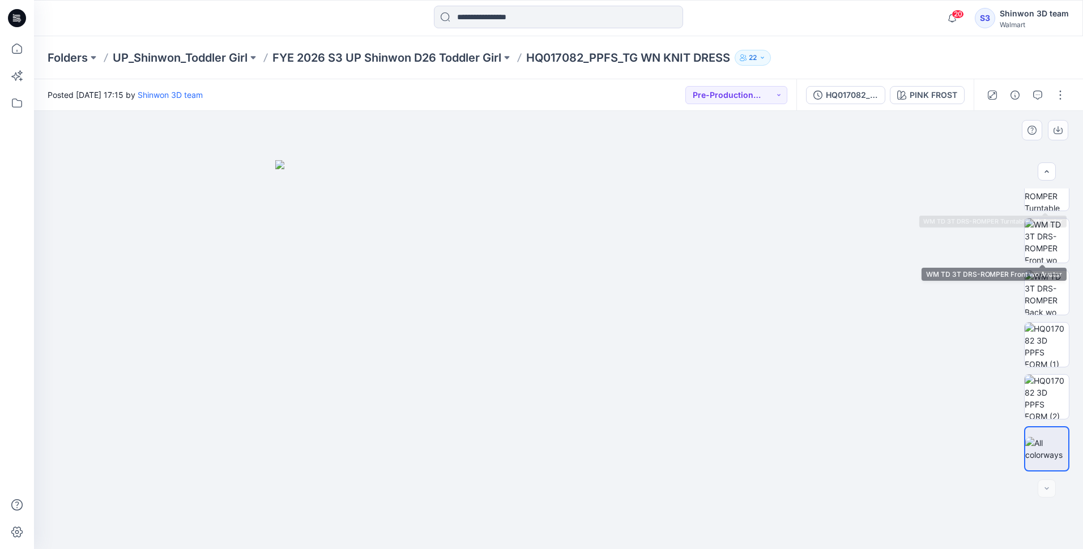
scroll to position [0, 0]
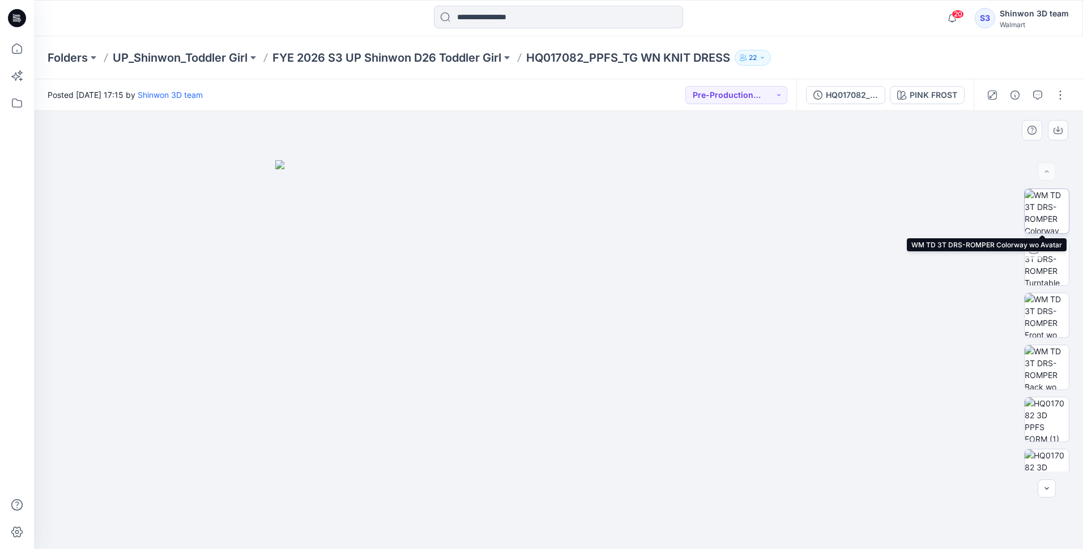
click at [1045, 213] on img at bounding box center [1047, 211] width 44 height 44
click at [435, 57] on p "FYE 2026 S3 UP Shinwon D26 Toddler Girl" at bounding box center [386, 58] width 229 height 16
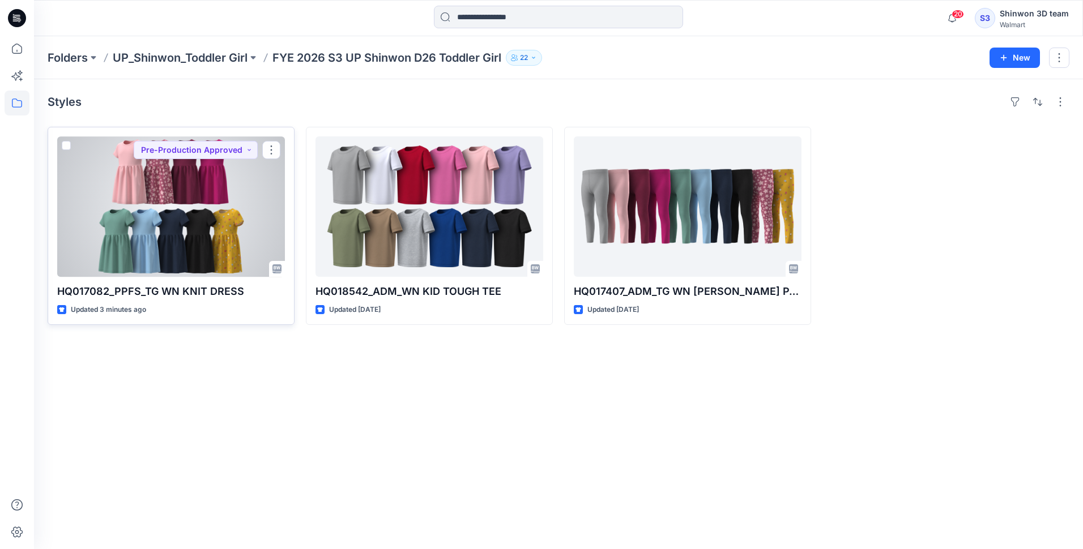
click at [173, 180] on div at bounding box center [171, 207] width 228 height 140
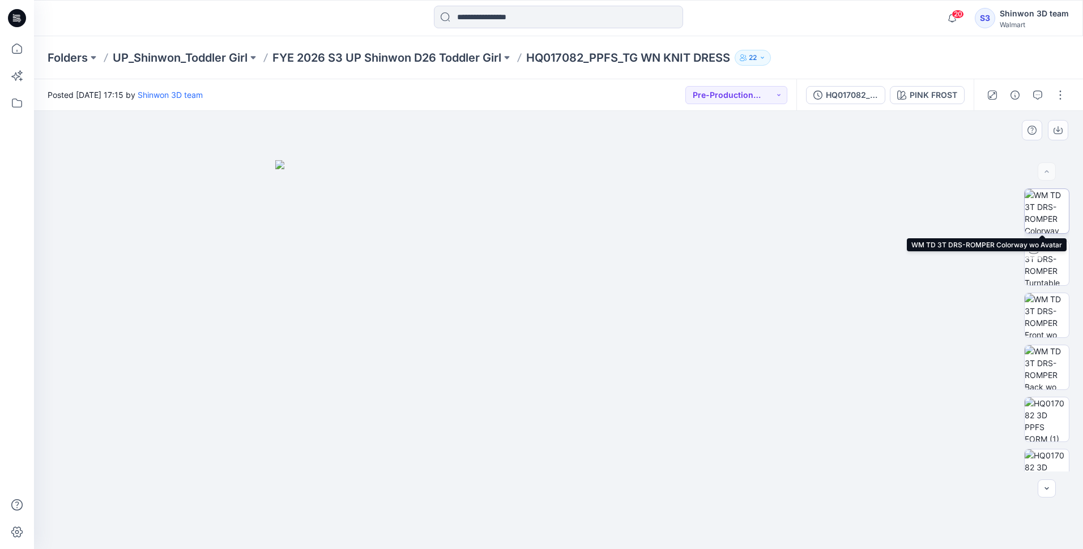
click at [1045, 218] on img at bounding box center [1047, 211] width 44 height 44
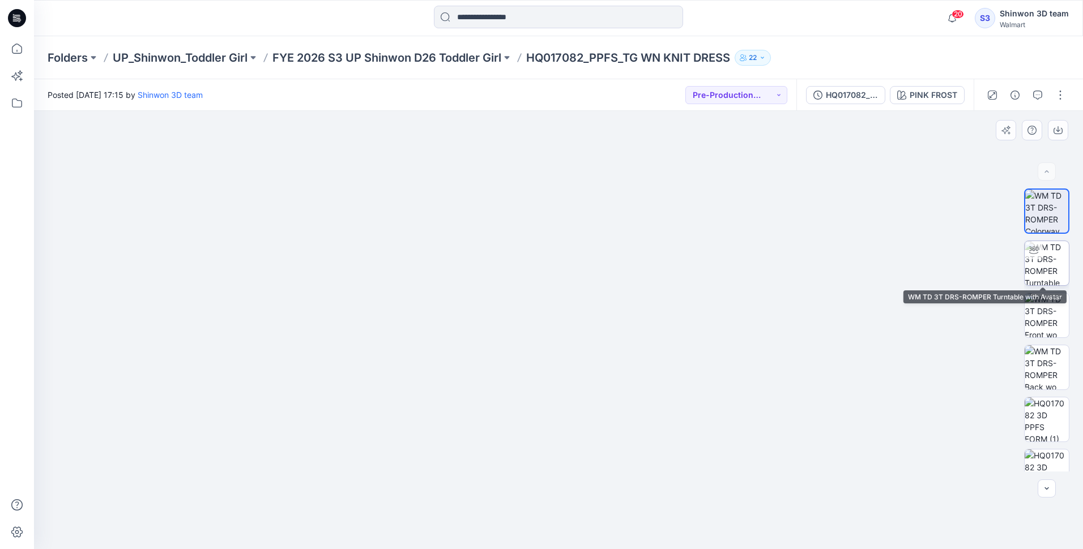
click at [1033, 264] on img at bounding box center [1047, 263] width 44 height 44
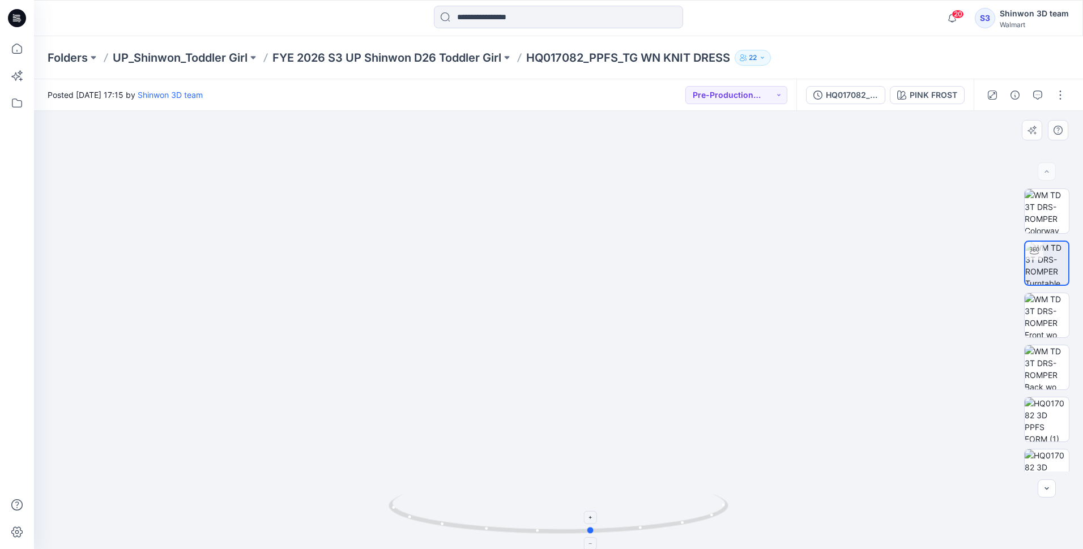
drag, startPoint x: 511, startPoint y: 535, endPoint x: 606, endPoint y: 500, distance: 100.9
click at [531, 528] on div at bounding box center [559, 521] width 340 height 57
click at [1043, 320] on img at bounding box center [1047, 315] width 44 height 44
drag, startPoint x: 566, startPoint y: 220, endPoint x: 557, endPoint y: 375, distance: 154.9
